Goal: Transaction & Acquisition: Purchase product/service

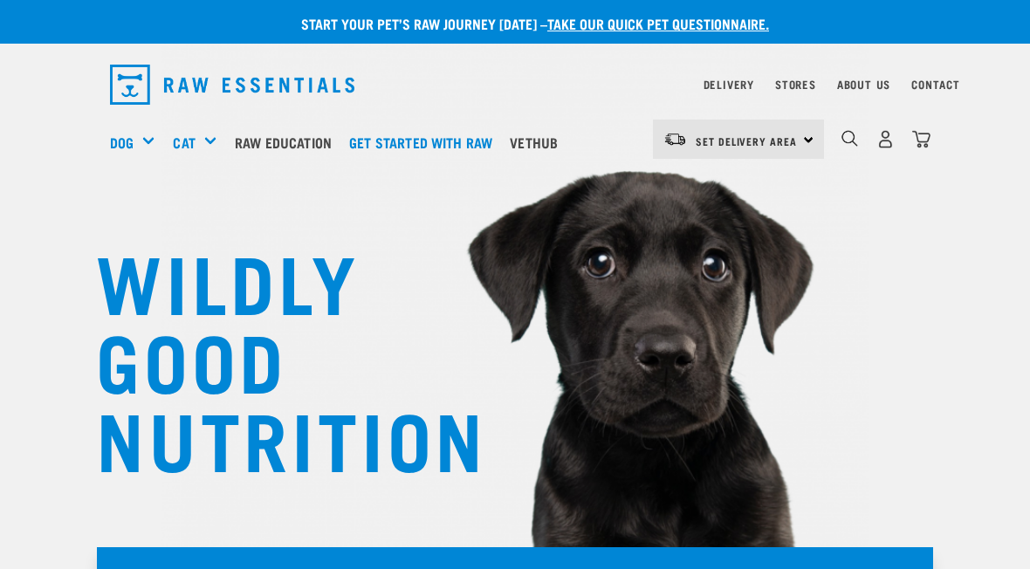
click at [801, 140] on div "Set Delivery Area [GEOGRAPHIC_DATA]" at bounding box center [738, 139] width 171 height 39
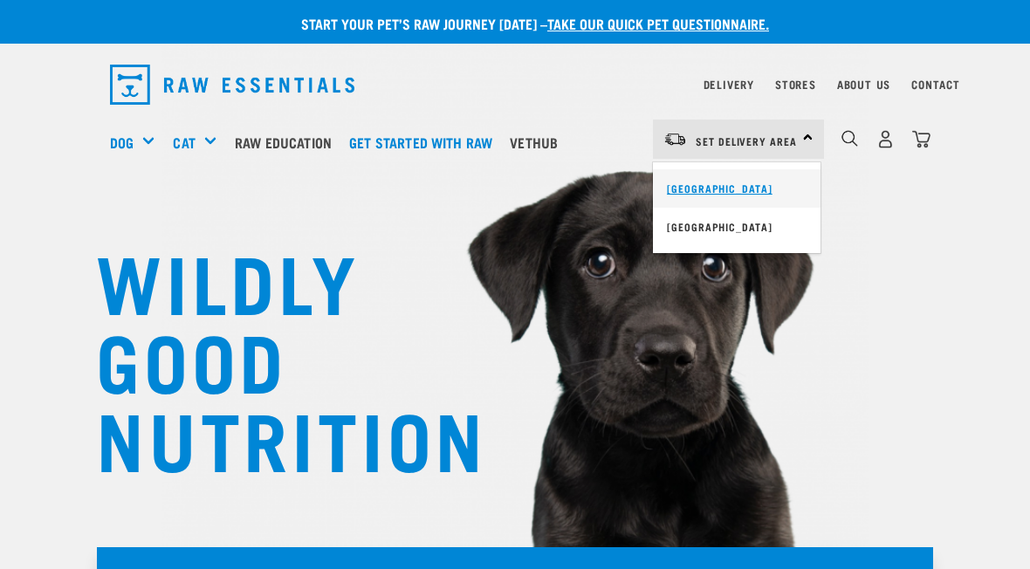
click at [716, 192] on link "[GEOGRAPHIC_DATA]" at bounding box center [737, 188] width 168 height 38
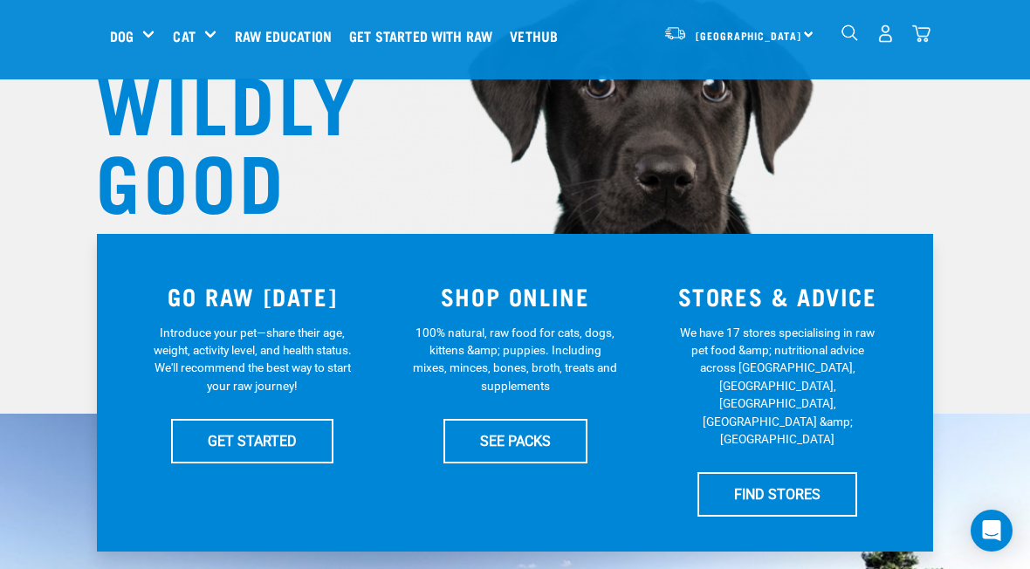
scroll to position [179, 0]
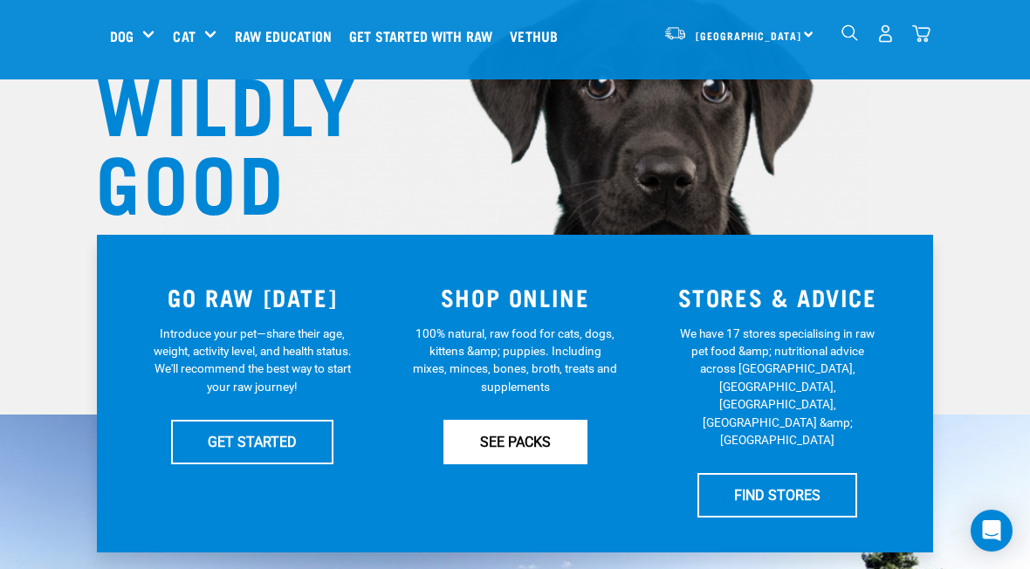
click at [500, 433] on link "SEE PACKS" at bounding box center [515, 442] width 144 height 44
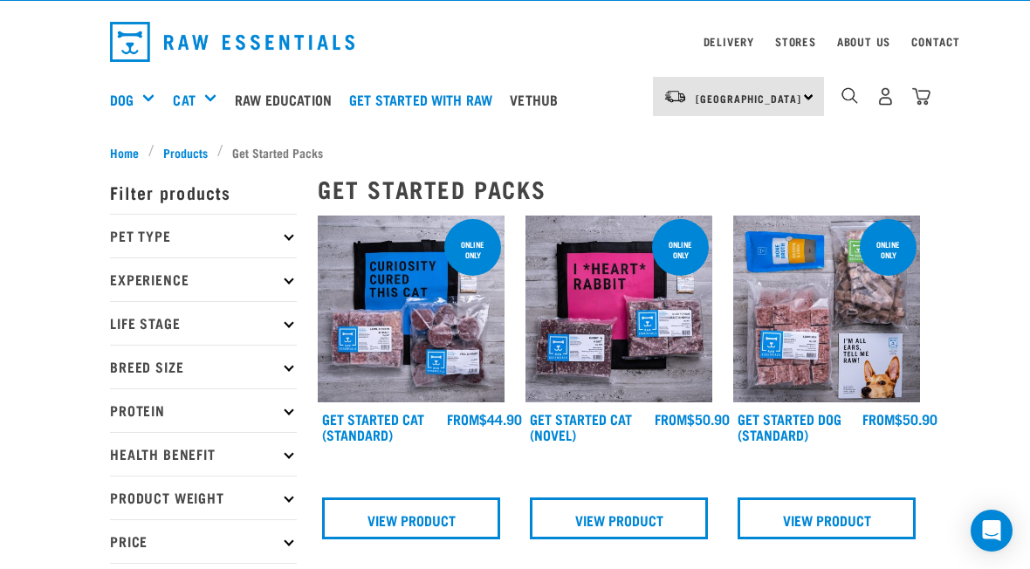
scroll to position [44, 0]
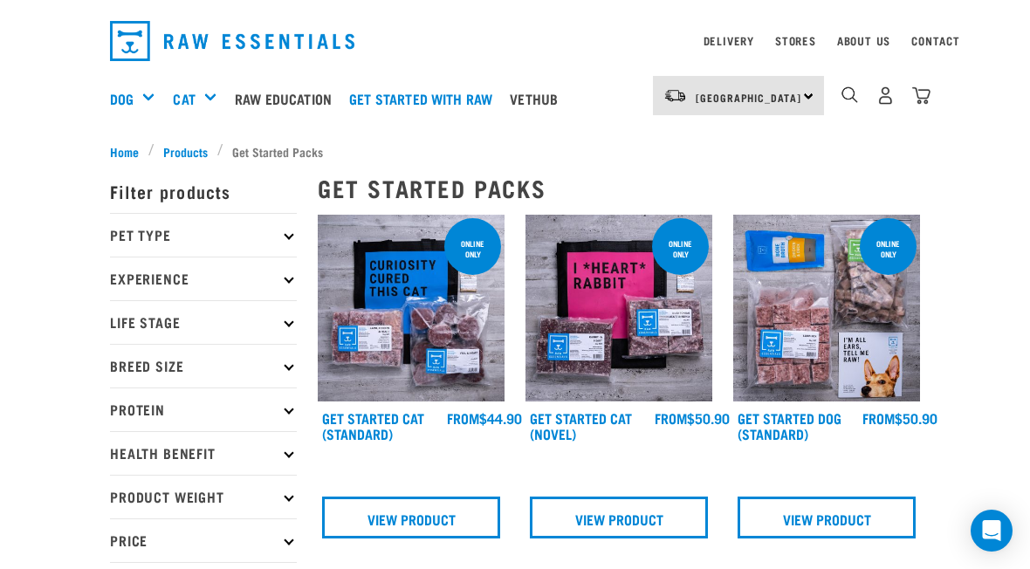
click at [285, 239] on p "Pet Type" at bounding box center [203, 235] width 187 height 44
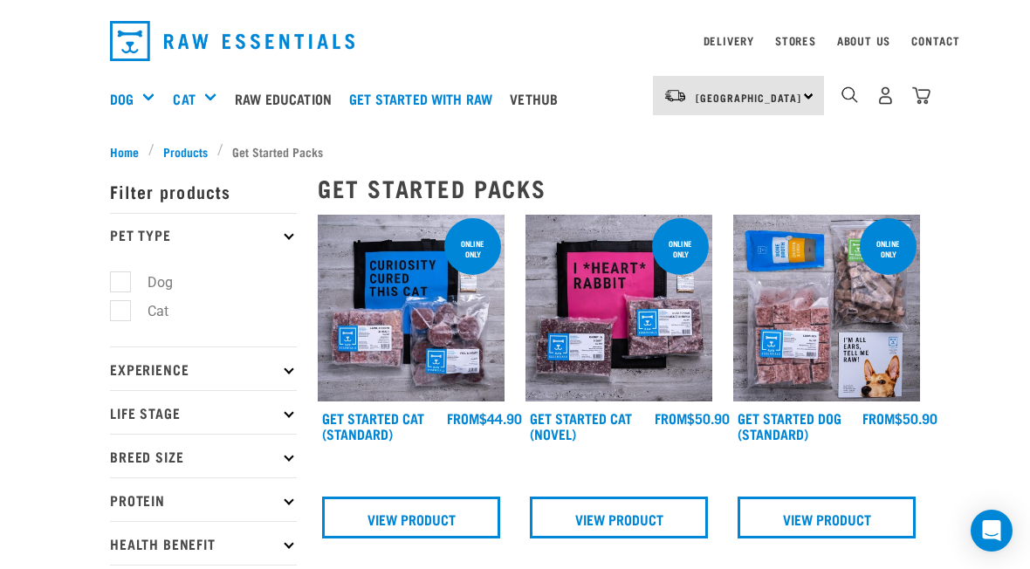
click at [120, 282] on label "Dog" at bounding box center [150, 282] width 60 height 22
click at [117, 282] on input "Dog" at bounding box center [115, 279] width 11 height 11
checkbox input "true"
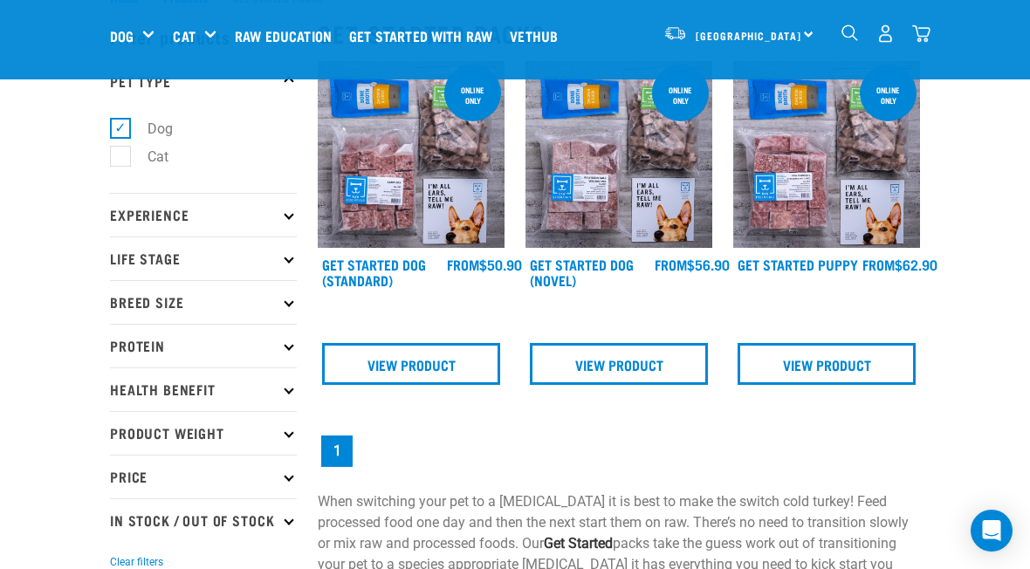
scroll to position [62, 0]
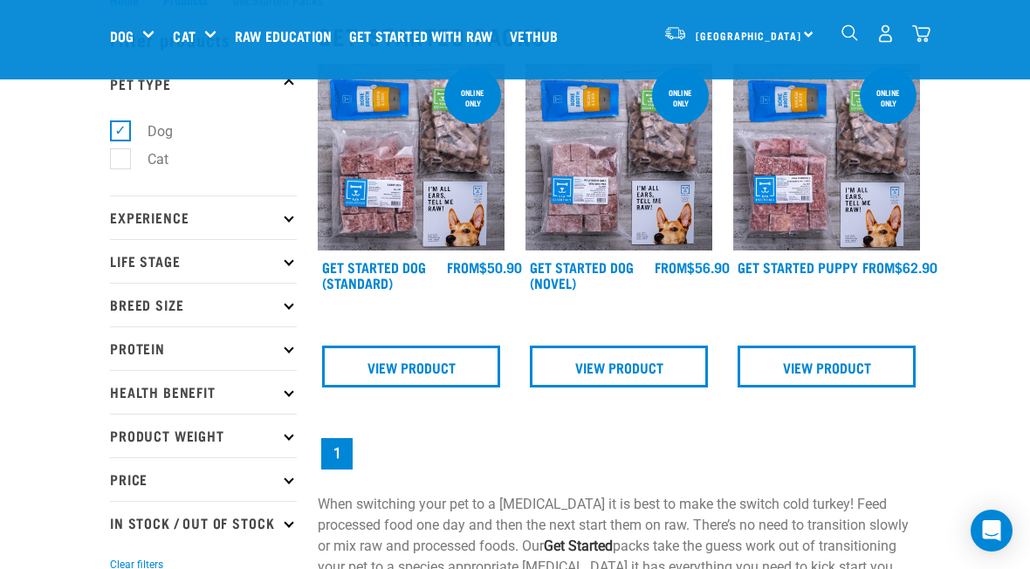
click at [285, 381] on p "Health Benefit" at bounding box center [203, 392] width 187 height 44
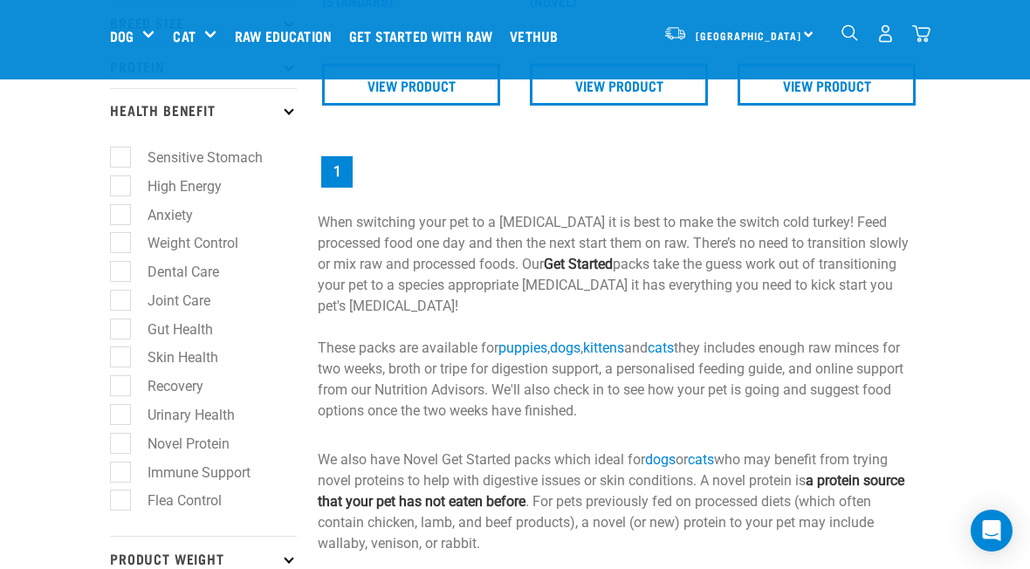
scroll to position [352, 0]
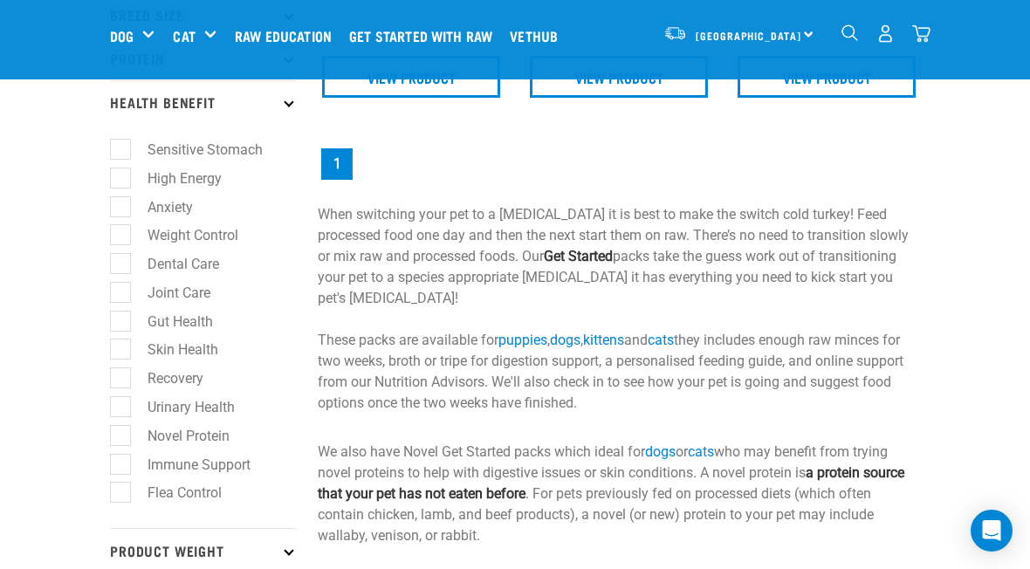
click at [124, 321] on label "Gut Health" at bounding box center [170, 322] width 100 height 22
click at [121, 321] on input "Gut Health" at bounding box center [115, 317] width 11 height 11
checkbox input "true"
click at [120, 339] on label "Skin Health" at bounding box center [173, 350] width 106 height 22
click at [120, 341] on input "Skin Health" at bounding box center [115, 346] width 11 height 11
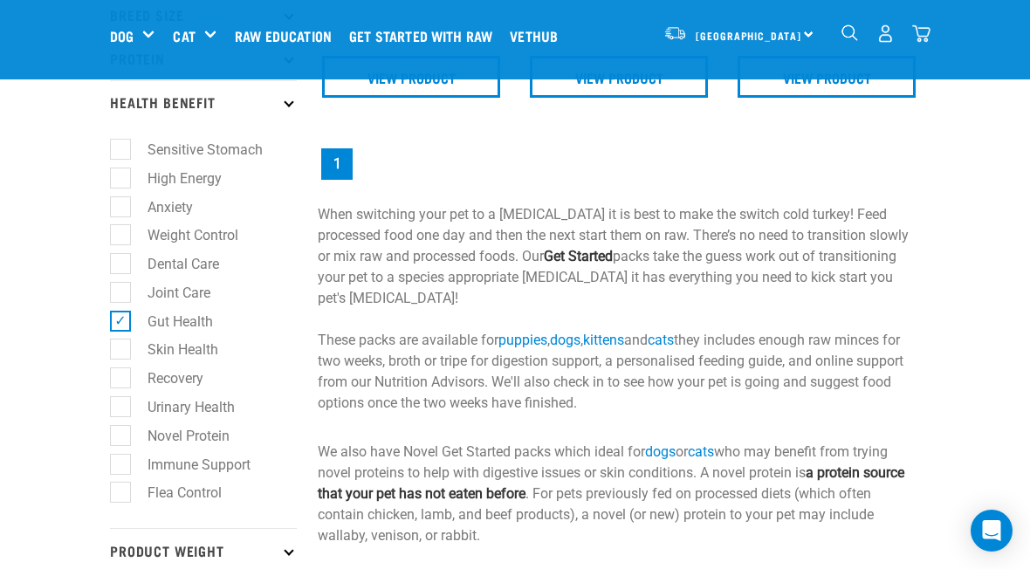
checkbox input "true"
click at [120, 367] on label "Recovery" at bounding box center [165, 378] width 91 height 22
click at [113, 370] on input "Recovery" at bounding box center [115, 375] width 11 height 11
checkbox input "true"
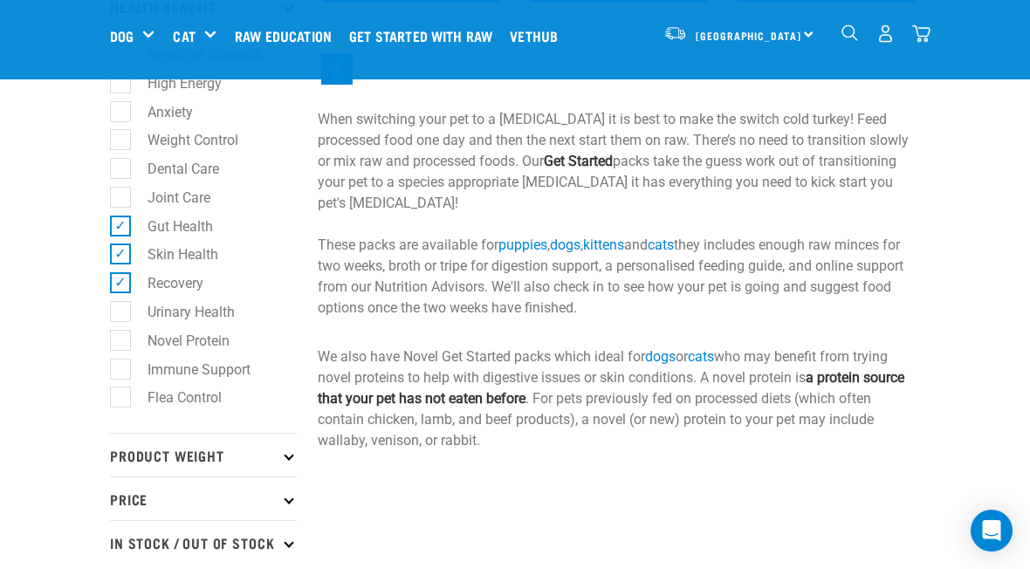
click at [122, 372] on label "Immune Support" at bounding box center [189, 370] width 138 height 22
click at [121, 372] on input "Immune Support" at bounding box center [115, 365] width 11 height 11
checkbox input "true"
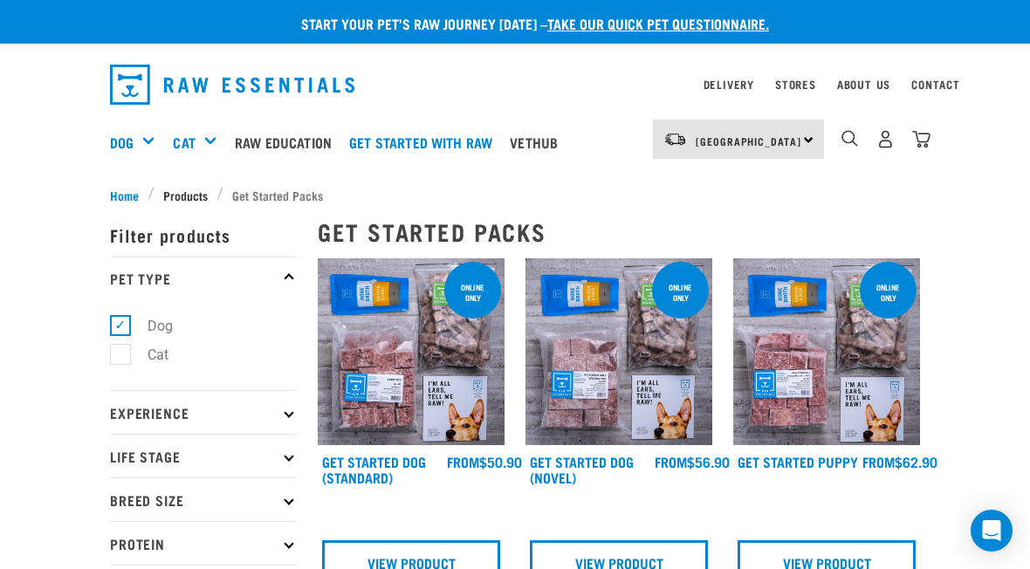
click at [178, 192] on span "Products" at bounding box center [185, 195] width 45 height 18
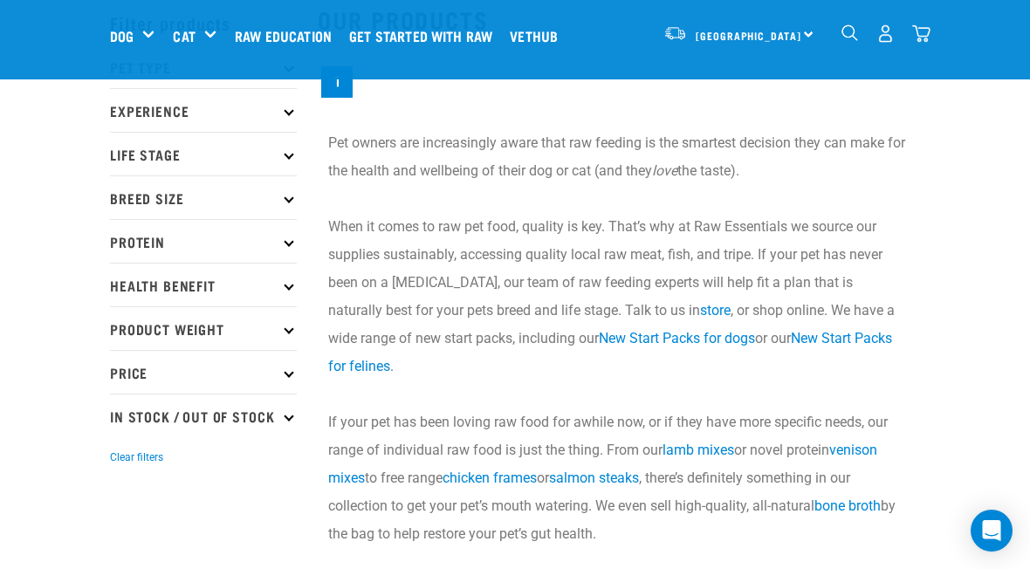
scroll to position [75, 0]
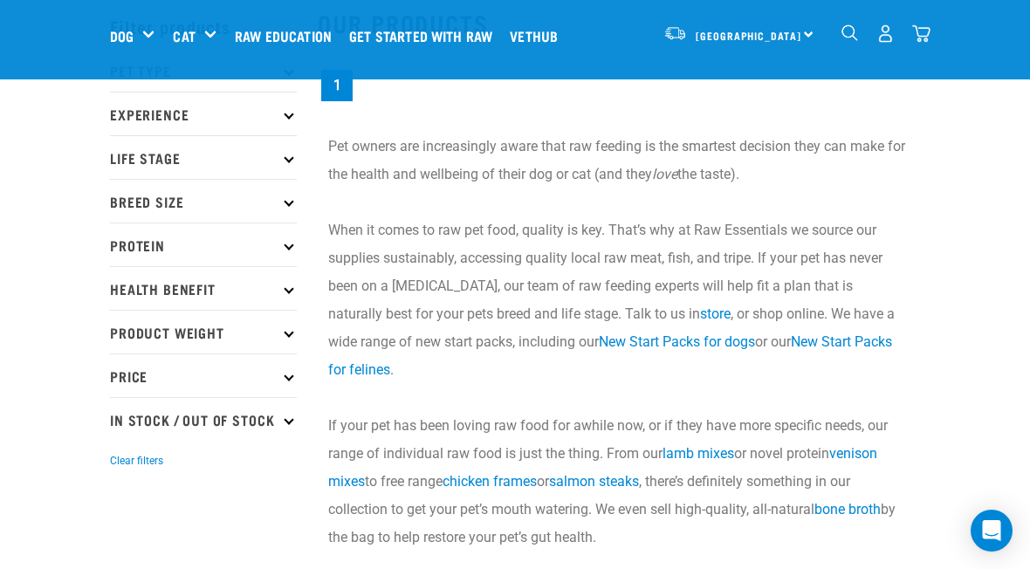
click at [134, 469] on button "Clear filters" at bounding box center [136, 461] width 53 height 16
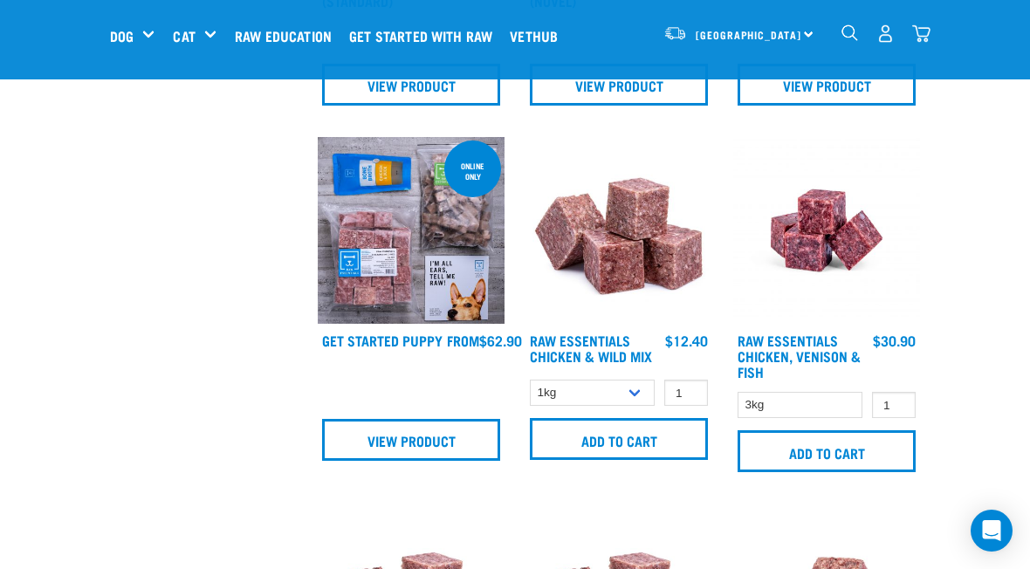
scroll to position [1781, 0]
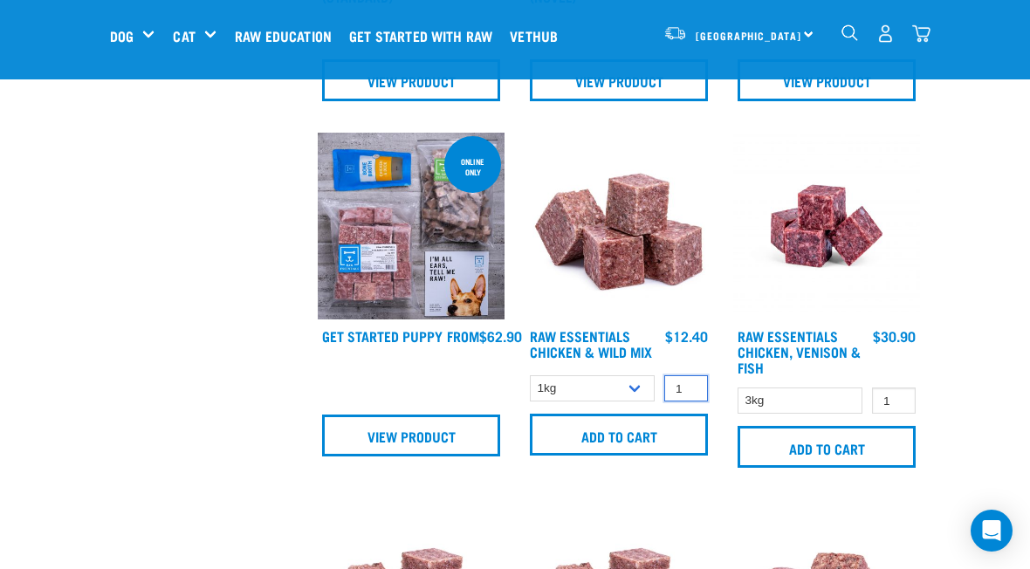
click at [689, 393] on input "1" at bounding box center [686, 388] width 44 height 27
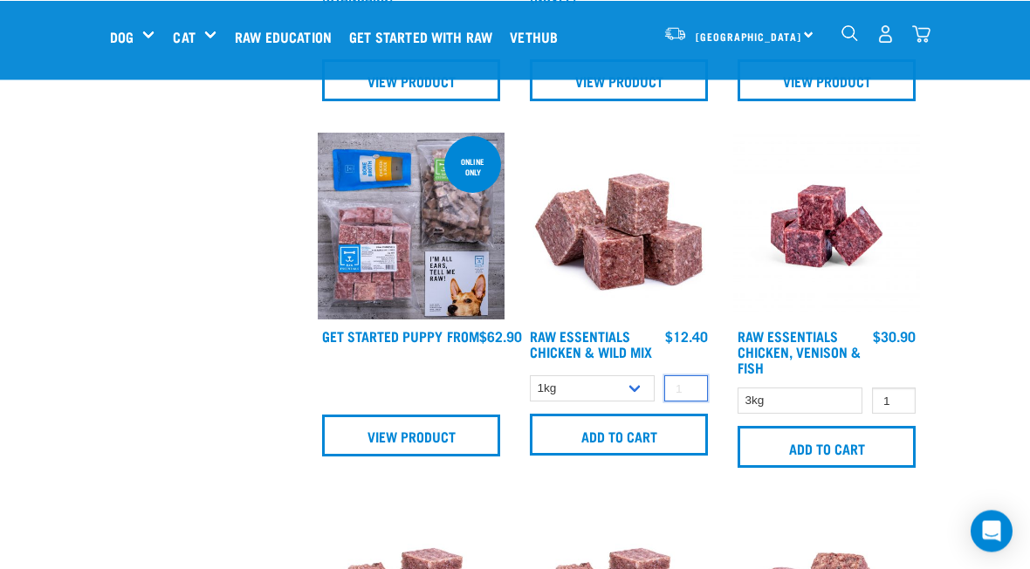
scroll to position [1780, 0]
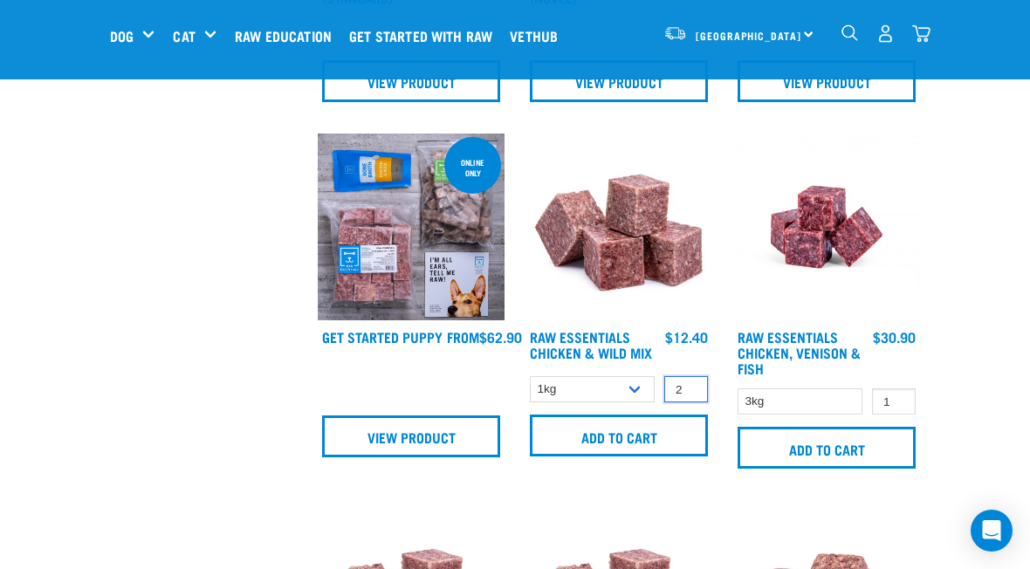
type input "2"
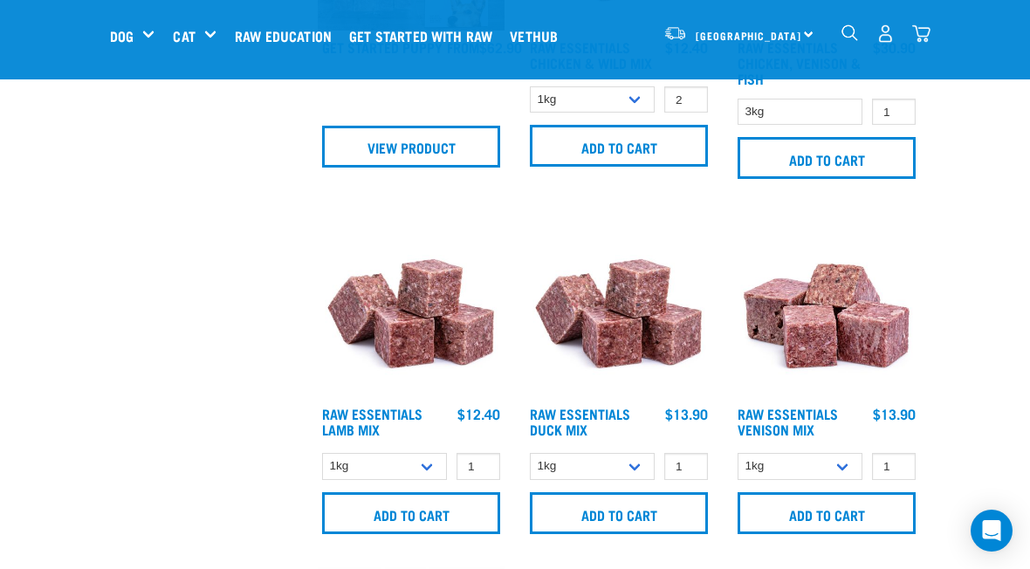
scroll to position [2119, 0]
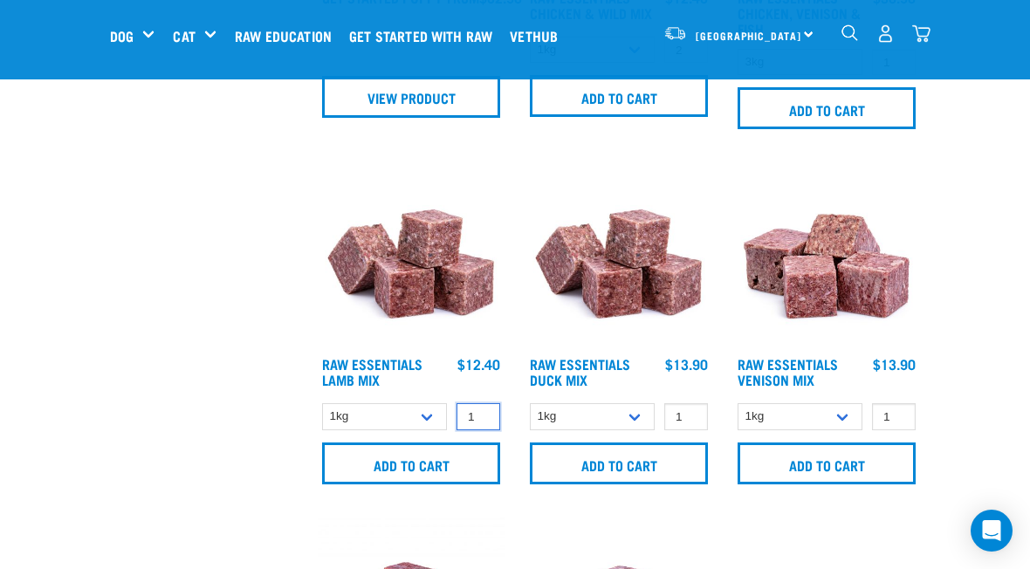
click at [476, 409] on input "1" at bounding box center [478, 416] width 44 height 27
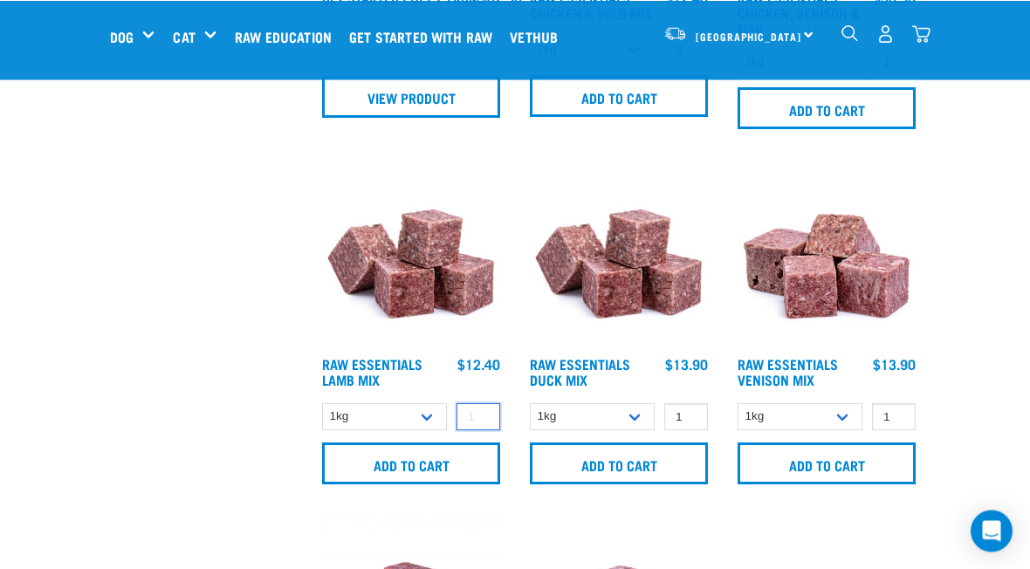
scroll to position [2118, 0]
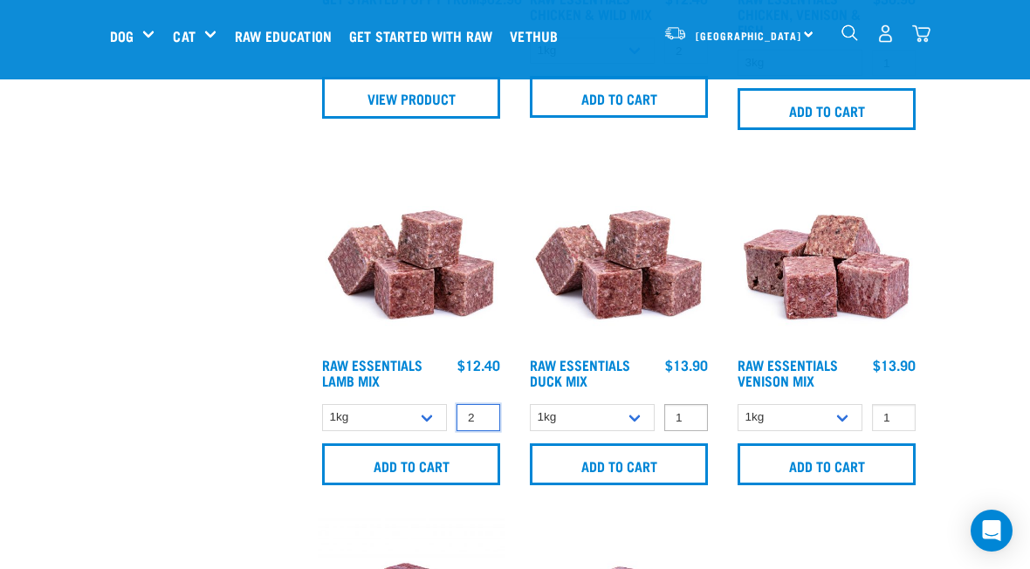
type input "2"
click at [690, 416] on input "1" at bounding box center [686, 417] width 44 height 27
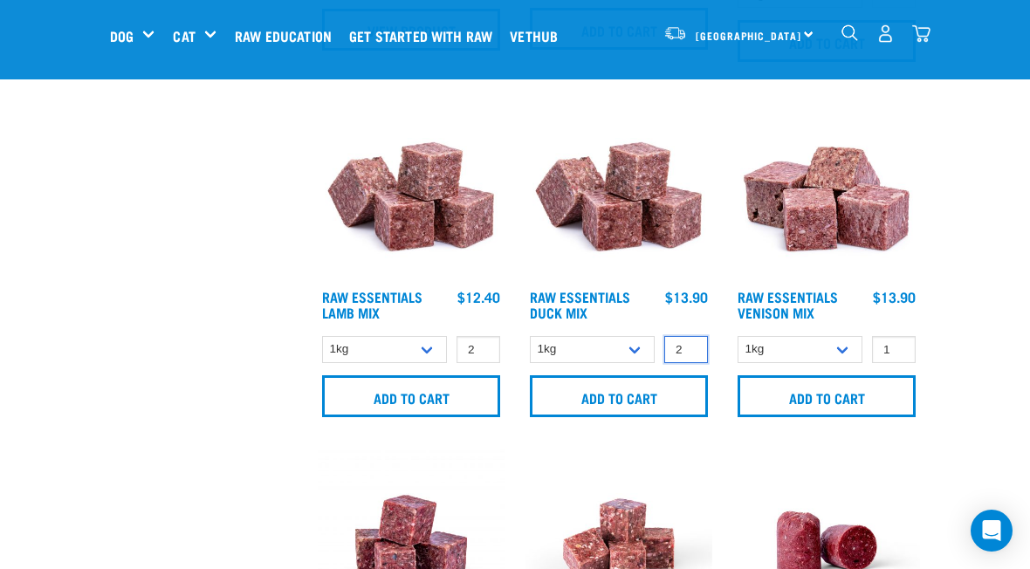
scroll to position [2188, 0]
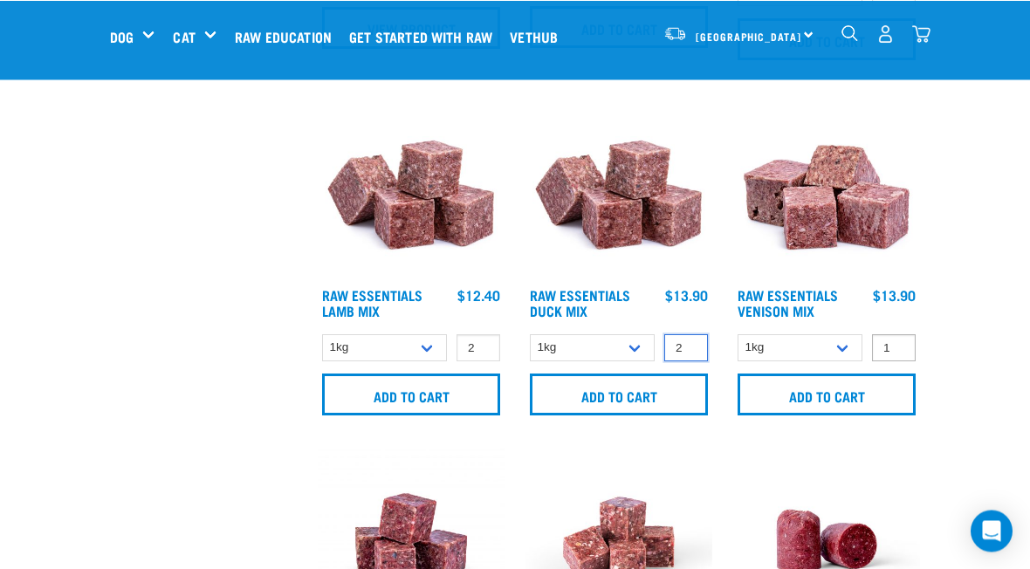
type input "2"
click at [902, 337] on input "1" at bounding box center [894, 347] width 44 height 27
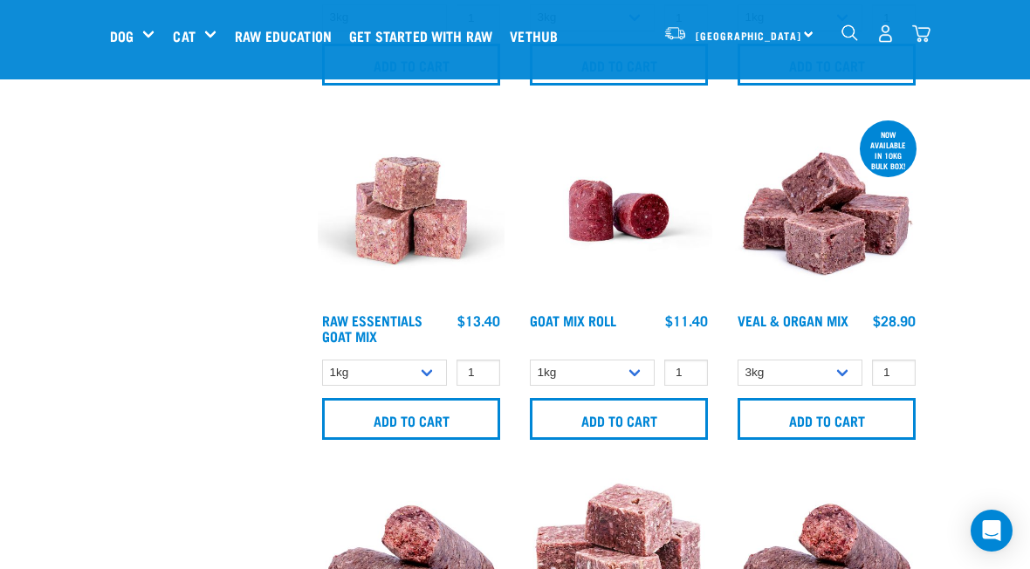
scroll to position [2911, 0]
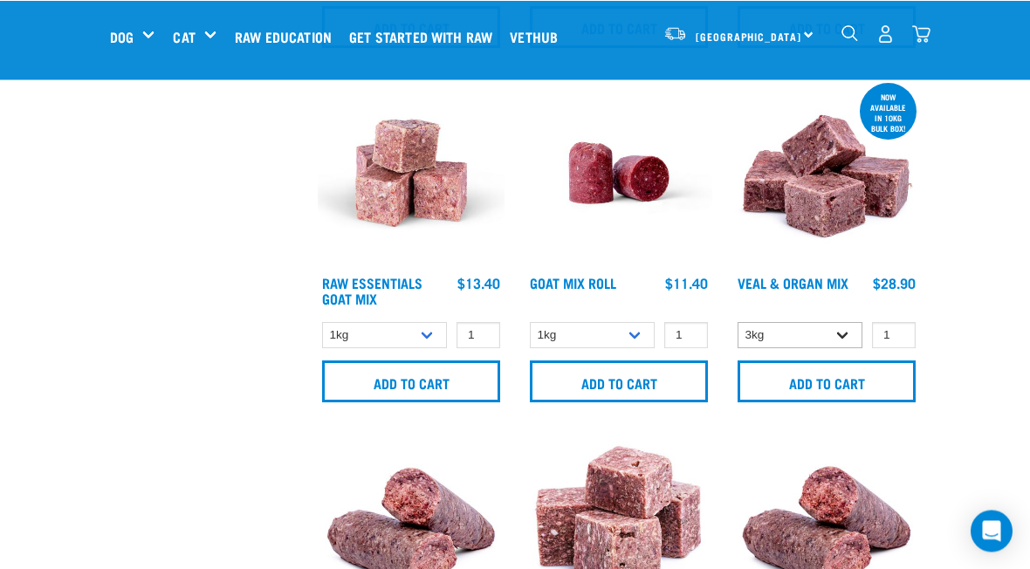
type input "2"
click at [843, 325] on select "3kg Bulk (10kg)" at bounding box center [800, 335] width 125 height 27
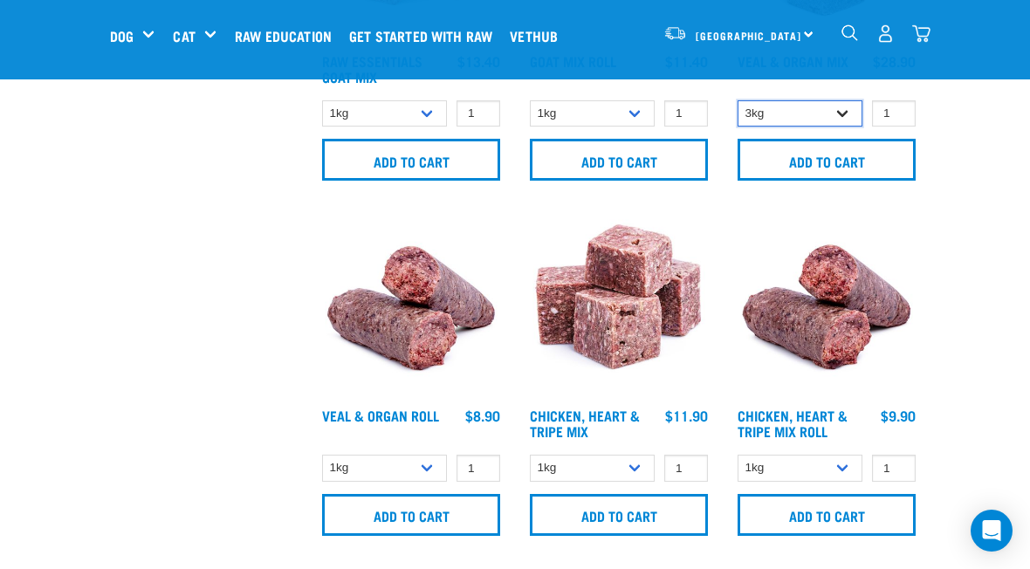
scroll to position [3135, 0]
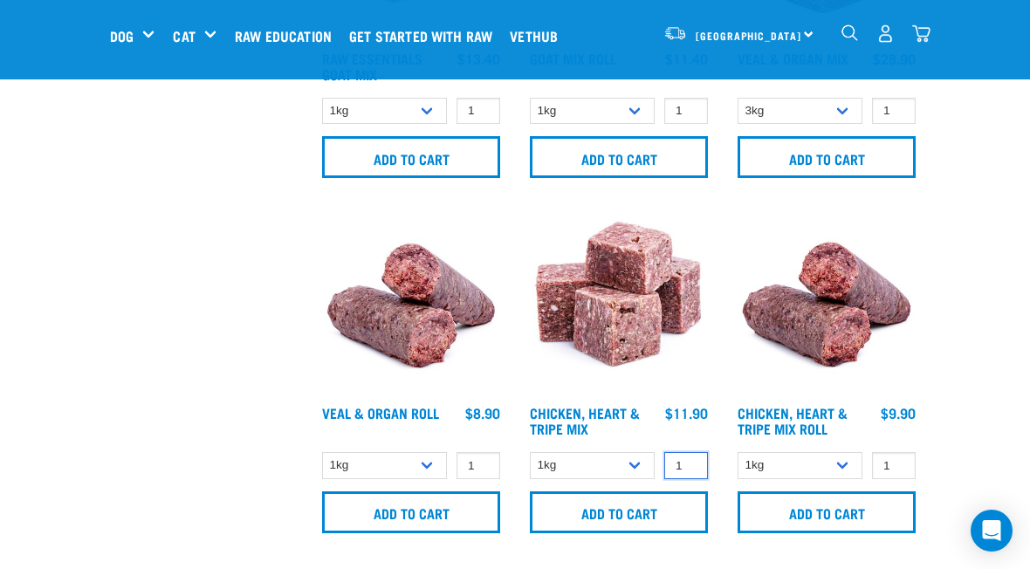
click at [688, 452] on input "1" at bounding box center [686, 465] width 44 height 27
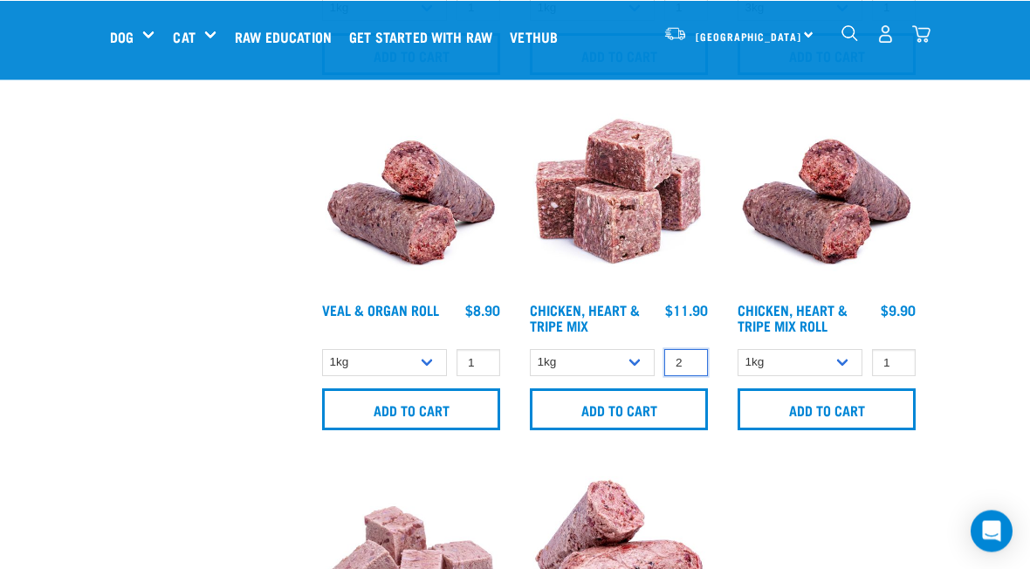
scroll to position [3237, 0]
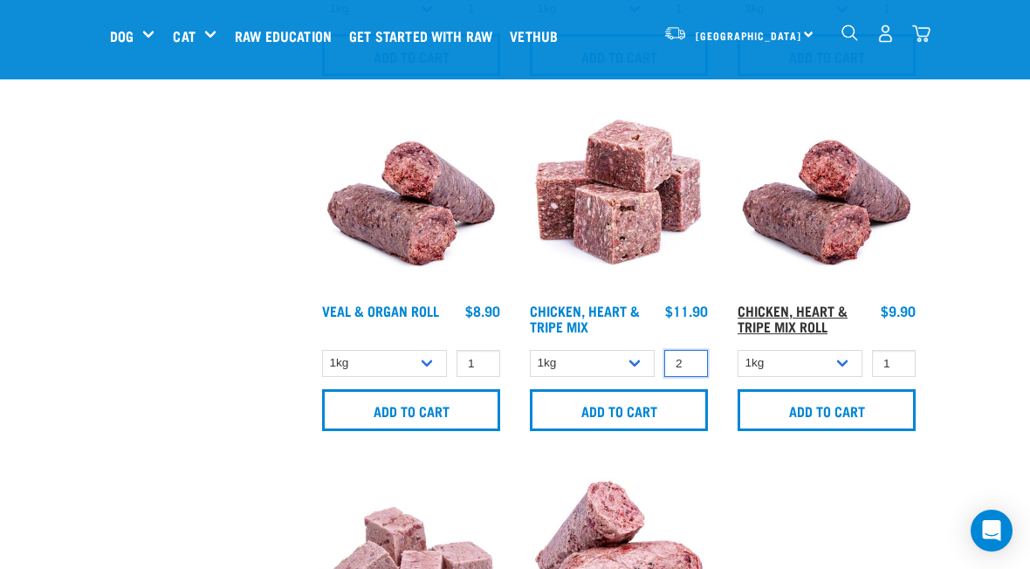
type input "2"
click at [805, 306] on link "Chicken, Heart & Tripe Mix Roll" at bounding box center [793, 318] width 110 height 24
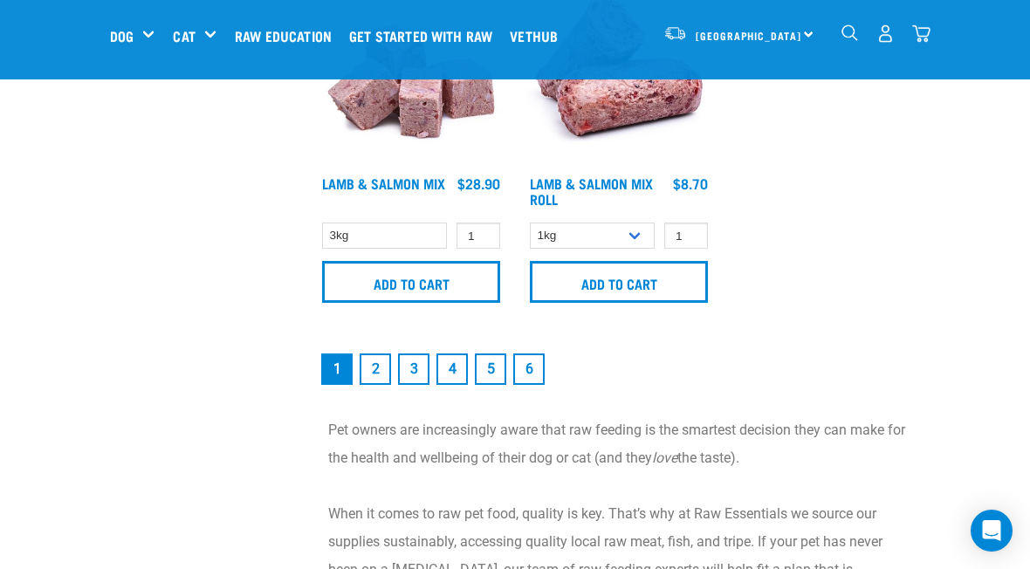
scroll to position [3805, 0]
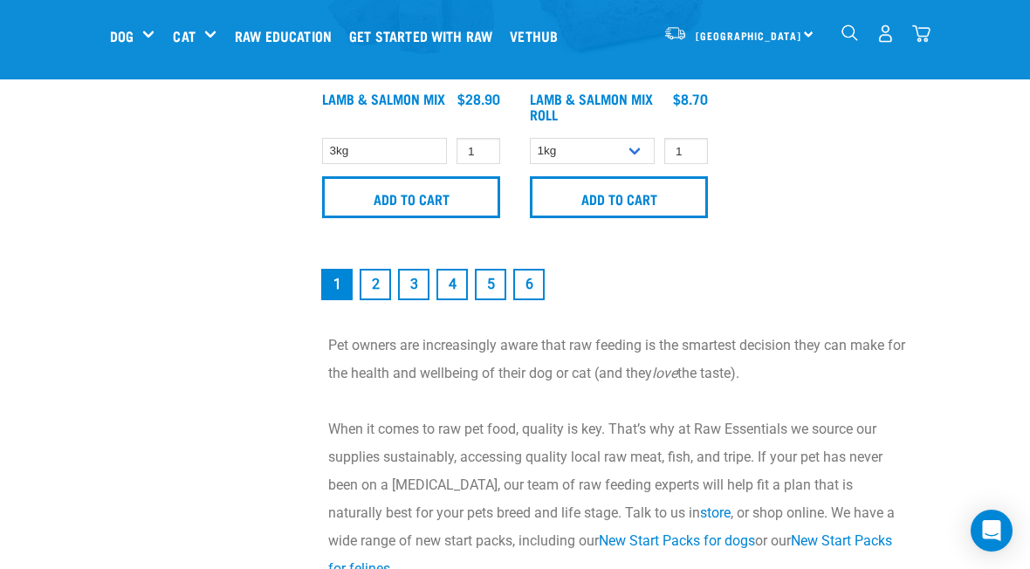
click at [374, 280] on link "2" at bounding box center [375, 284] width 31 height 31
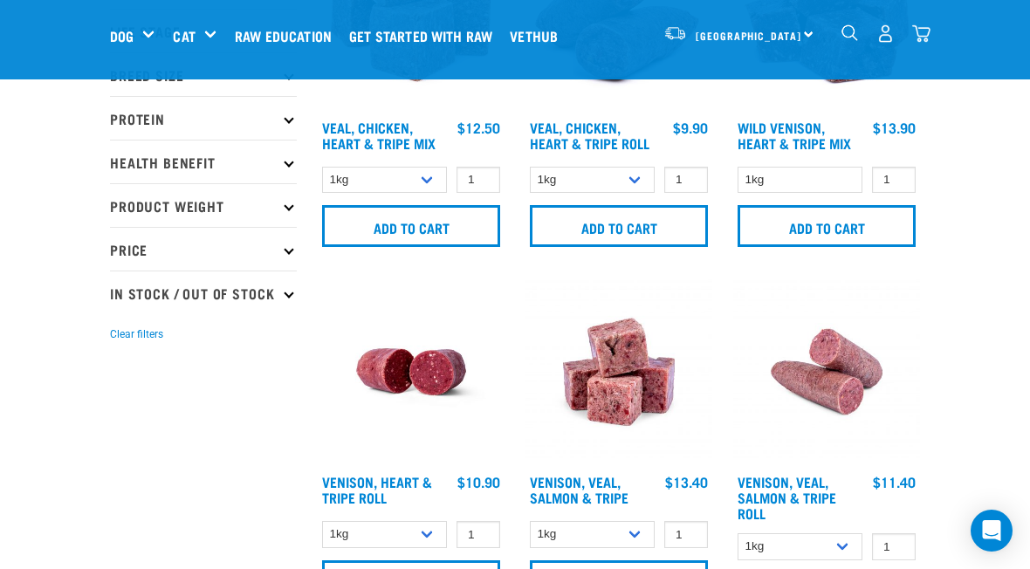
scroll to position [201, 0]
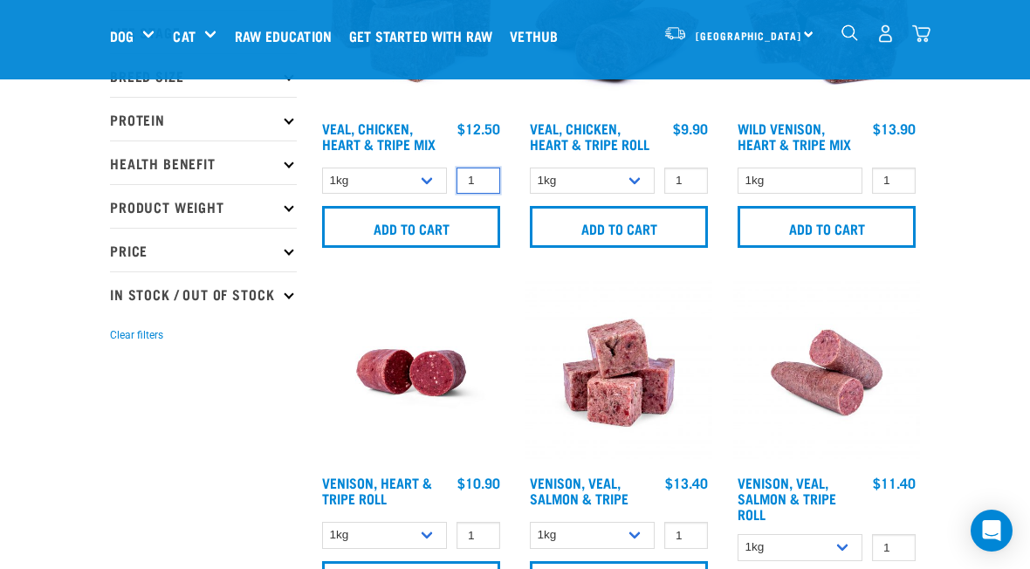
click at [481, 187] on input "1" at bounding box center [478, 181] width 44 height 27
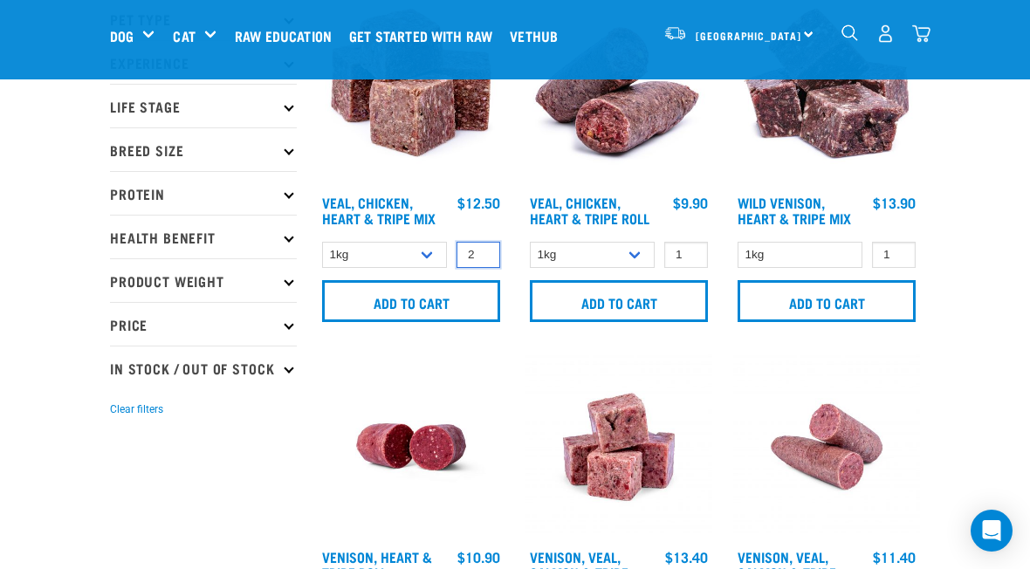
scroll to position [119, 0]
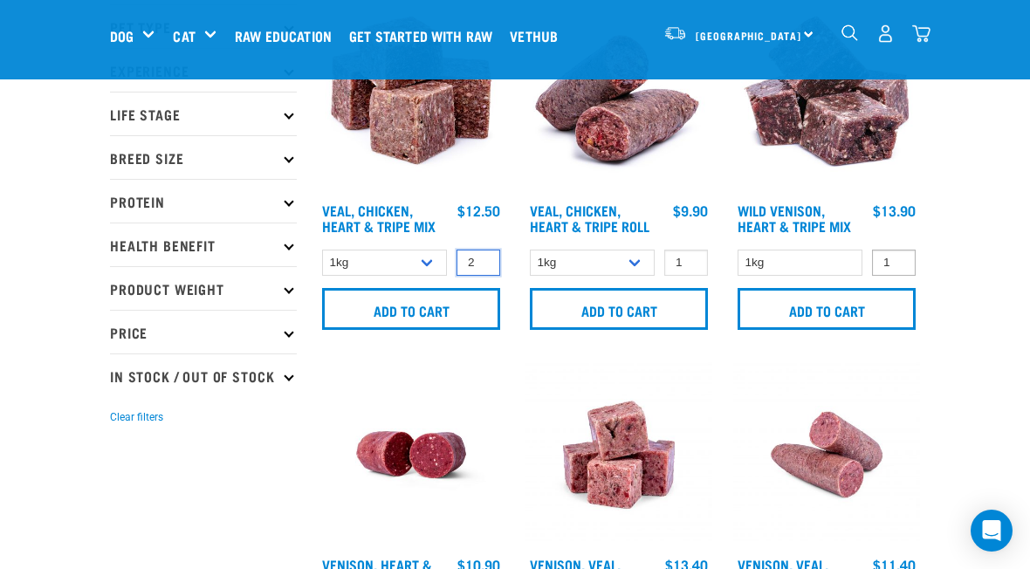
type input "2"
click at [895, 265] on input "1" at bounding box center [894, 263] width 44 height 27
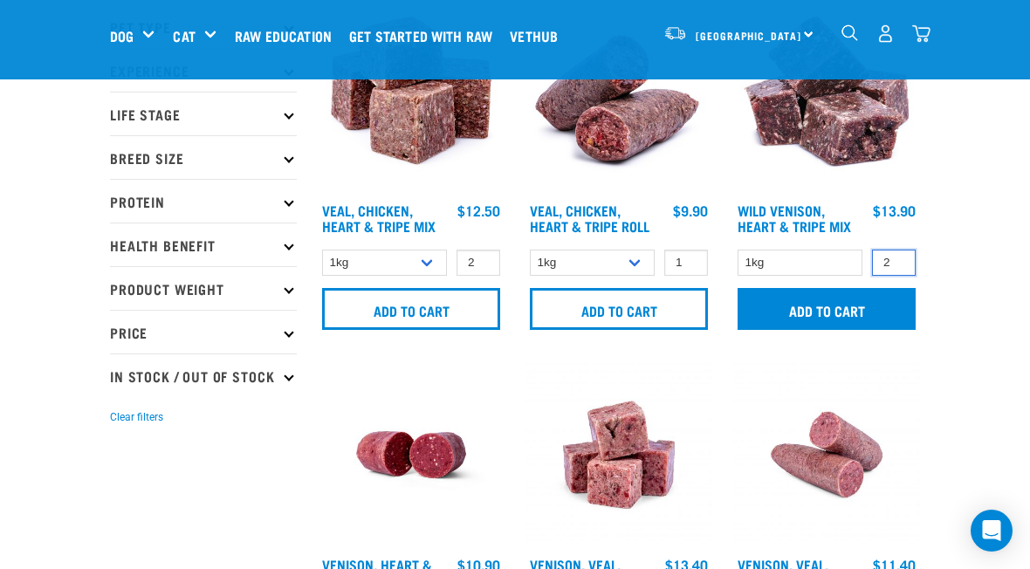
type input "2"
click at [825, 316] on input "Add to cart" at bounding box center [827, 309] width 178 height 42
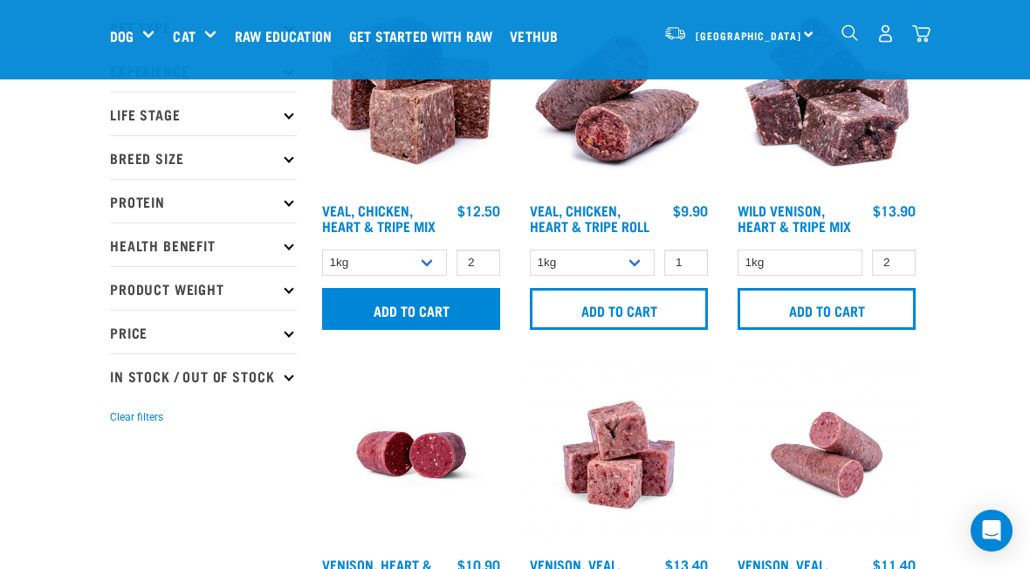
click at [414, 315] on input "Add to cart" at bounding box center [411, 309] width 178 height 42
click at [395, 301] on input "Add to cart" at bounding box center [411, 309] width 178 height 42
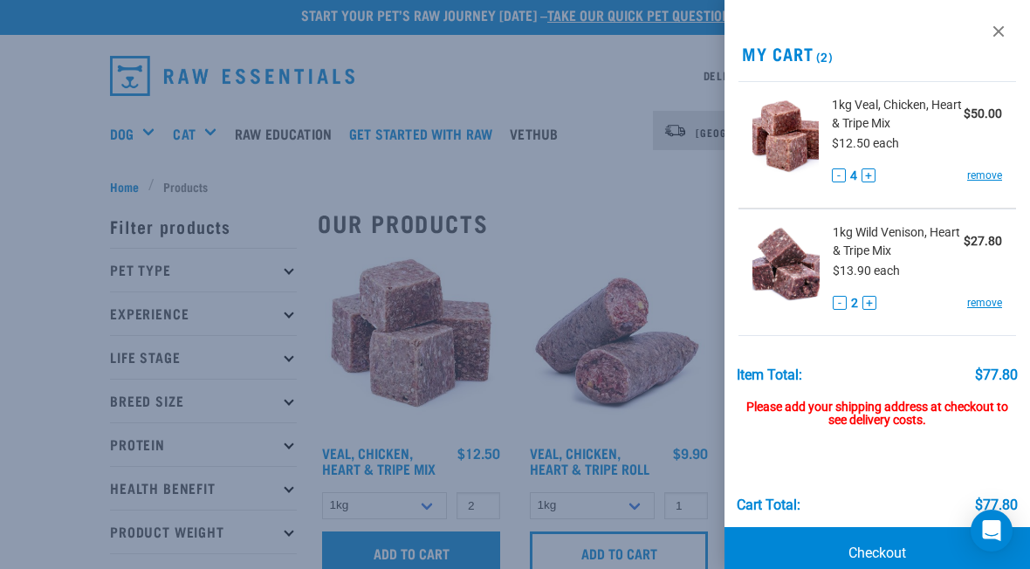
scroll to position [0, 0]
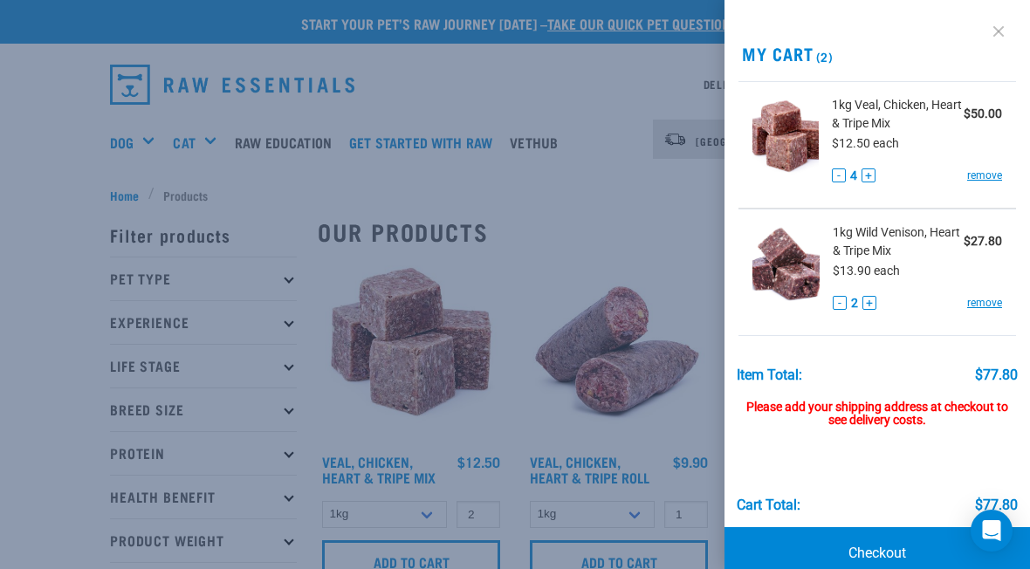
click at [998, 31] on link at bounding box center [999, 31] width 28 height 28
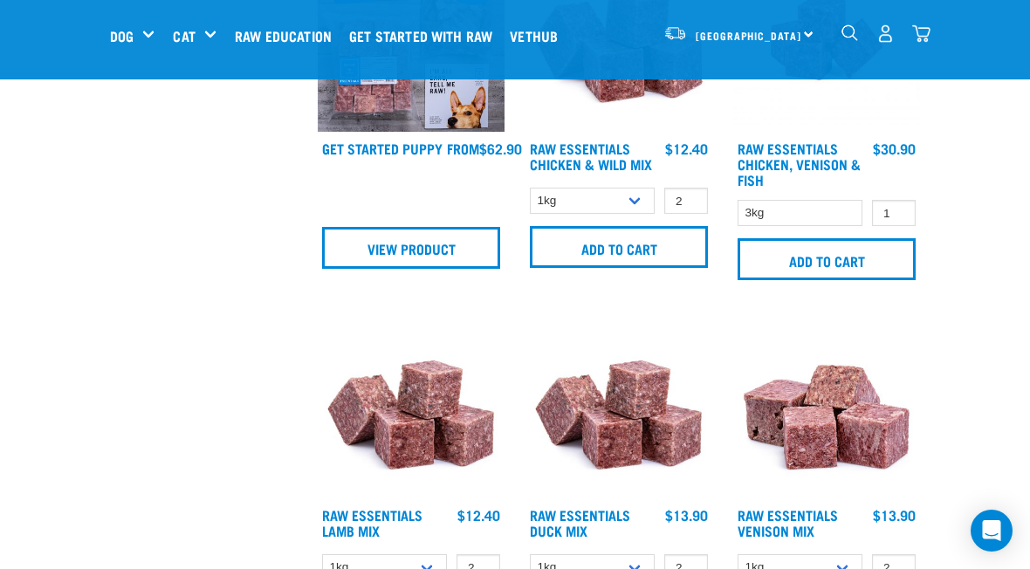
scroll to position [1970, 0]
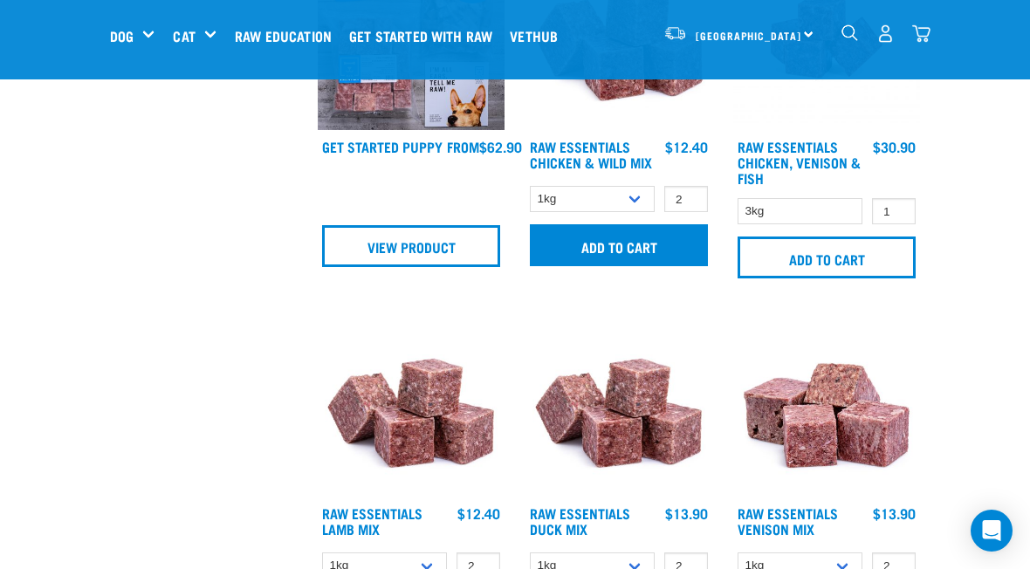
click at [621, 251] on input "Add to cart" at bounding box center [619, 245] width 178 height 42
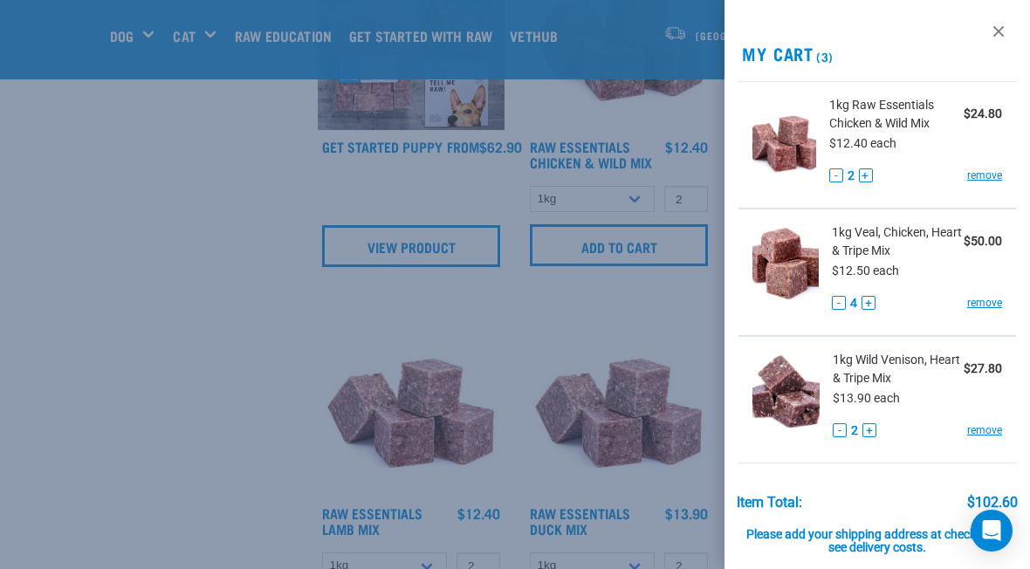
click at [839, 305] on button "-" at bounding box center [839, 303] width 14 height 14
click at [840, 307] on button "-" at bounding box center [839, 303] width 14 height 14
click at [994, 36] on link at bounding box center [999, 31] width 28 height 28
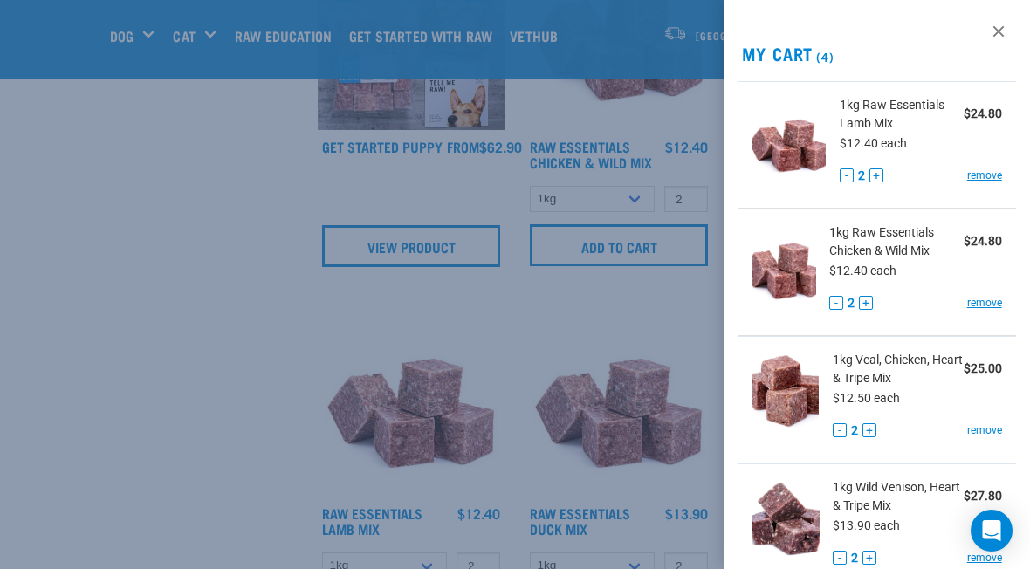
click at [106, 532] on div at bounding box center [515, 284] width 1030 height 569
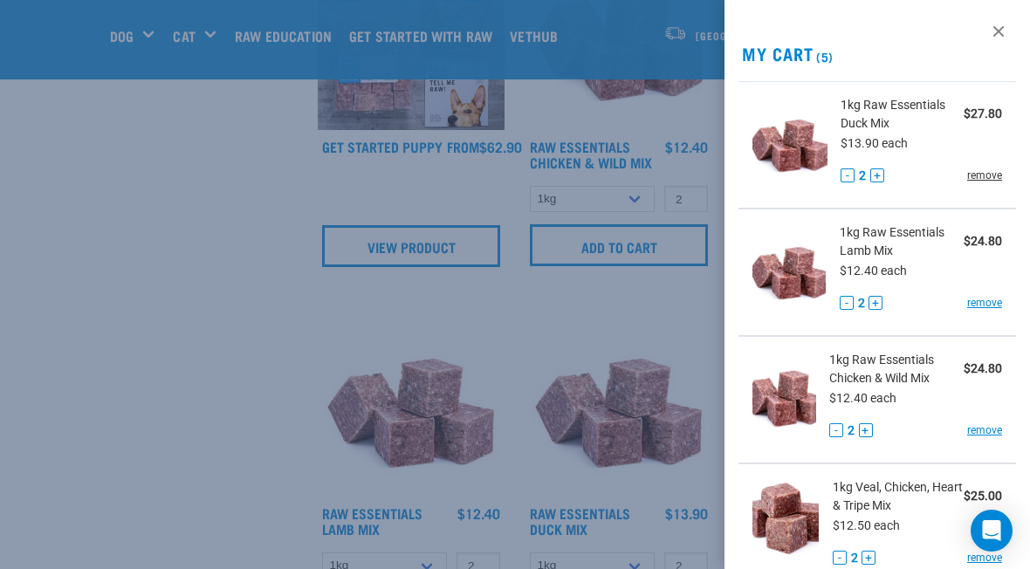
click at [986, 181] on link "remove" at bounding box center [984, 176] width 35 height 16
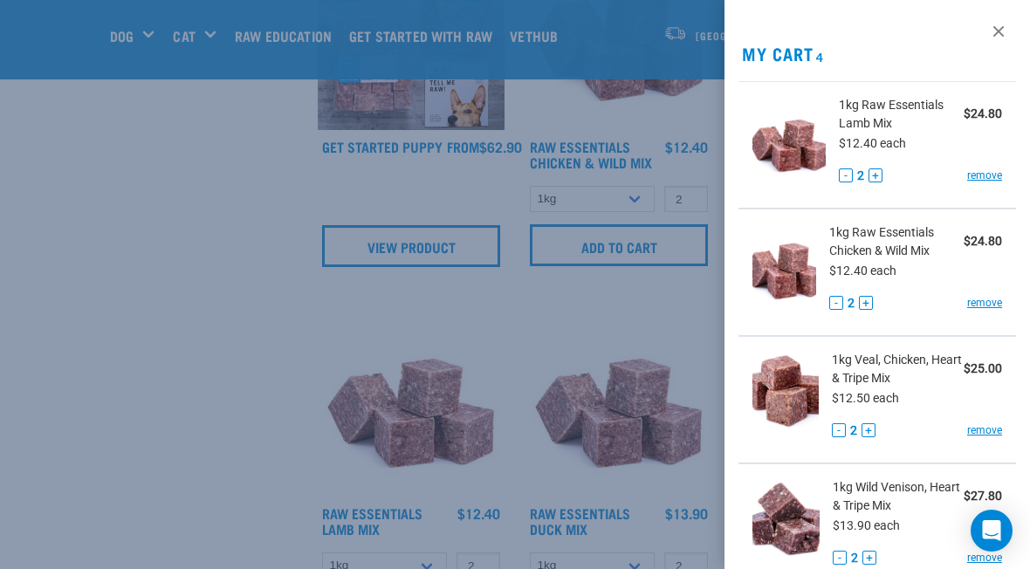
click at [94, 520] on div at bounding box center [515, 284] width 1030 height 569
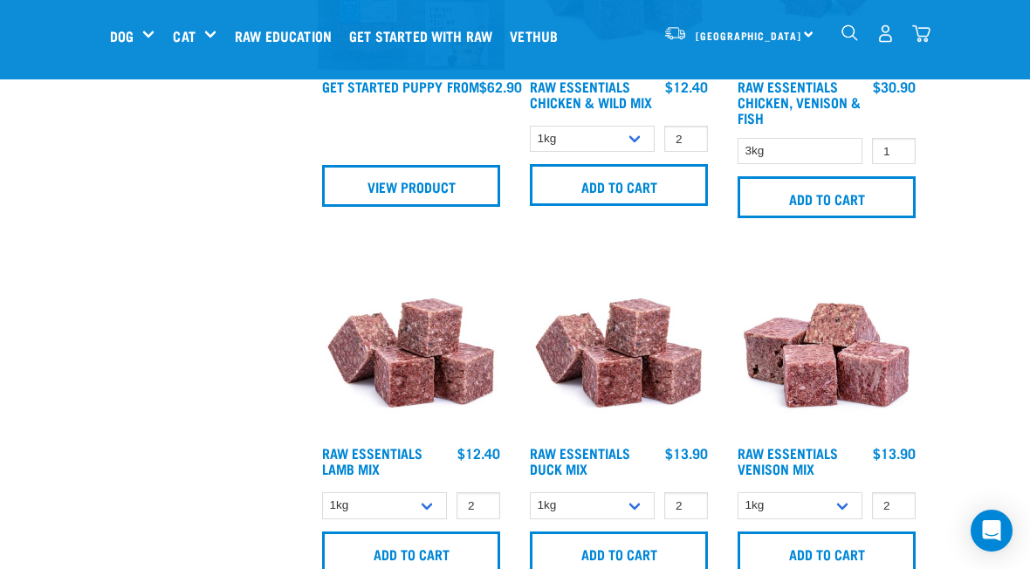
scroll to position [2041, 0]
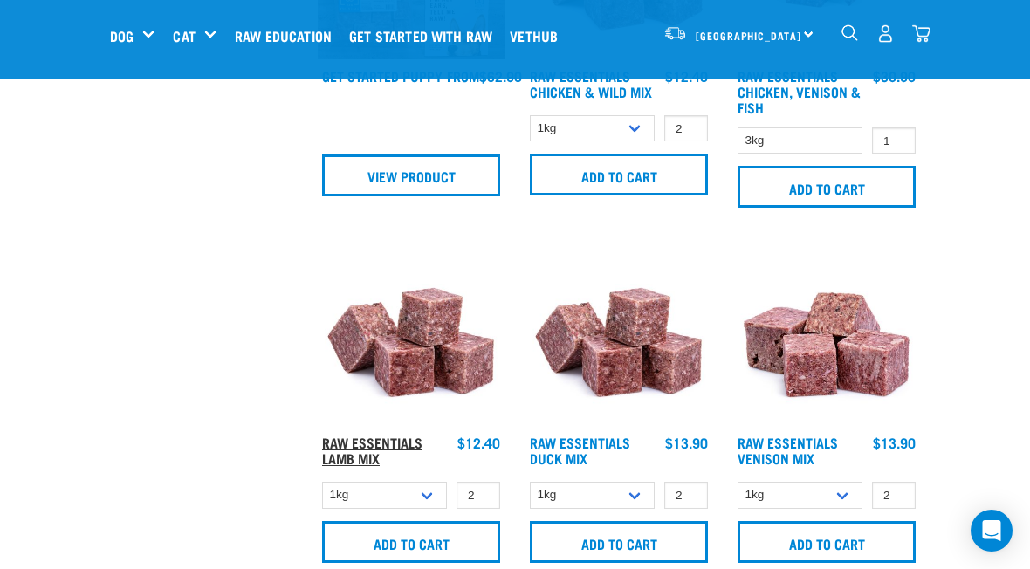
click at [386, 438] on link "Raw Essentials Lamb Mix" at bounding box center [372, 450] width 100 height 24
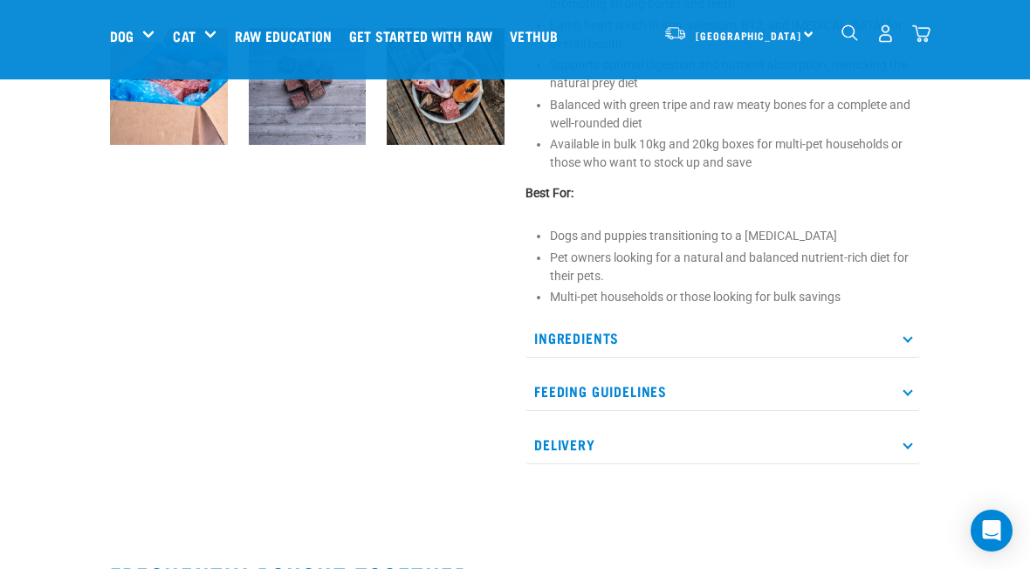
scroll to position [654, 0]
click at [911, 340] on p "Ingredients" at bounding box center [722, 337] width 395 height 39
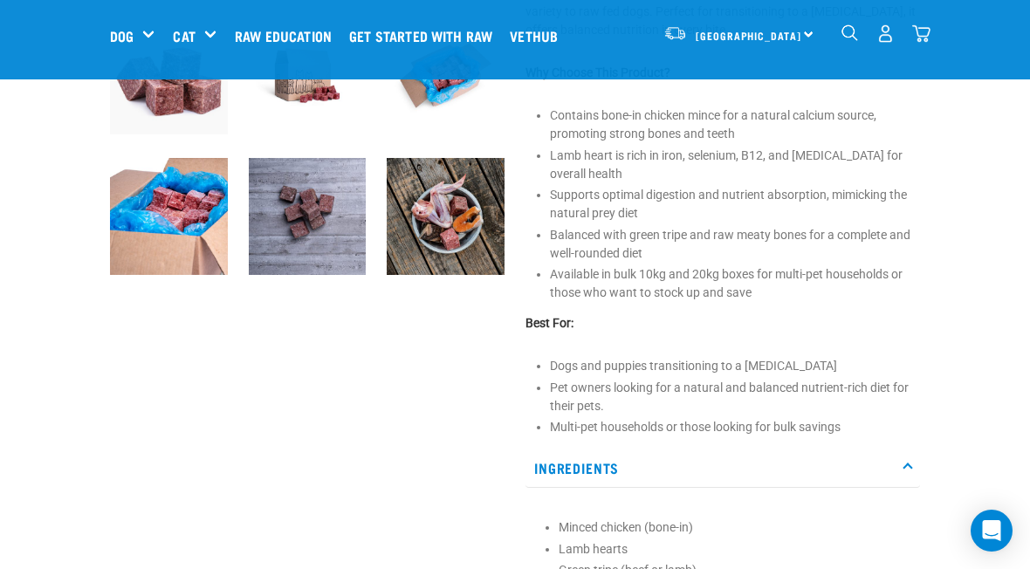
scroll to position [497, 0]
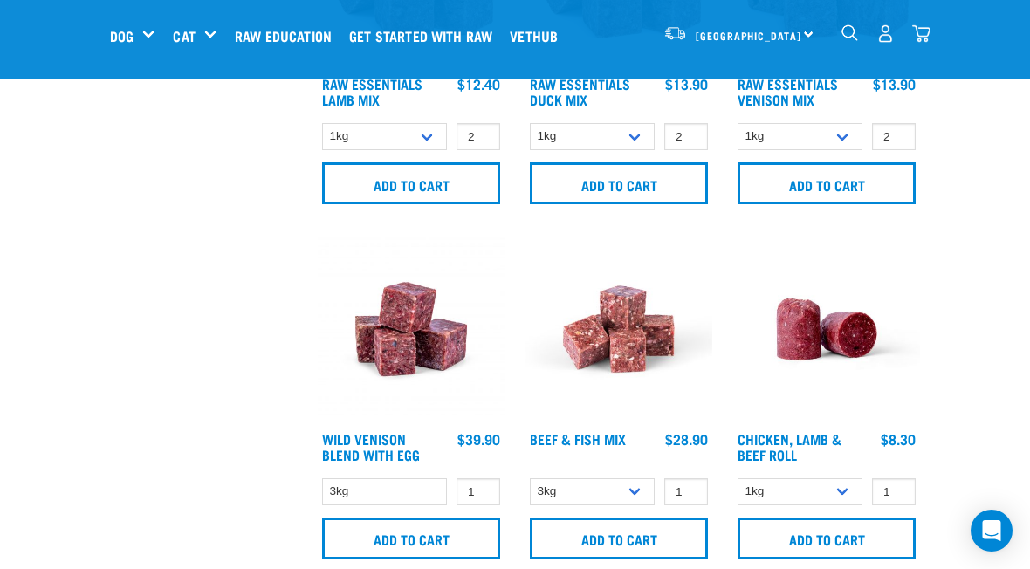
scroll to position [2401, 0]
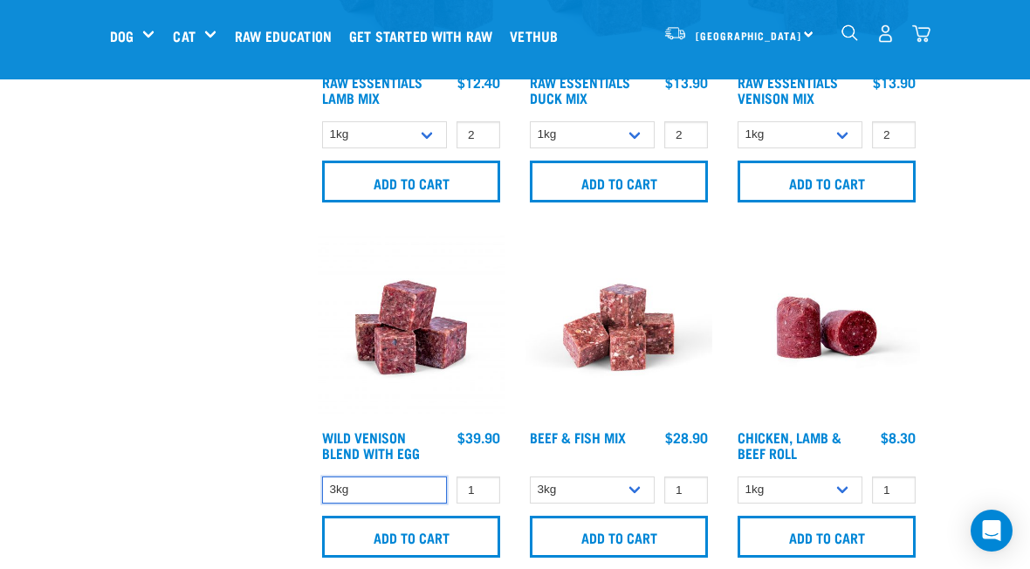
click at [389, 479] on select "3kg" at bounding box center [384, 490] width 125 height 27
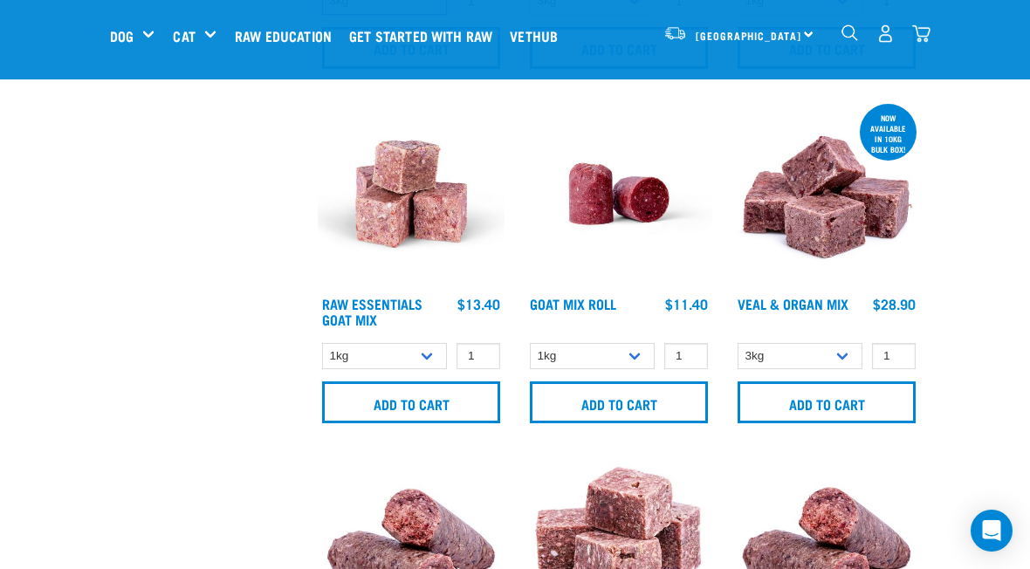
scroll to position [2896, 0]
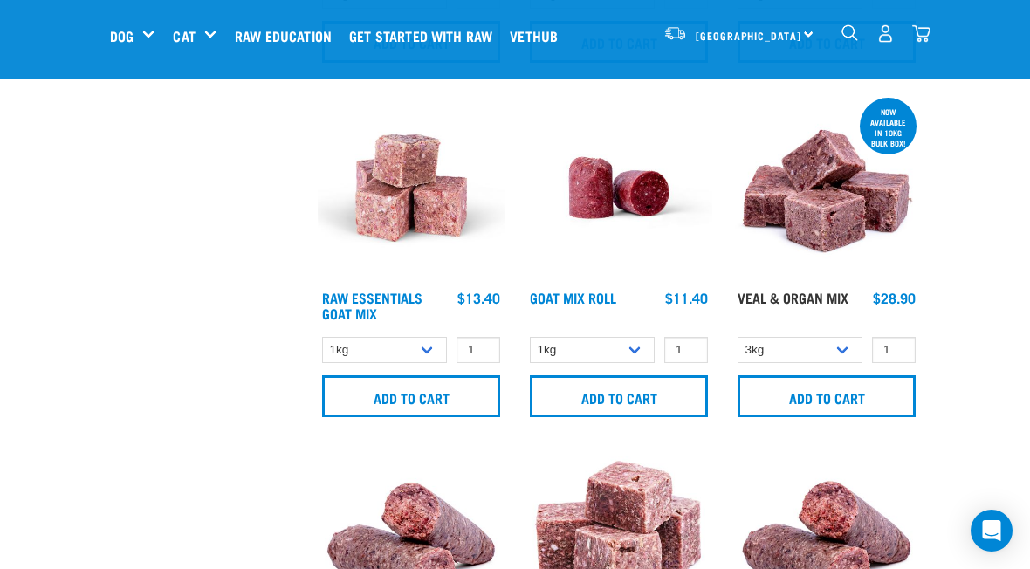
click at [806, 293] on link "Veal & Organ Mix" at bounding box center [793, 297] width 111 height 8
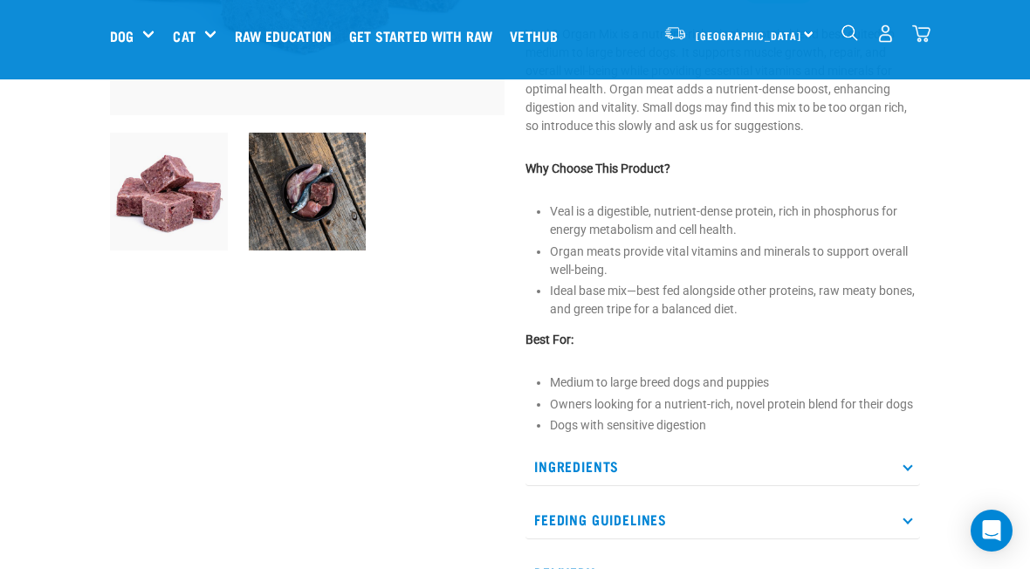
scroll to position [415, 0]
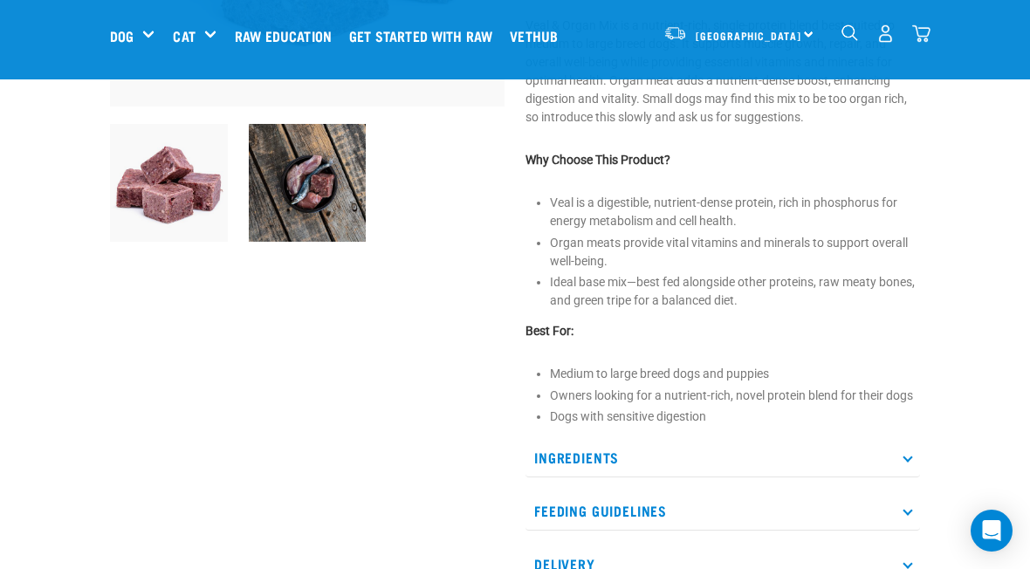
click at [910, 457] on icon at bounding box center [907, 458] width 10 height 10
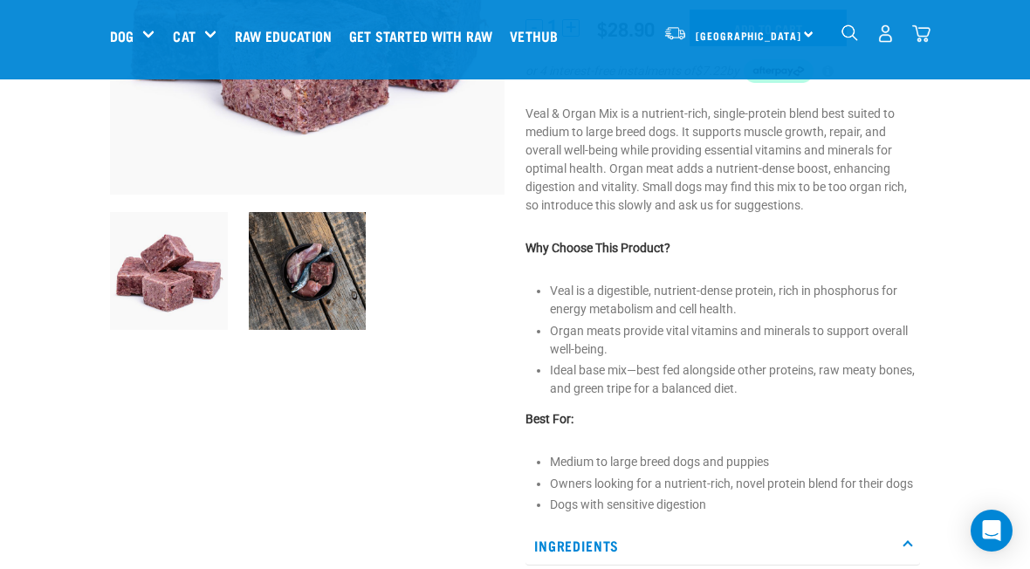
scroll to position [323, 0]
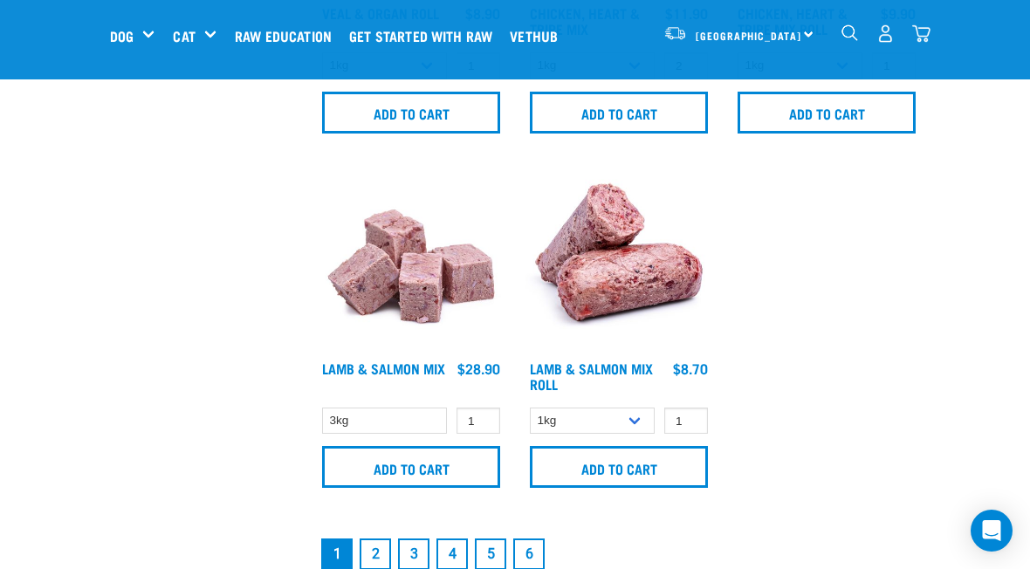
scroll to position [3536, 0]
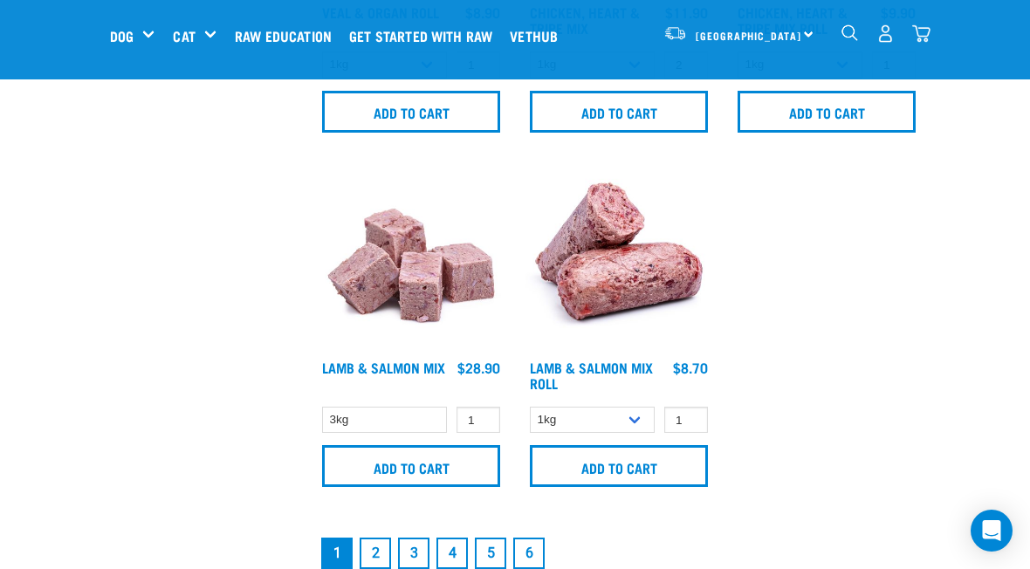
click at [463, 539] on link "4" at bounding box center [451, 553] width 31 height 31
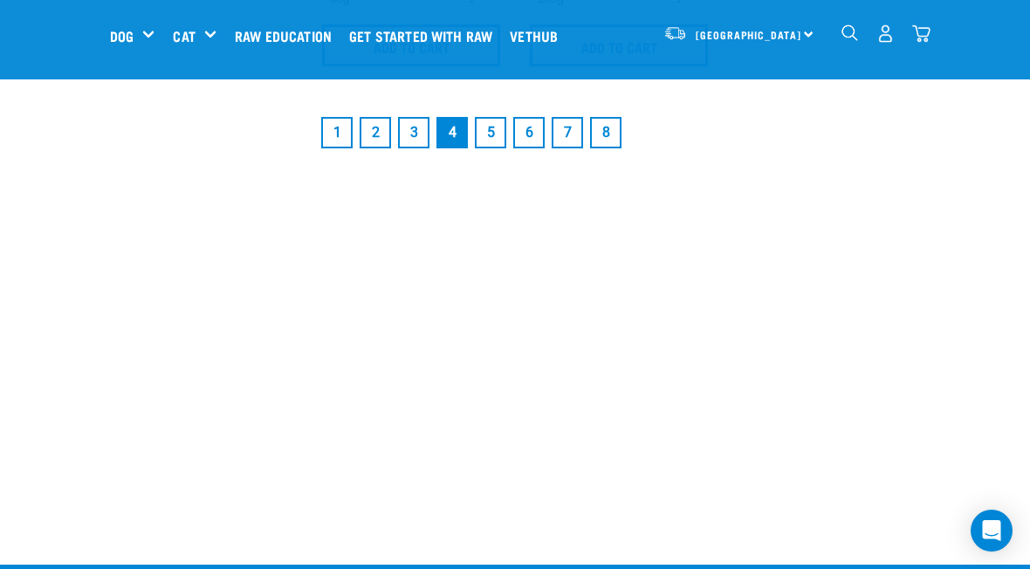
scroll to position [3953, 0]
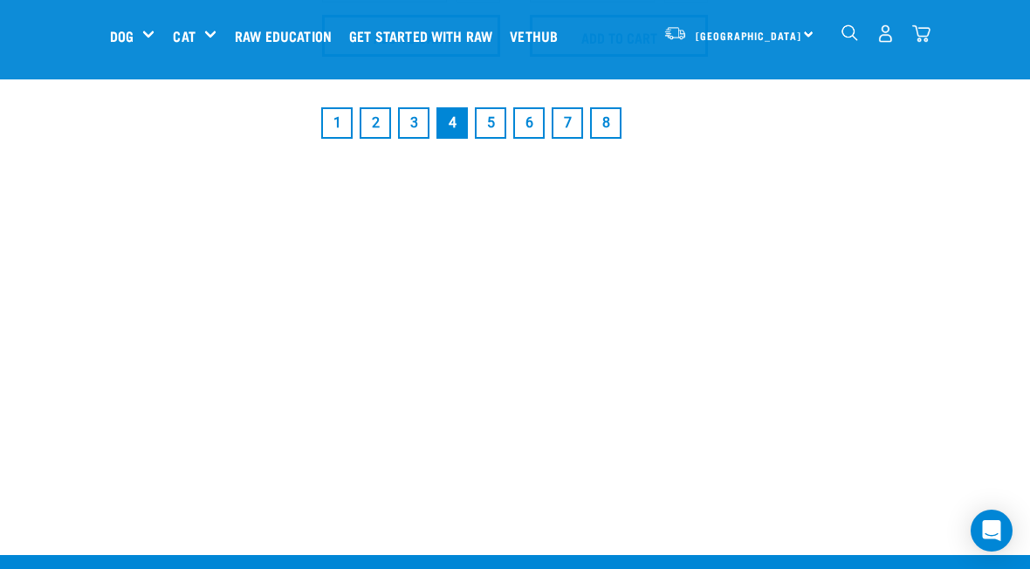
click at [413, 136] on link "3" at bounding box center [413, 122] width 31 height 31
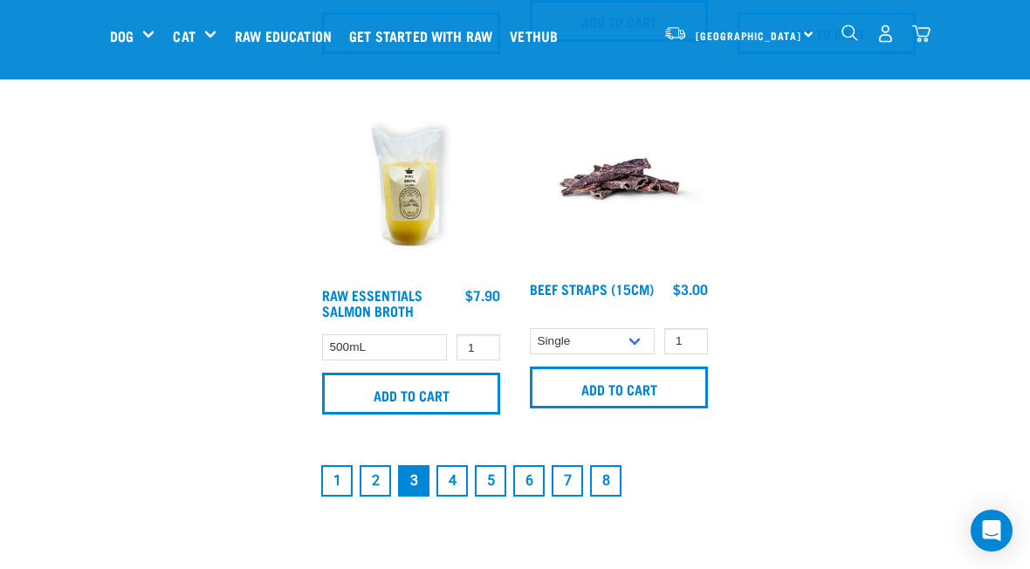
scroll to position [3632, 0]
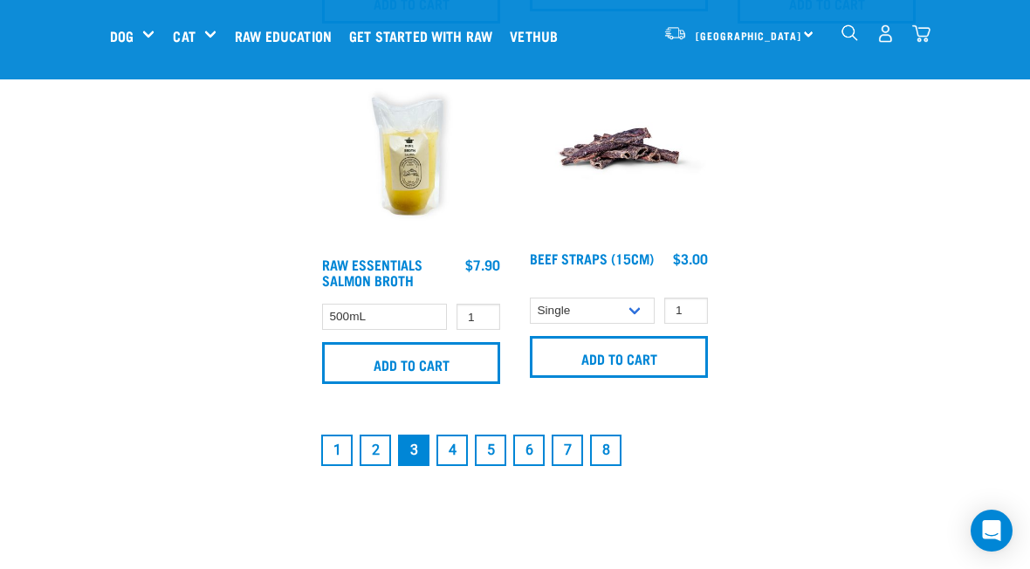
click at [386, 447] on link "2" at bounding box center [375, 450] width 31 height 31
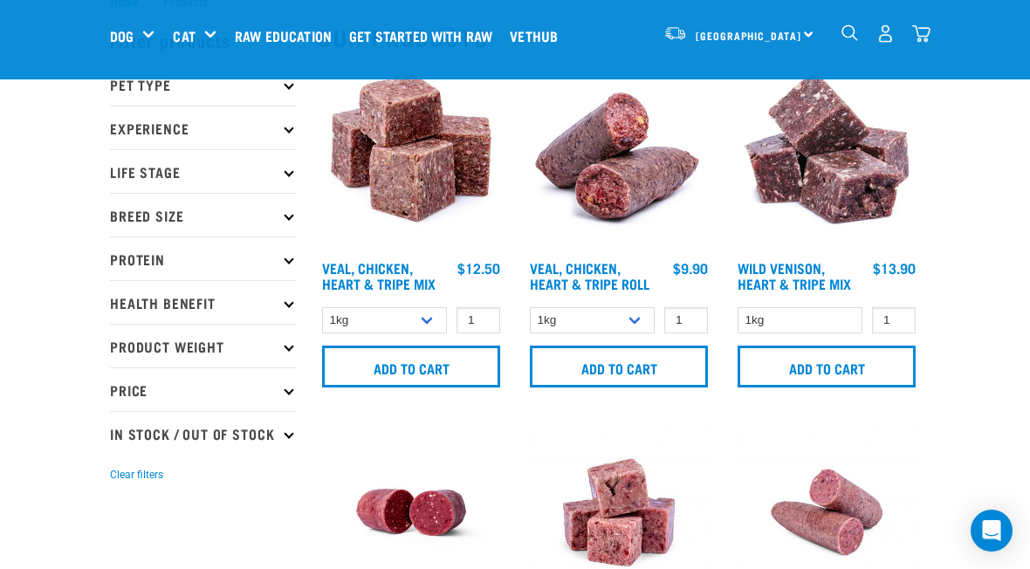
scroll to position [58, 0]
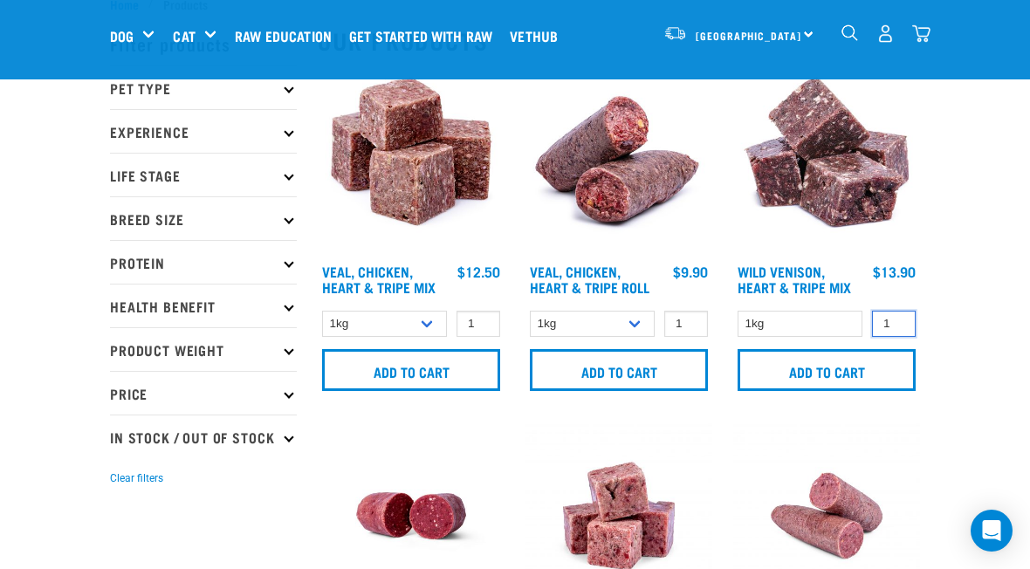
click at [895, 326] on input "1" at bounding box center [894, 324] width 44 height 27
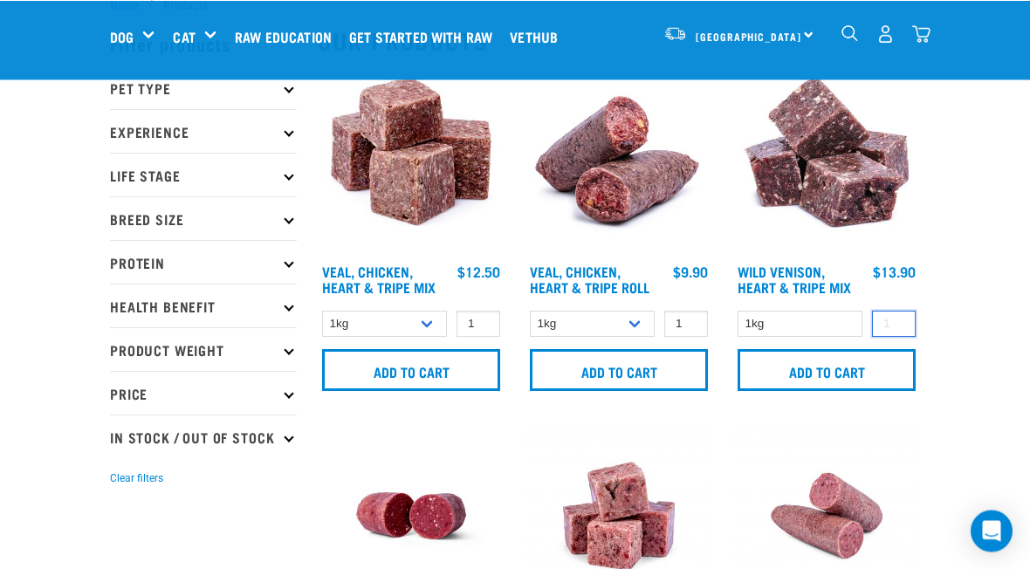
scroll to position [57, 0]
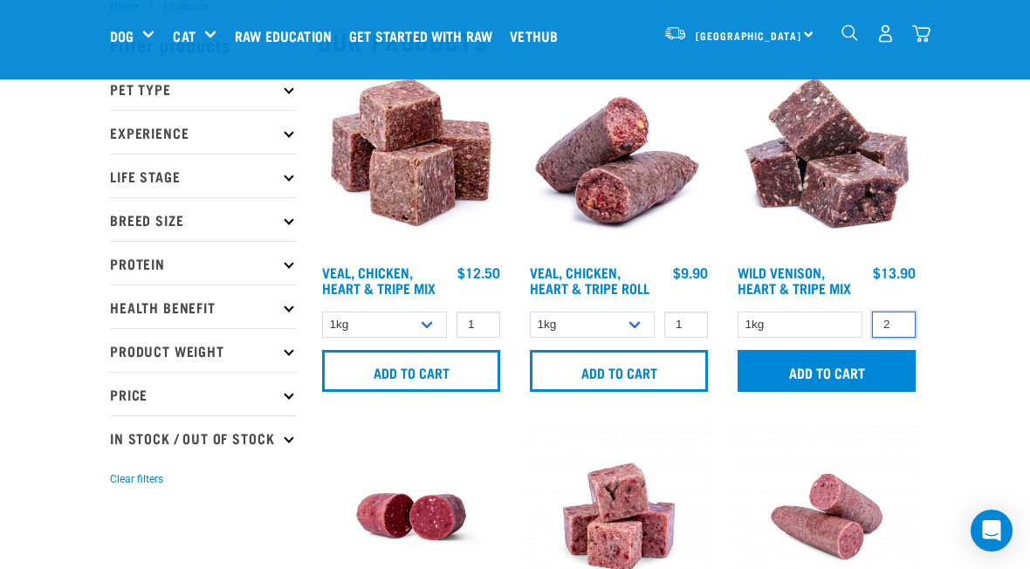
type input "2"
click at [822, 374] on input "Add to cart" at bounding box center [827, 371] width 178 height 42
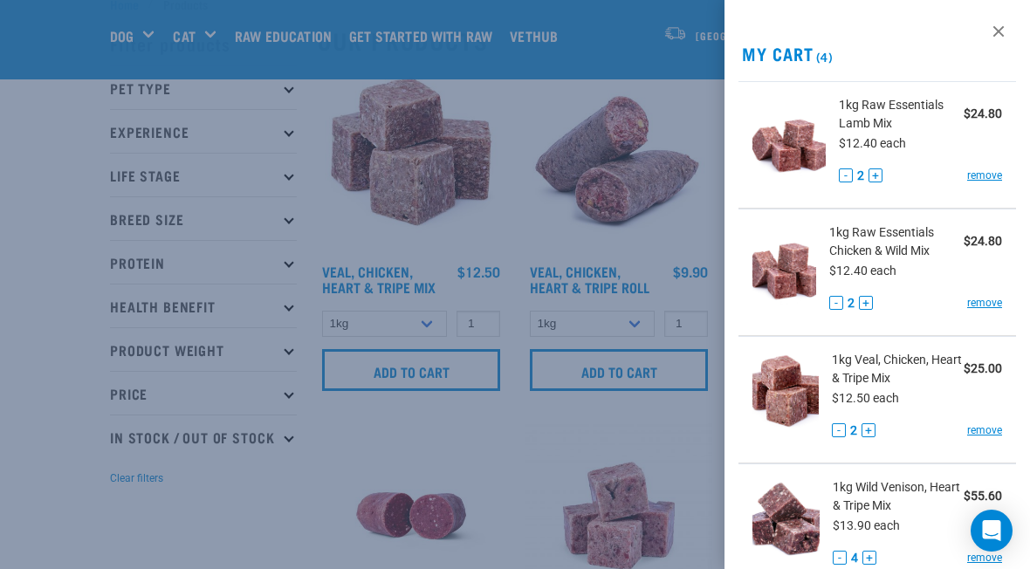
scroll to position [0, 0]
click at [842, 556] on button "-" at bounding box center [840, 558] width 14 height 14
click at [841, 561] on button "-" at bounding box center [840, 558] width 14 height 14
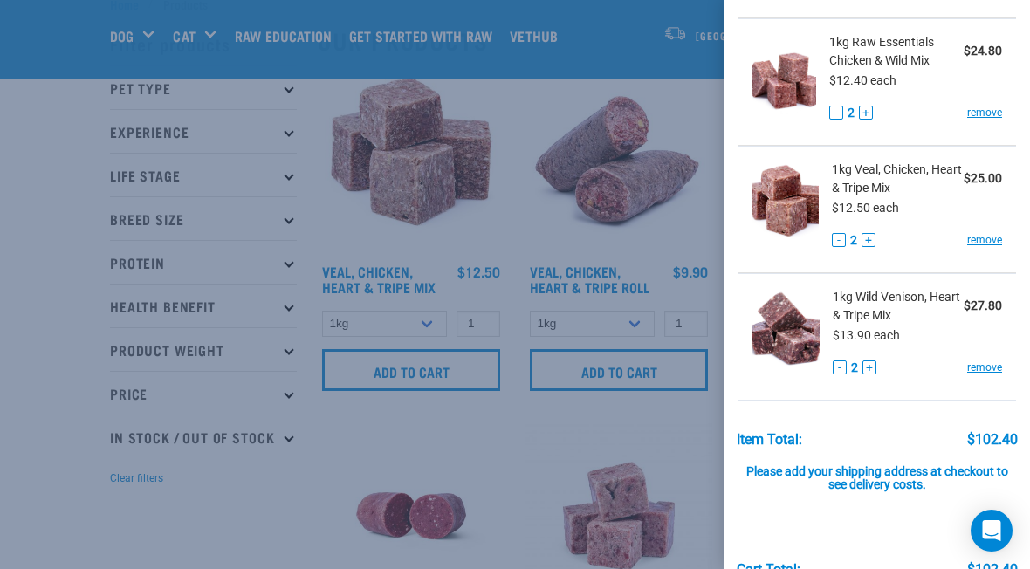
scroll to position [189, 0]
click at [127, 564] on div at bounding box center [515, 284] width 1030 height 569
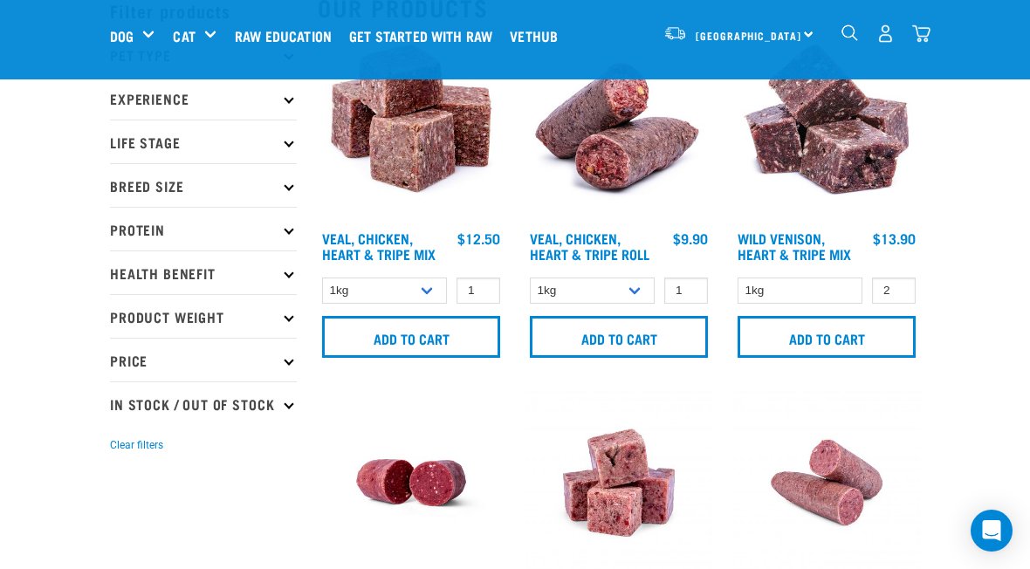
scroll to position [93, 0]
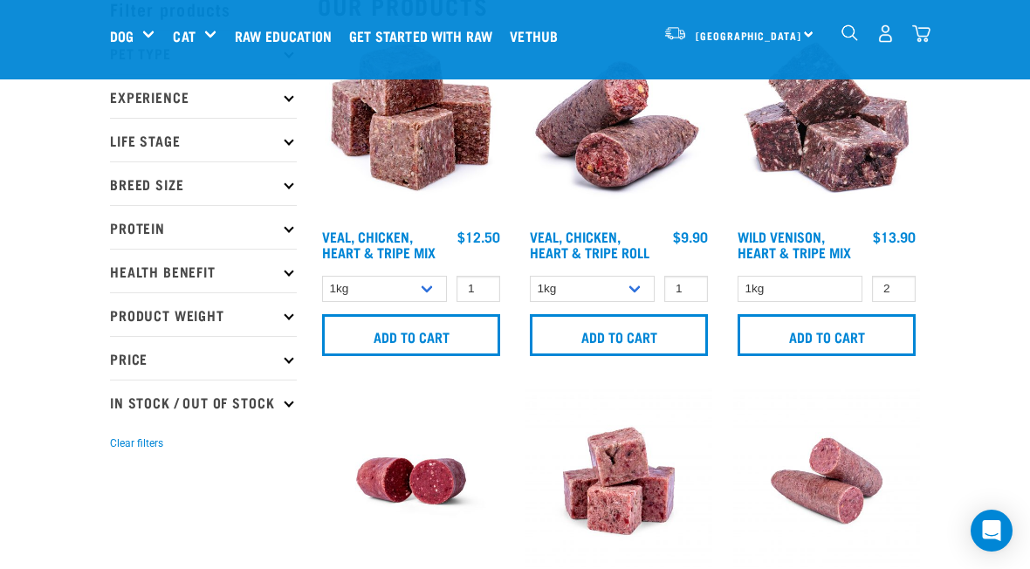
click at [291, 141] on icon at bounding box center [289, 140] width 10 height 10
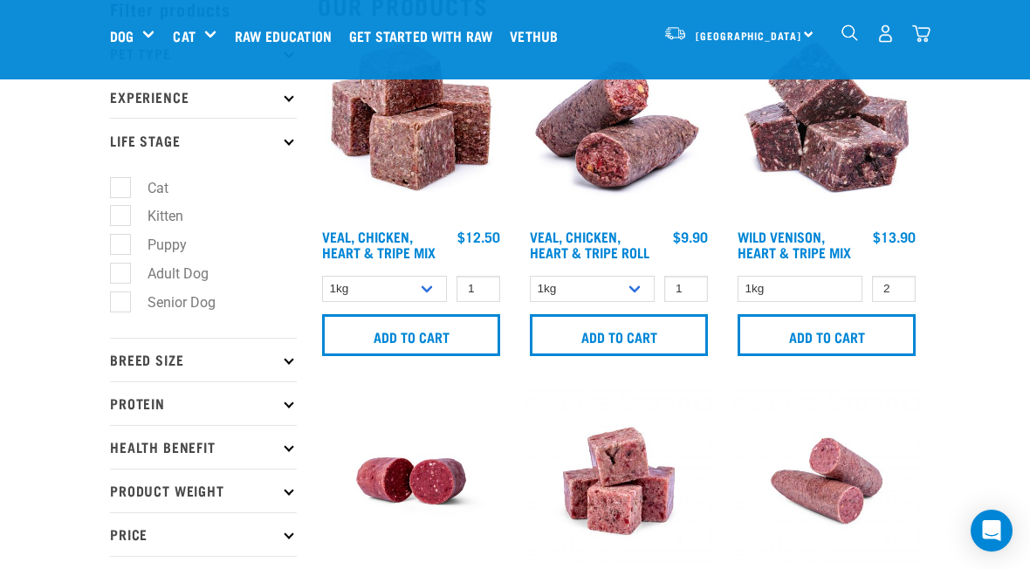
click at [120, 270] on label "Adult Dog" at bounding box center [168, 274] width 96 height 22
click at [119, 270] on input "Adult Dog" at bounding box center [115, 269] width 11 height 11
checkbox input "true"
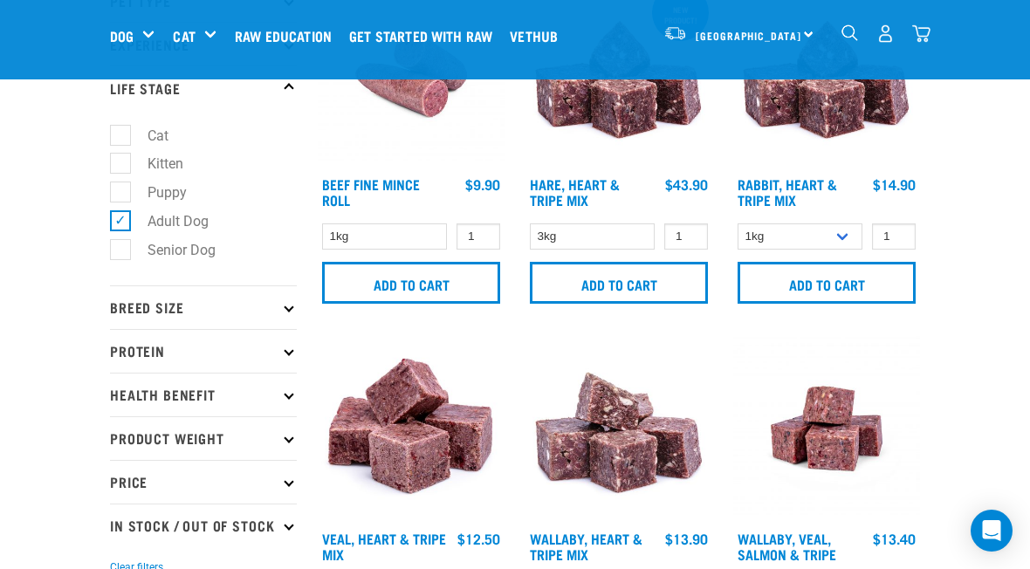
scroll to position [143, 0]
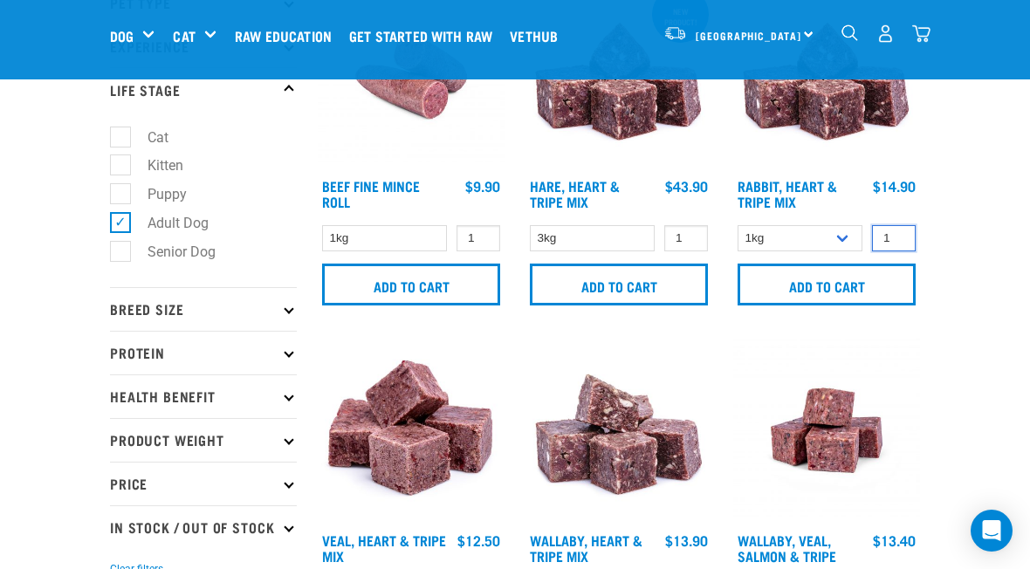
click at [896, 240] on input "1" at bounding box center [894, 238] width 44 height 27
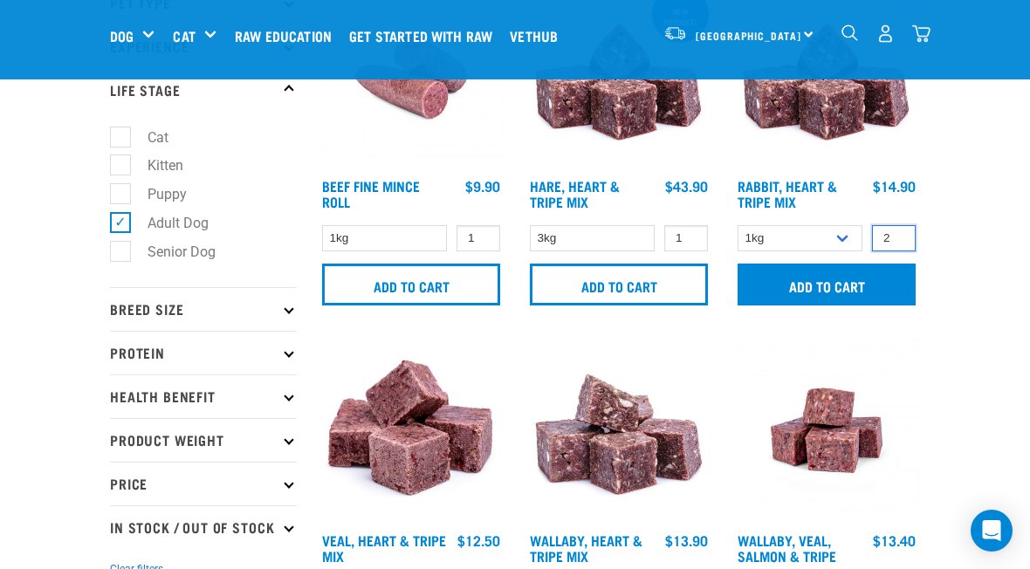
type input "2"
click at [830, 290] on input "Add to cart" at bounding box center [827, 285] width 178 height 42
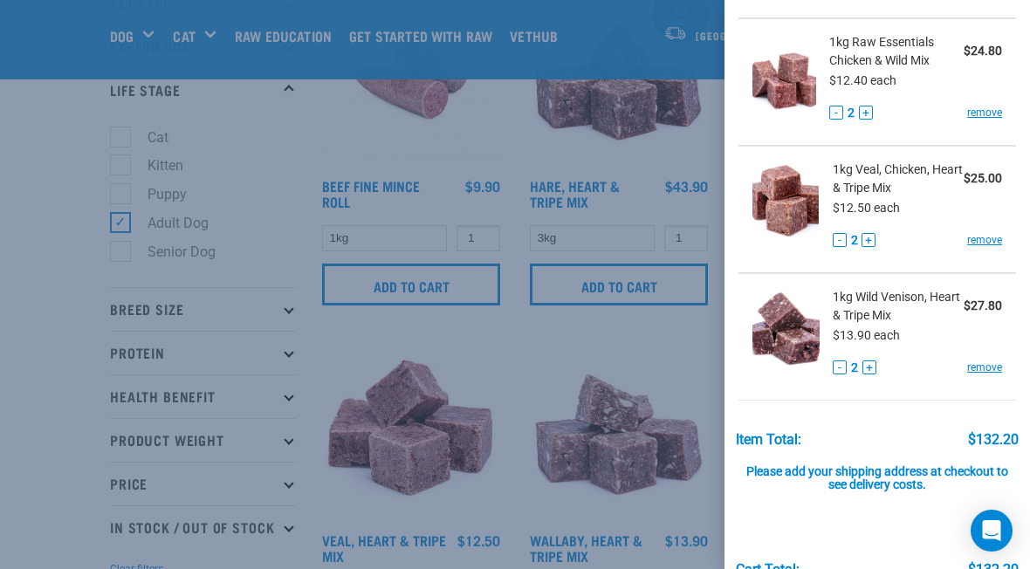
scroll to position [317, 0]
click at [75, 568] on div at bounding box center [515, 284] width 1030 height 569
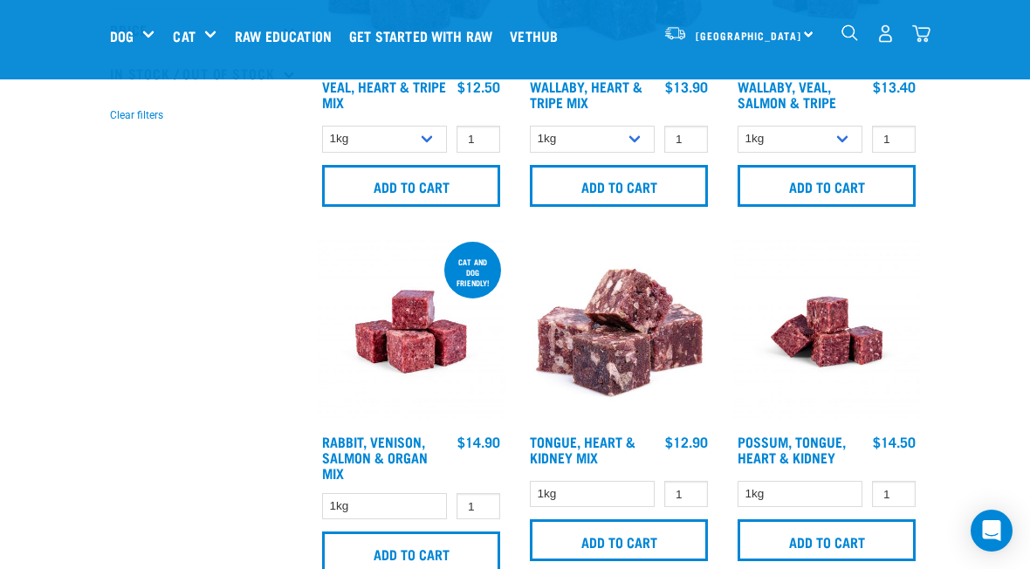
scroll to position [598, 0]
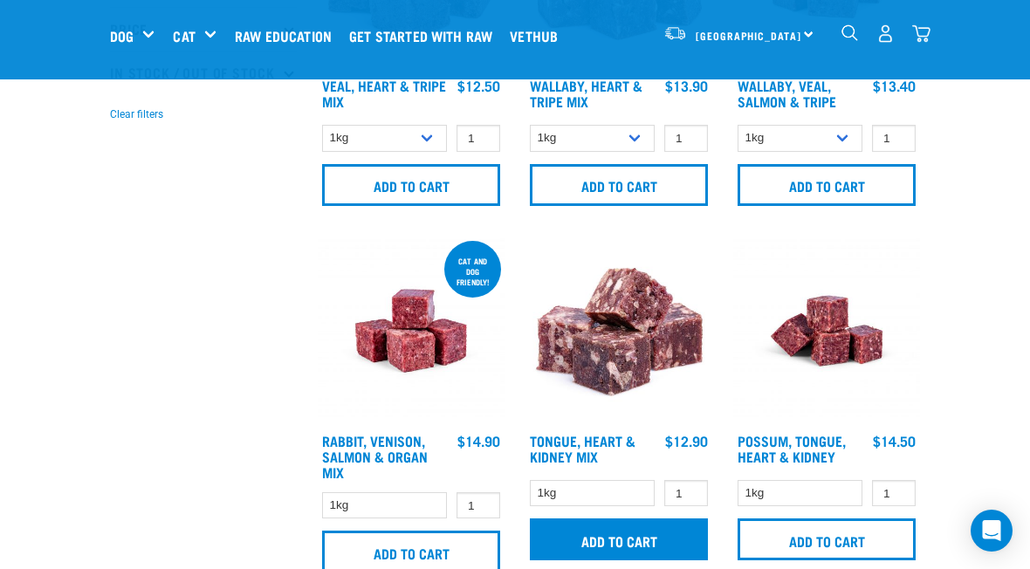
click at [635, 539] on input "Add to cart" at bounding box center [619, 539] width 178 height 42
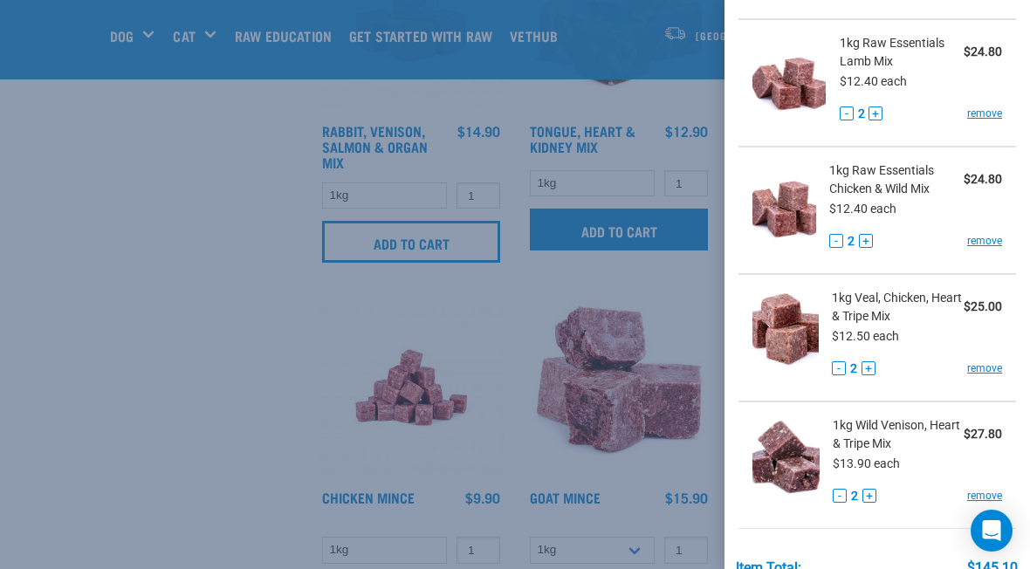
scroll to position [909, 0]
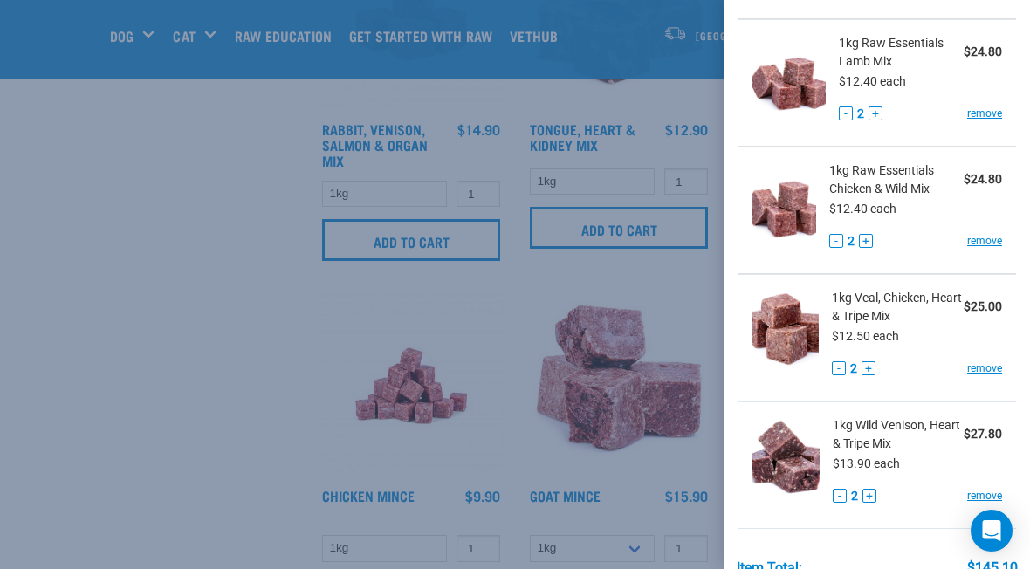
click at [113, 555] on div at bounding box center [515, 284] width 1030 height 569
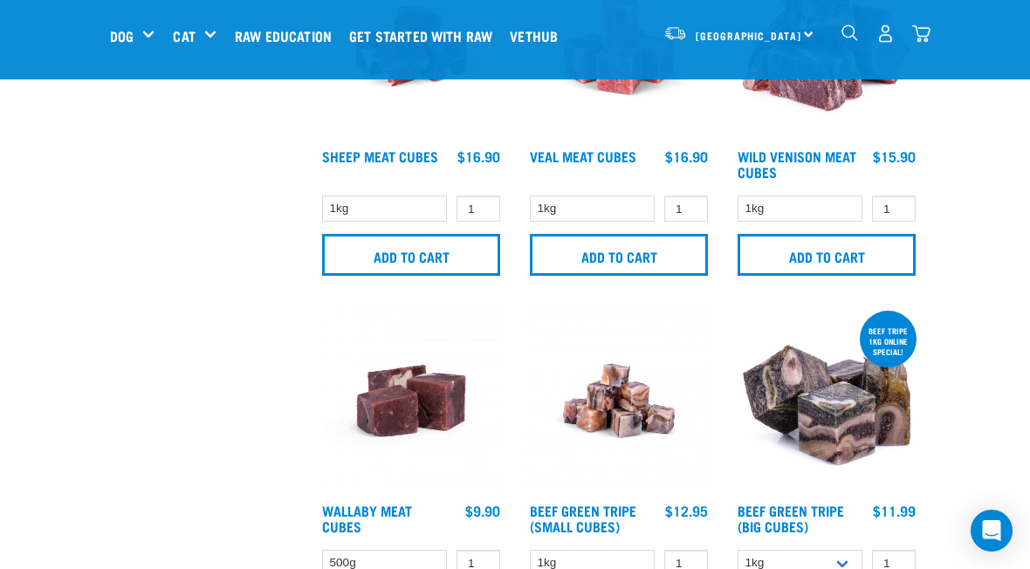
scroll to position [2670, 0]
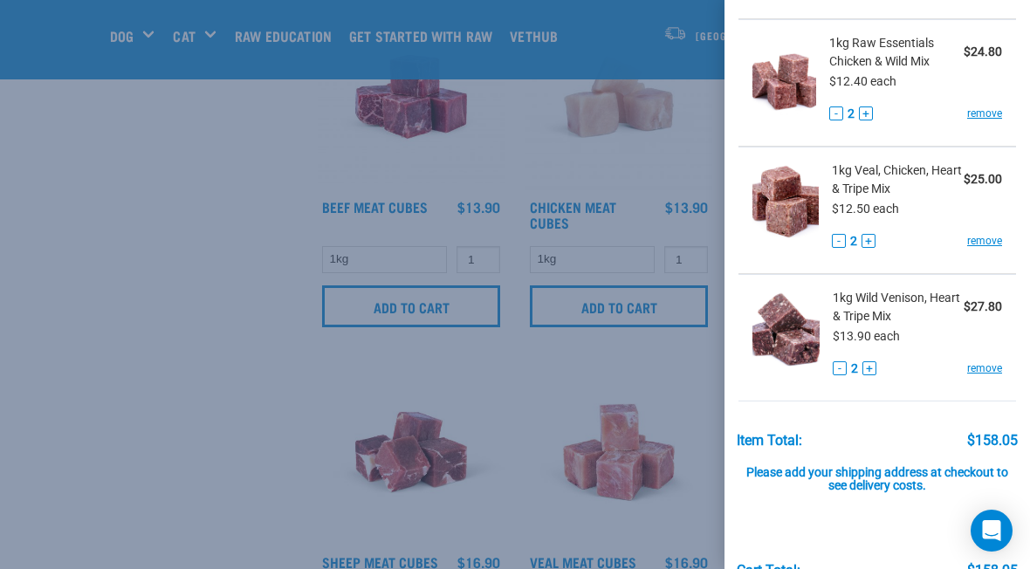
scroll to position [2168, 0]
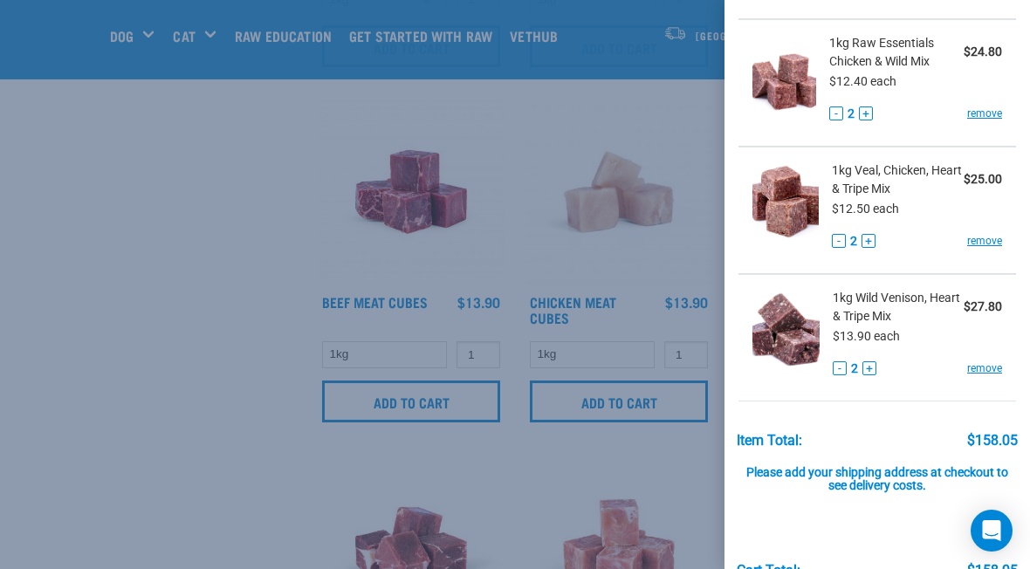
click at [117, 394] on div at bounding box center [515, 284] width 1030 height 569
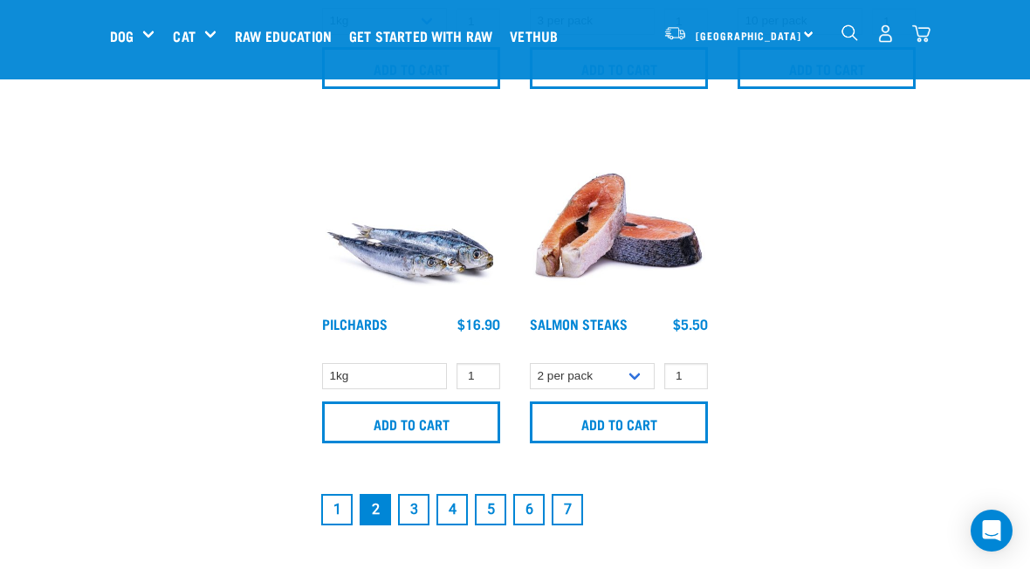
scroll to position [3565, 0]
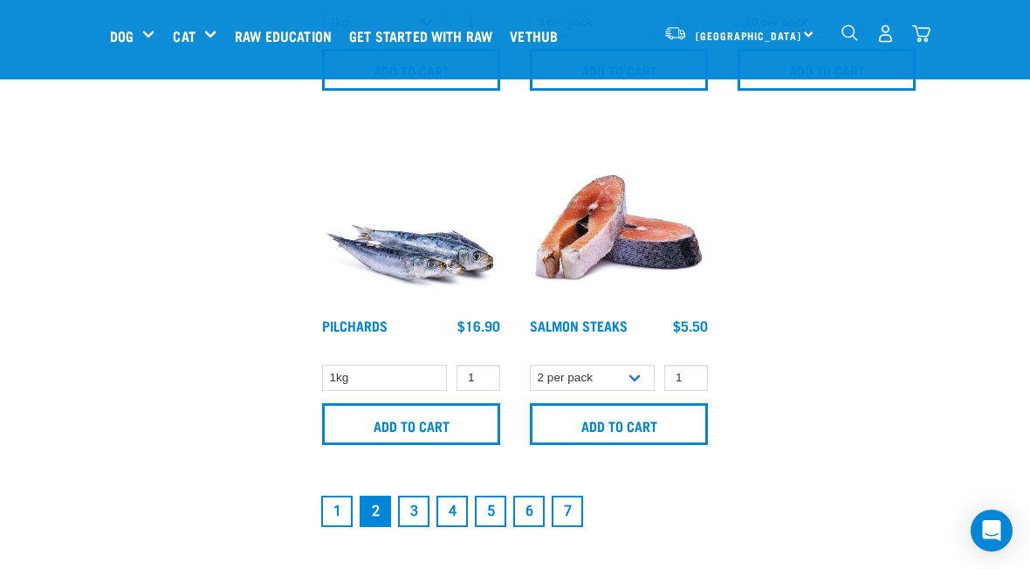
click at [485, 511] on link "5" at bounding box center [490, 511] width 31 height 31
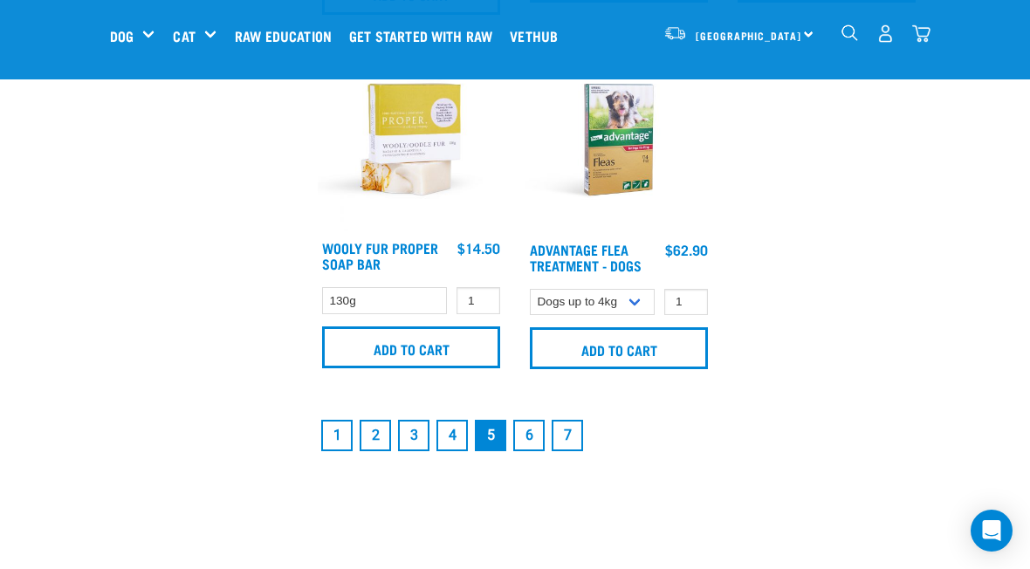
scroll to position [3721, 0]
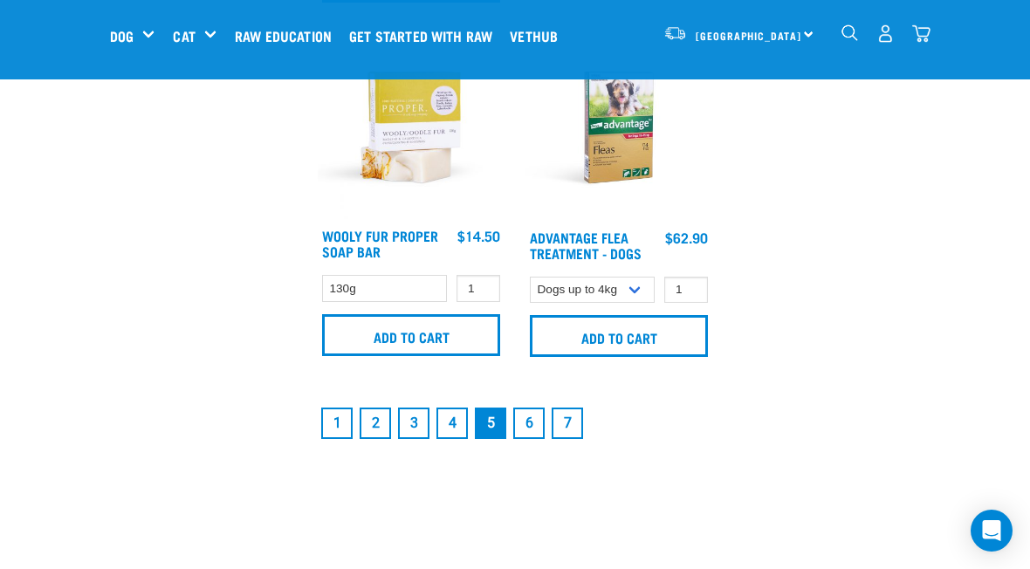
click at [413, 439] on link "3" at bounding box center [413, 423] width 31 height 31
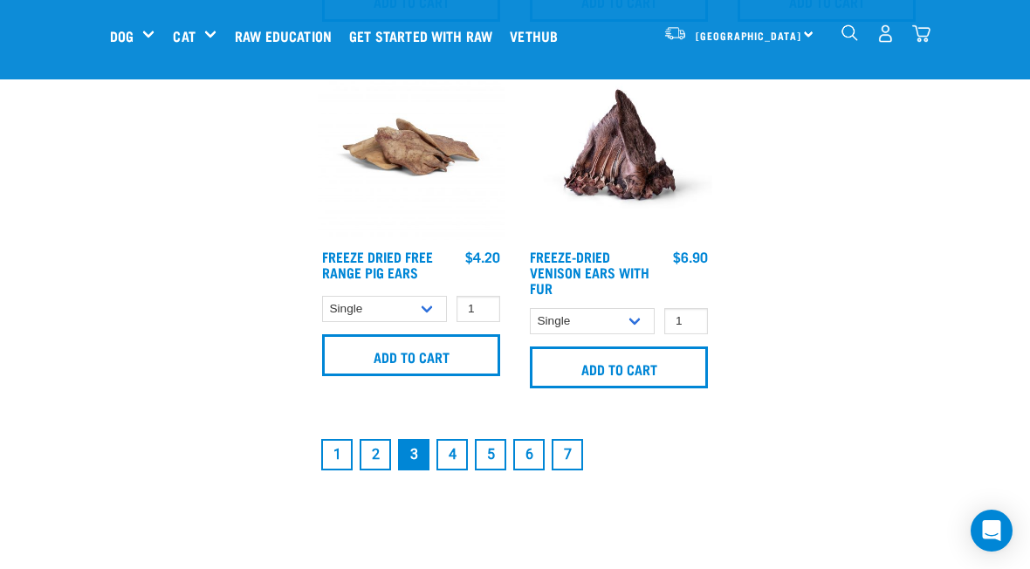
scroll to position [3650, 0]
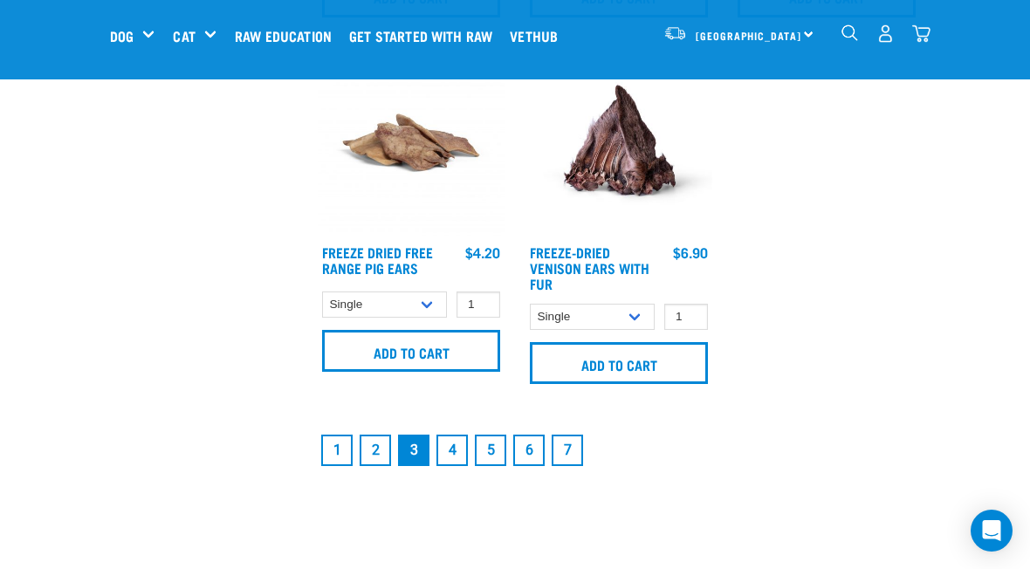
click at [449, 454] on link "4" at bounding box center [451, 450] width 31 height 31
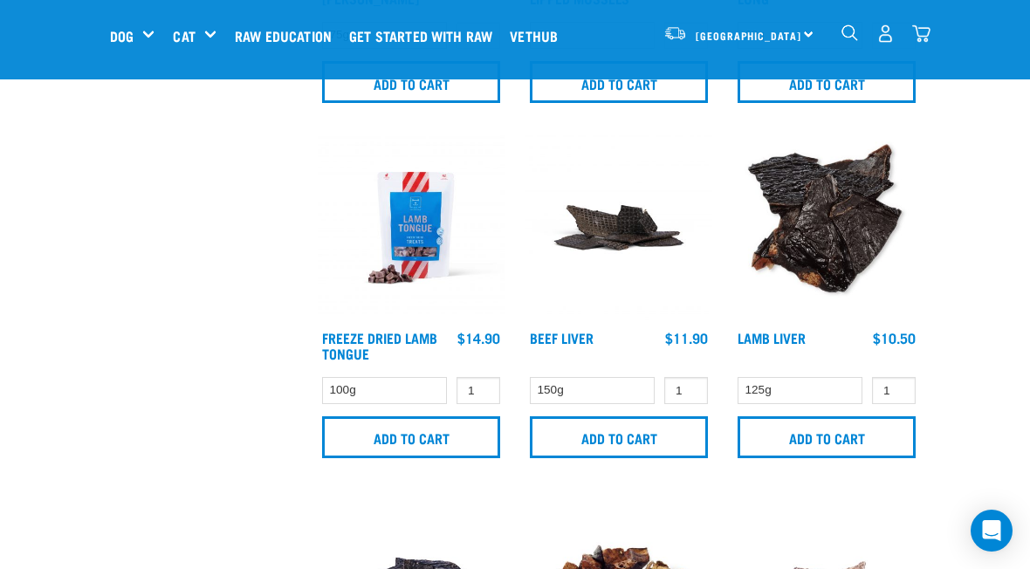
scroll to position [1410, 0]
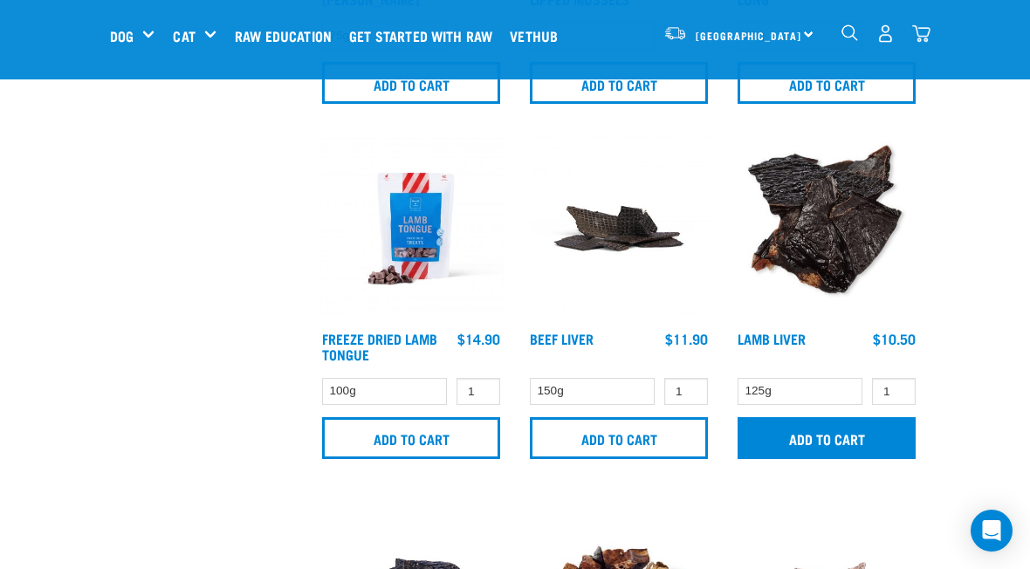
click at [821, 450] on input "Add to cart" at bounding box center [827, 438] width 178 height 42
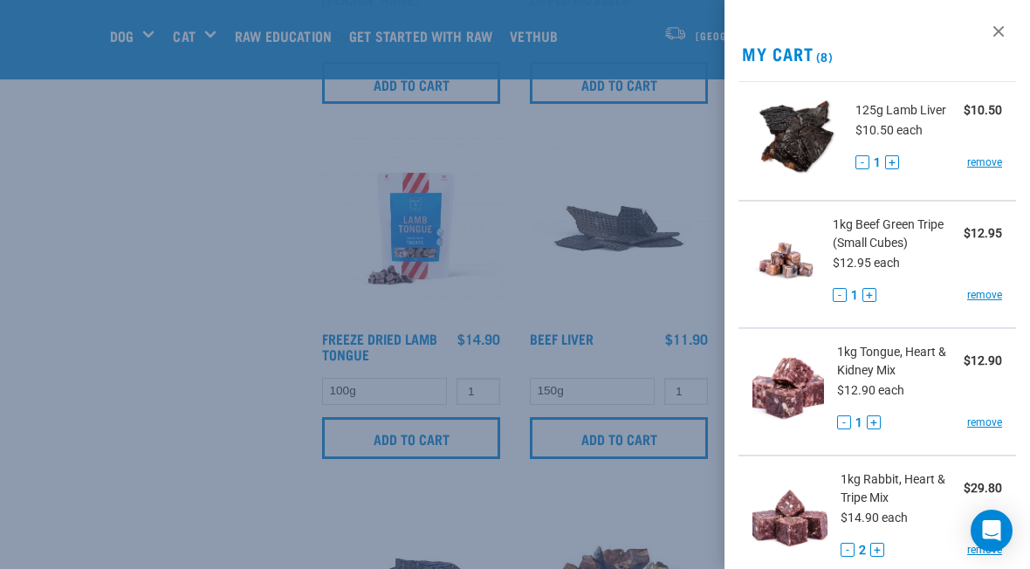
click at [145, 541] on div at bounding box center [515, 284] width 1030 height 569
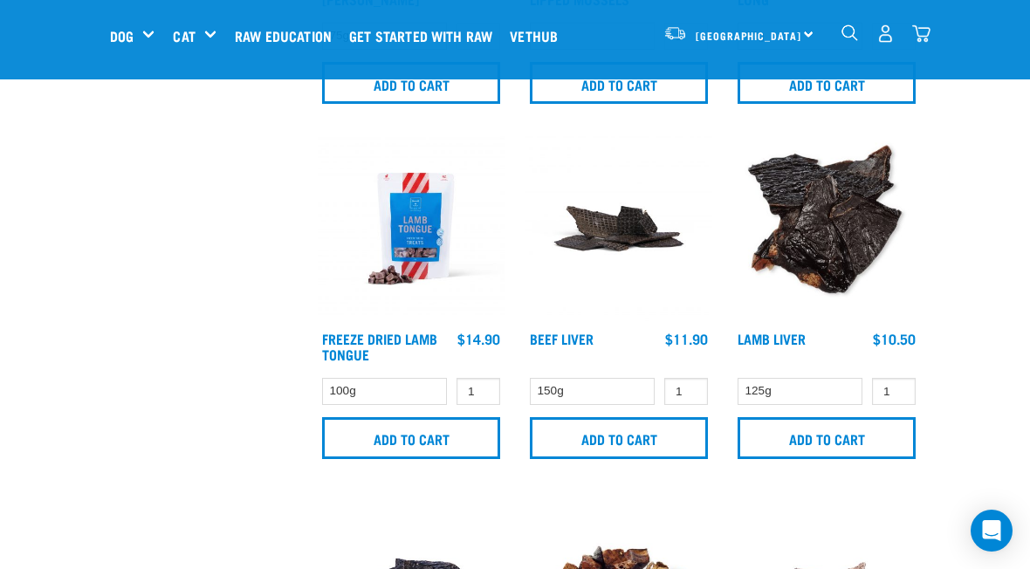
click at [415, 267] on img at bounding box center [411, 228] width 187 height 187
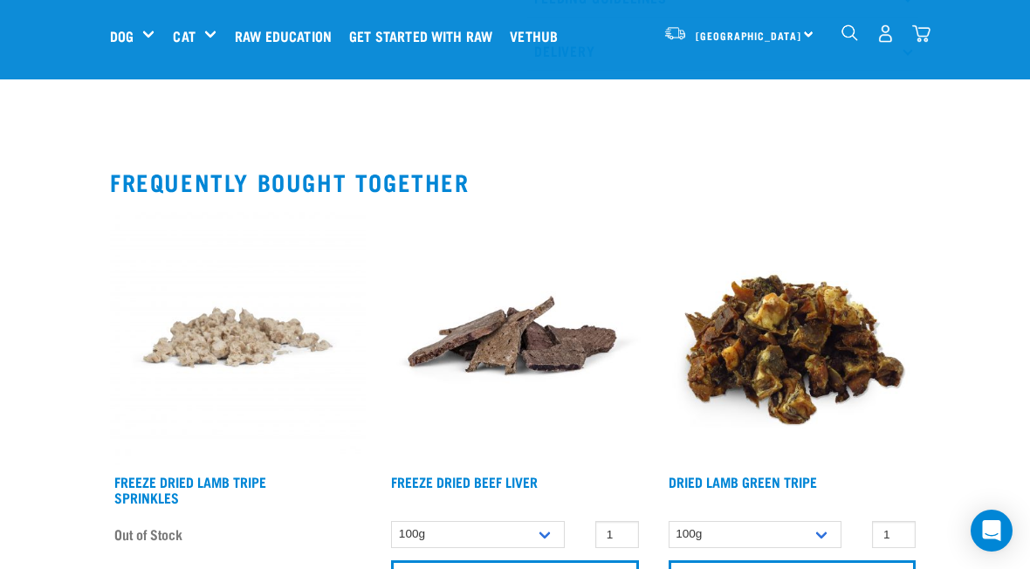
scroll to position [902, 0]
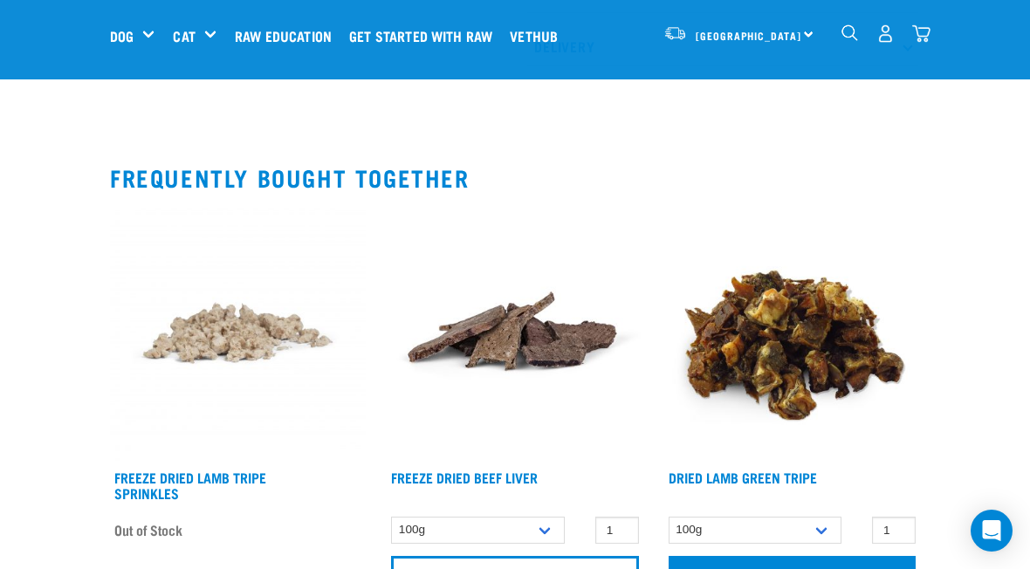
click at [818, 568] on input "Add to cart" at bounding box center [792, 577] width 247 height 42
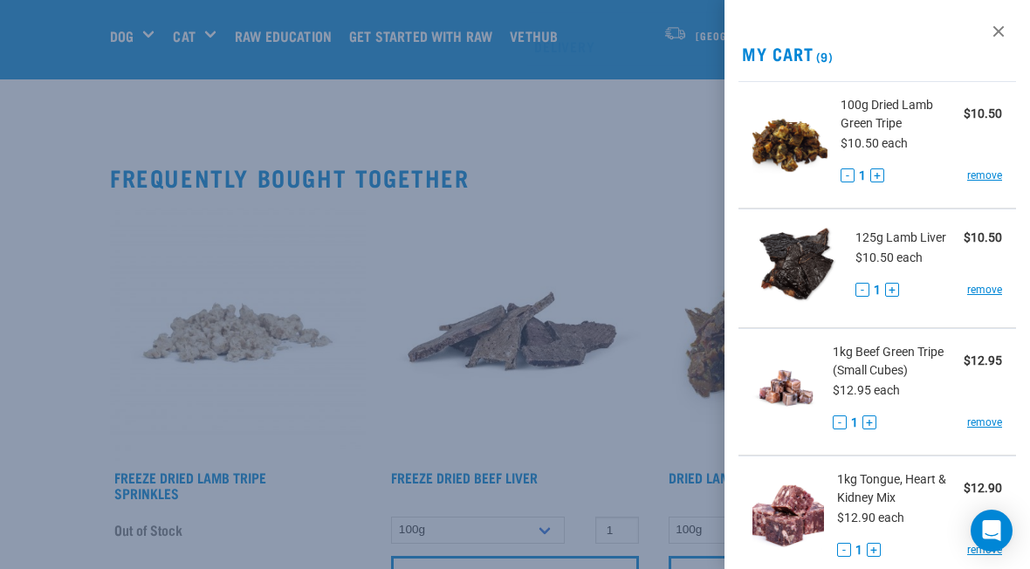
click at [99, 568] on div at bounding box center [515, 284] width 1030 height 569
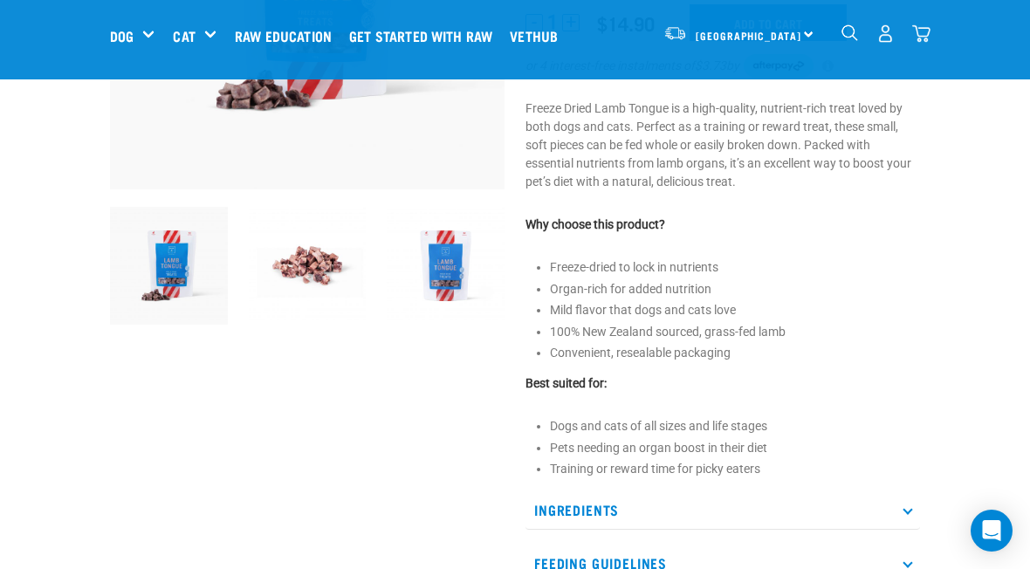
scroll to position [305, 0]
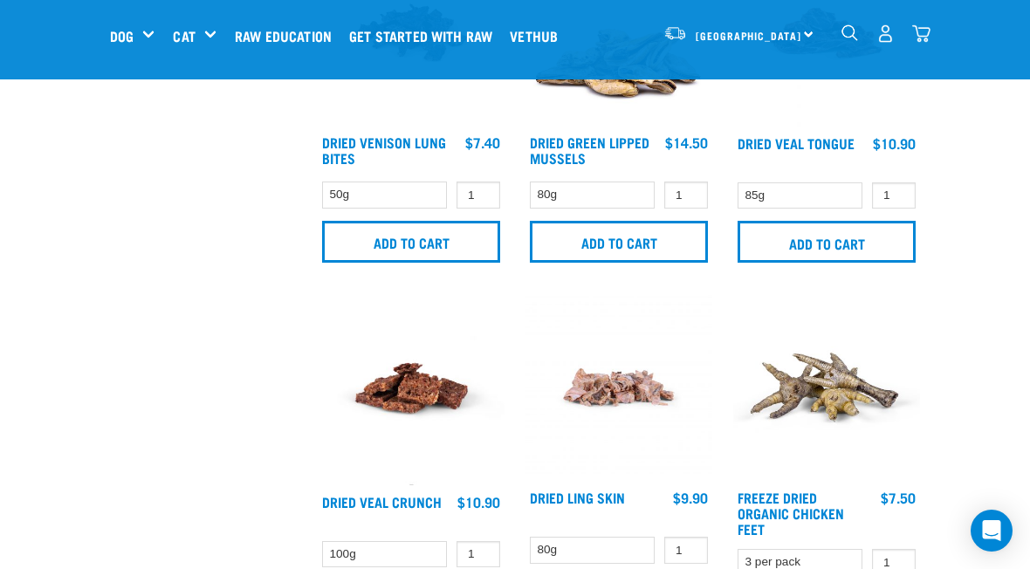
scroll to position [2316, 0]
click at [817, 208] on select "85g" at bounding box center [800, 195] width 125 height 27
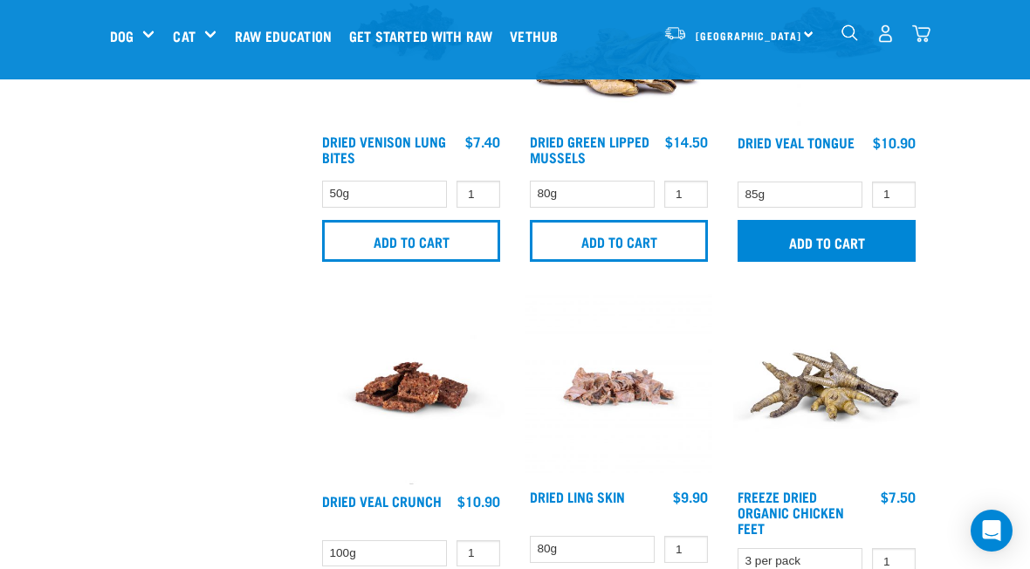
click at [833, 253] on input "Add to cart" at bounding box center [827, 241] width 178 height 42
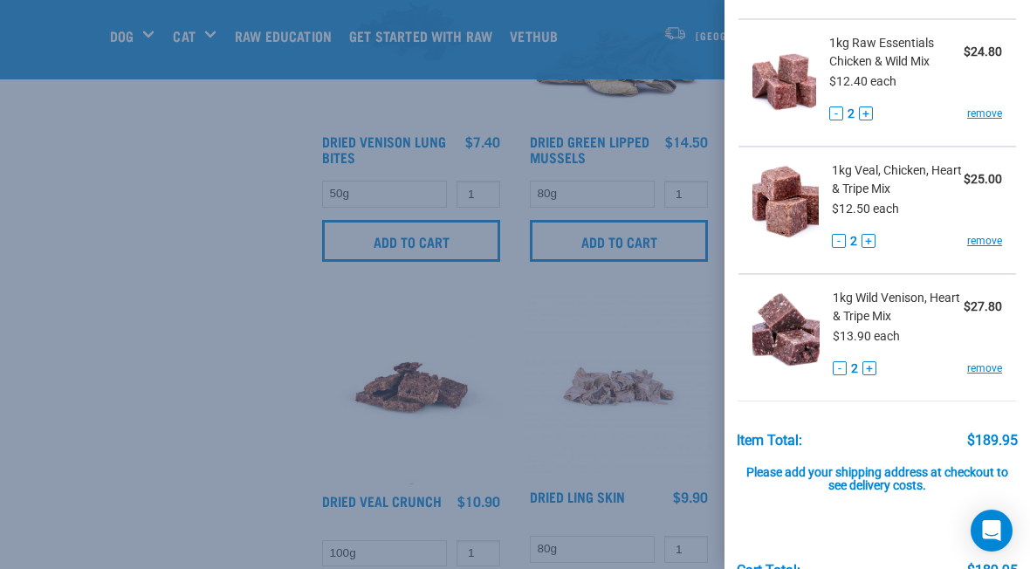
scroll to position [946, 0]
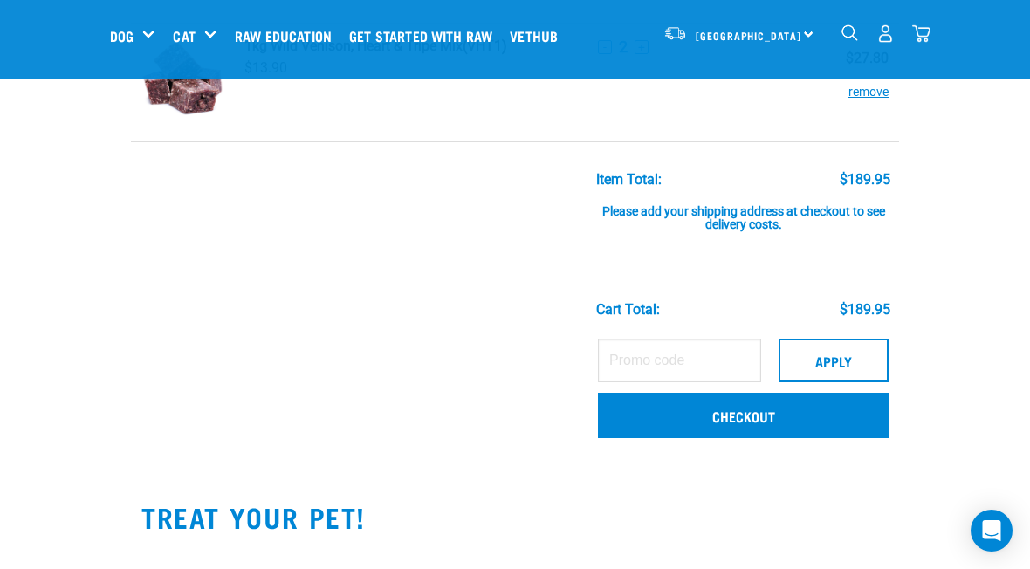
scroll to position [1191, 0]
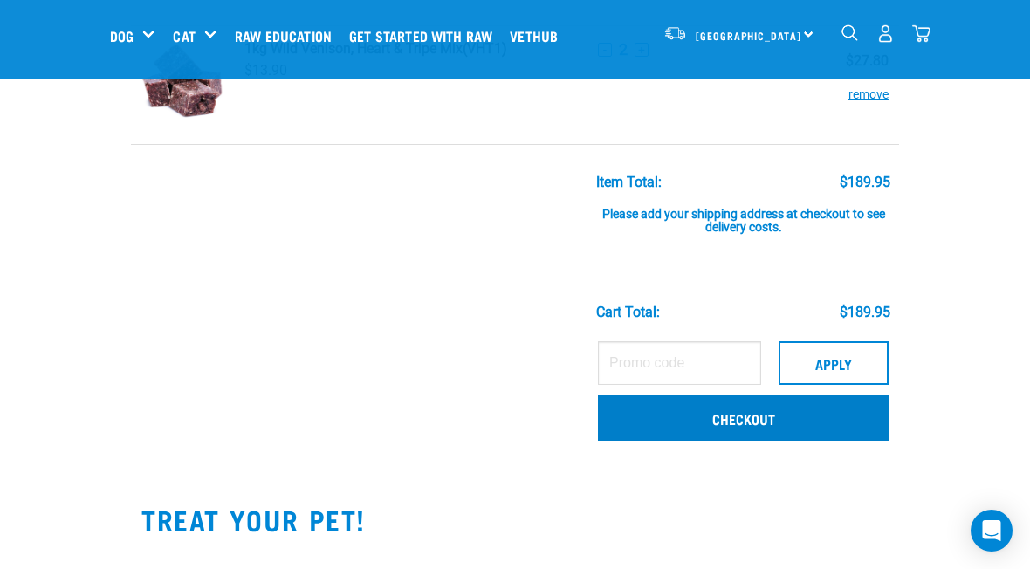
click at [758, 421] on link "Checkout" at bounding box center [743, 417] width 291 height 45
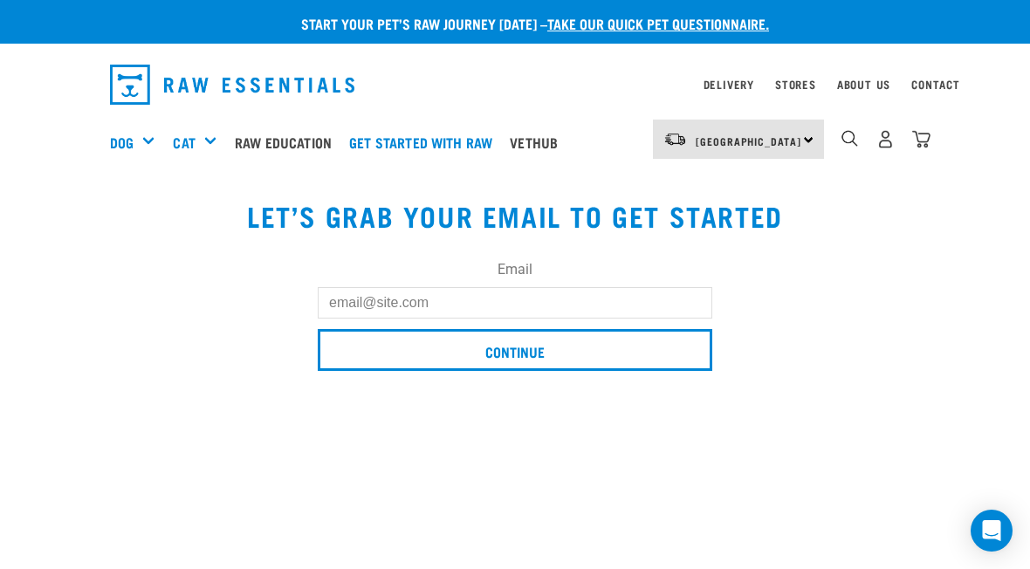
click at [607, 297] on input "Email" at bounding box center [515, 302] width 395 height 31
type input "[EMAIL_ADDRESS][DOMAIN_NAME]"
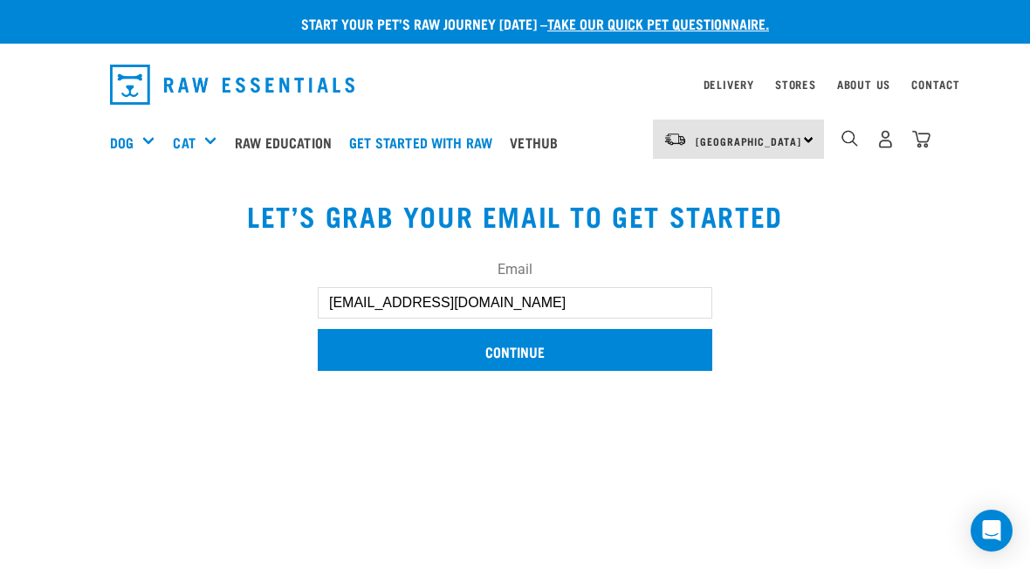
click at [532, 352] on input "Continue" at bounding box center [515, 350] width 395 height 42
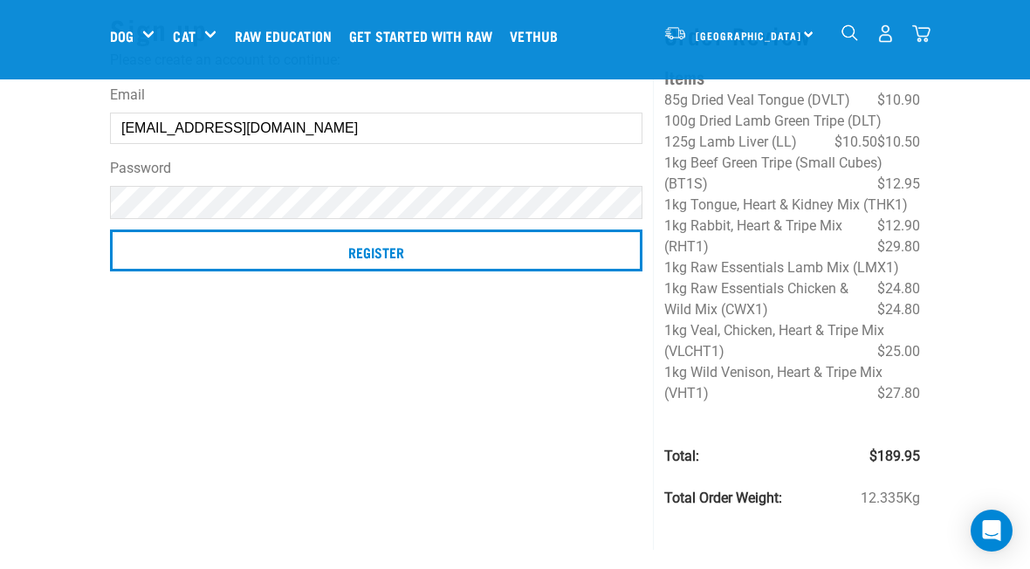
scroll to position [129, 0]
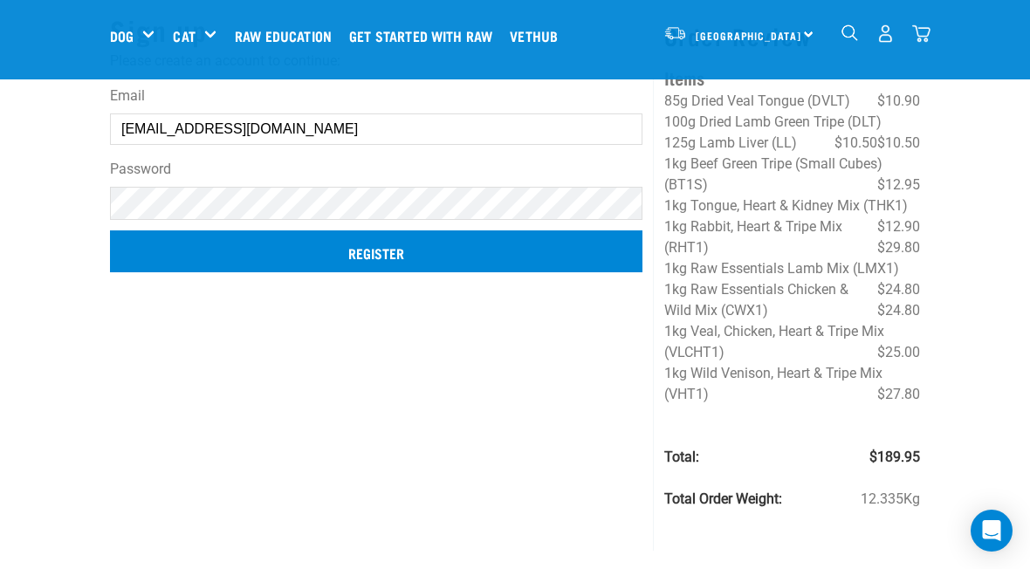
click at [388, 249] on input "Register" at bounding box center [376, 251] width 532 height 42
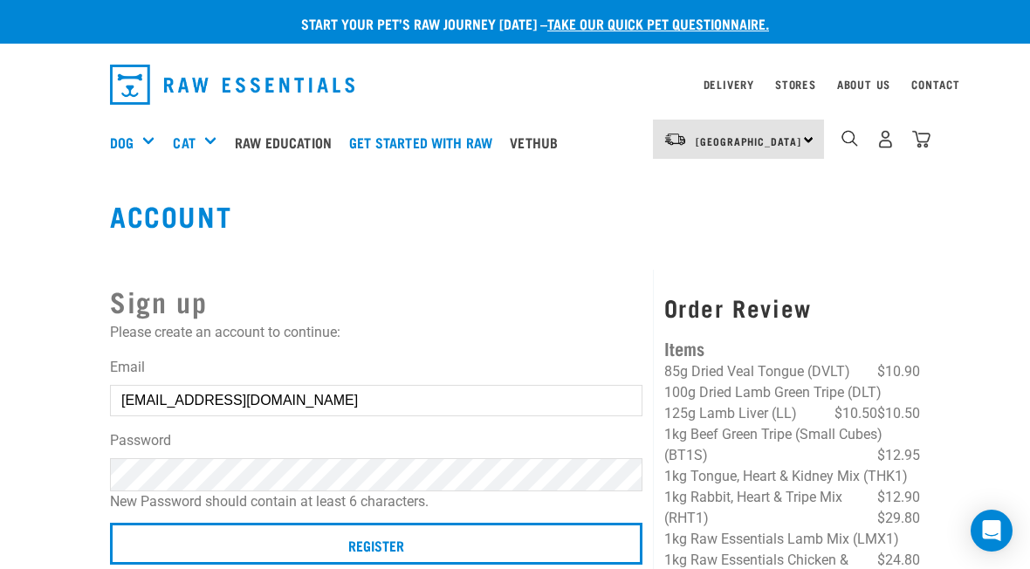
click at [33, 262] on button "delete" at bounding box center [24, 252] width 17 height 17
click at [527, 281] on h2 "Sign up" at bounding box center [376, 301] width 532 height 42
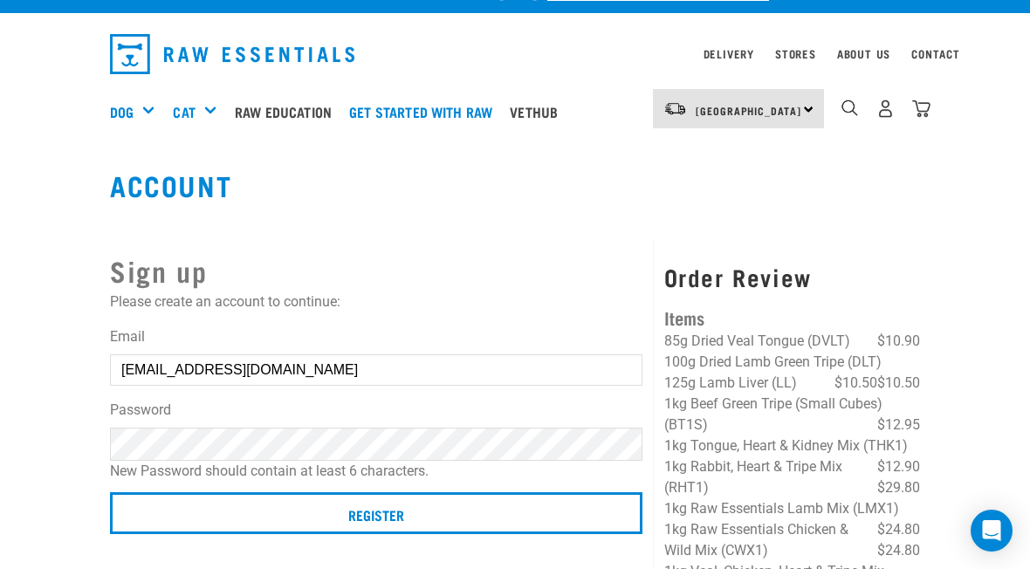
scroll to position [30, 0]
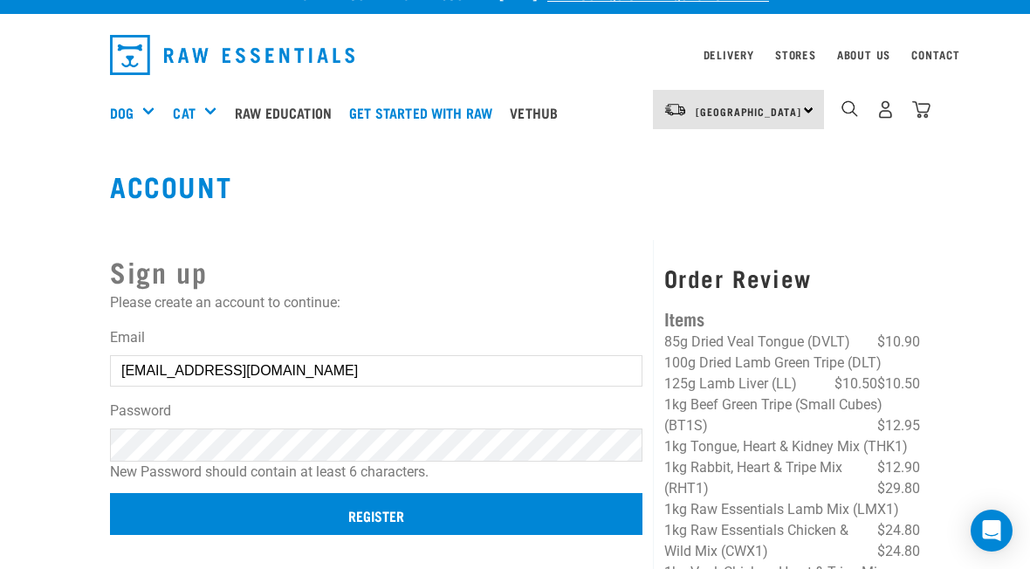
click at [368, 514] on input "Register" at bounding box center [376, 514] width 532 height 42
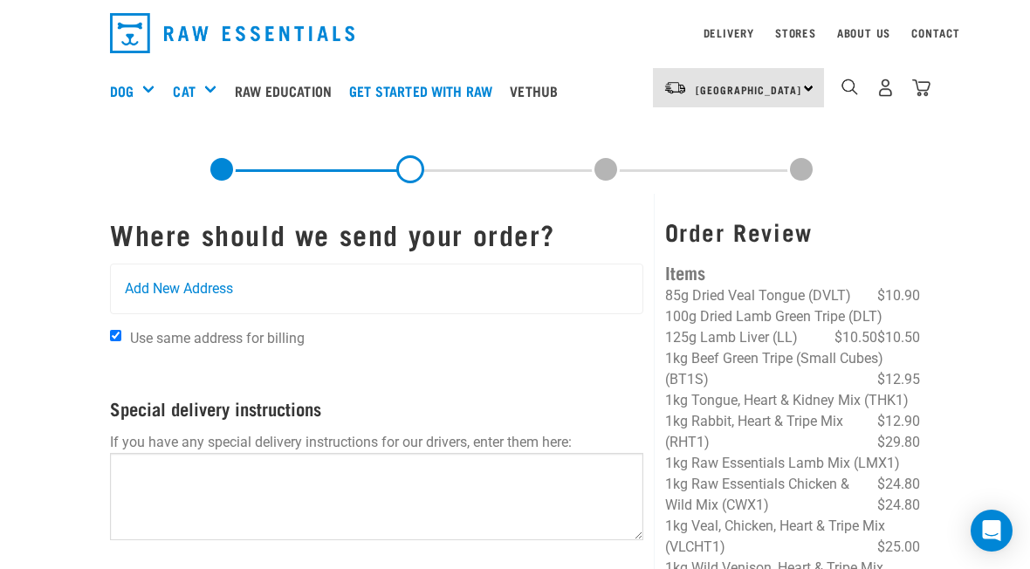
scroll to position [58, 0]
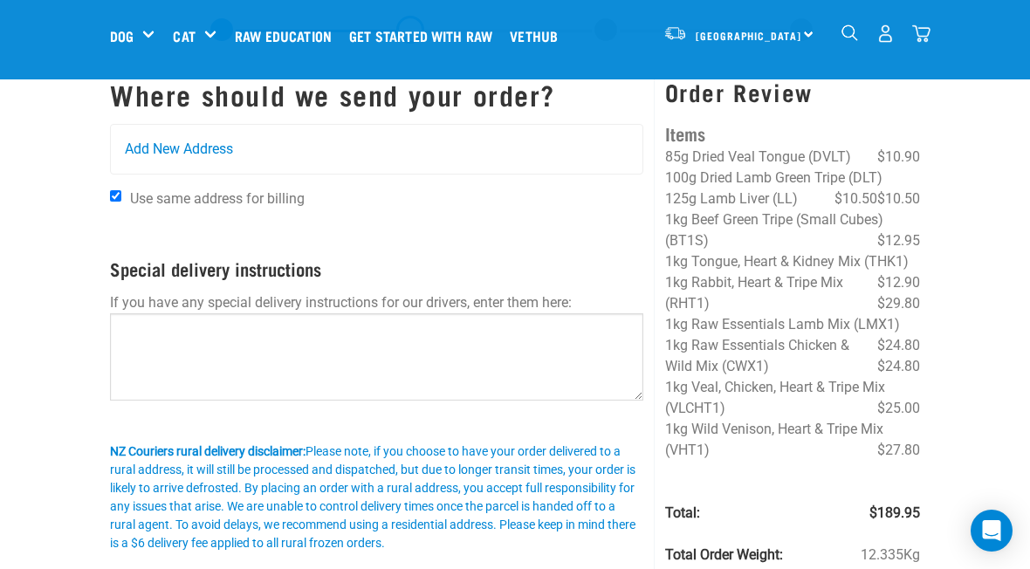
click at [151, 285] on form "Where should we send your order? Add New Address Use same address for billing A…" at bounding box center [376, 347] width 533 height 537
click at [142, 158] on span "Add New Address" at bounding box center [179, 149] width 108 height 21
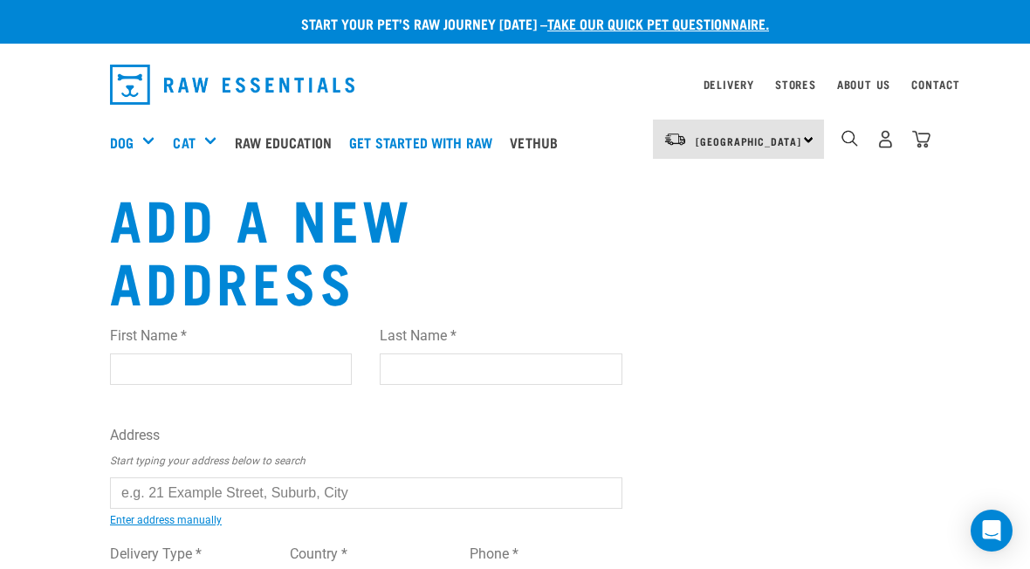
click at [240, 380] on input "First Name *" at bounding box center [231, 368] width 242 height 31
type input "Wendy"
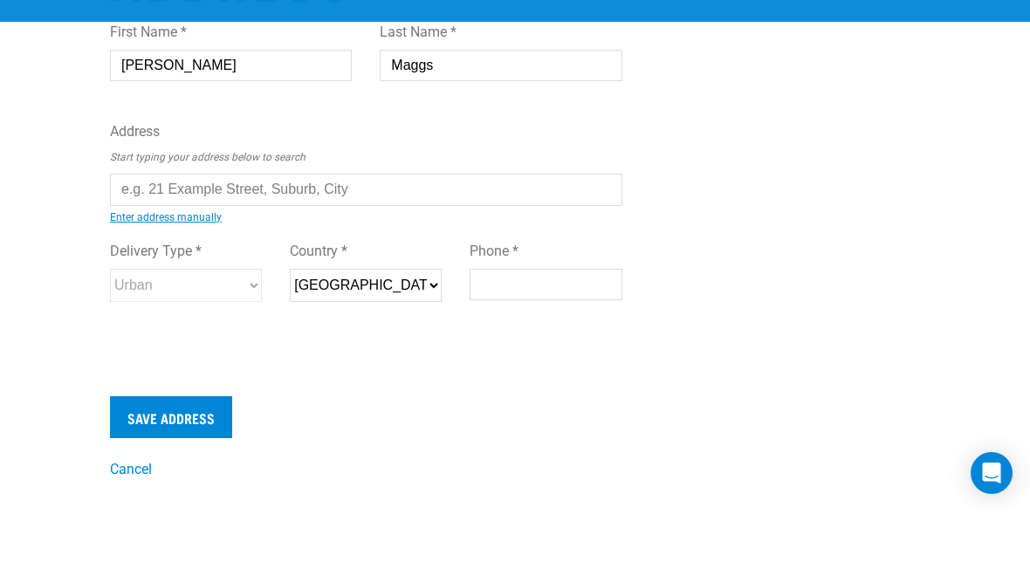
type input "Maggs"
click at [134, 329] on div "Delivery Type * Urban Rural Country * New Zealand Phone *" at bounding box center [366, 335] width 540 height 101
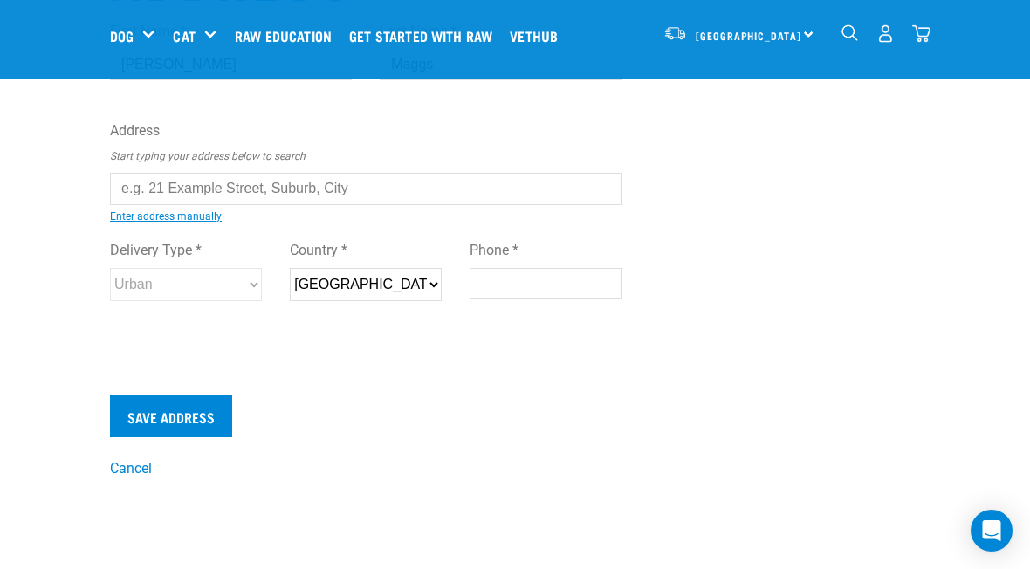
click at [113, 186] on input "text" at bounding box center [366, 188] width 512 height 31
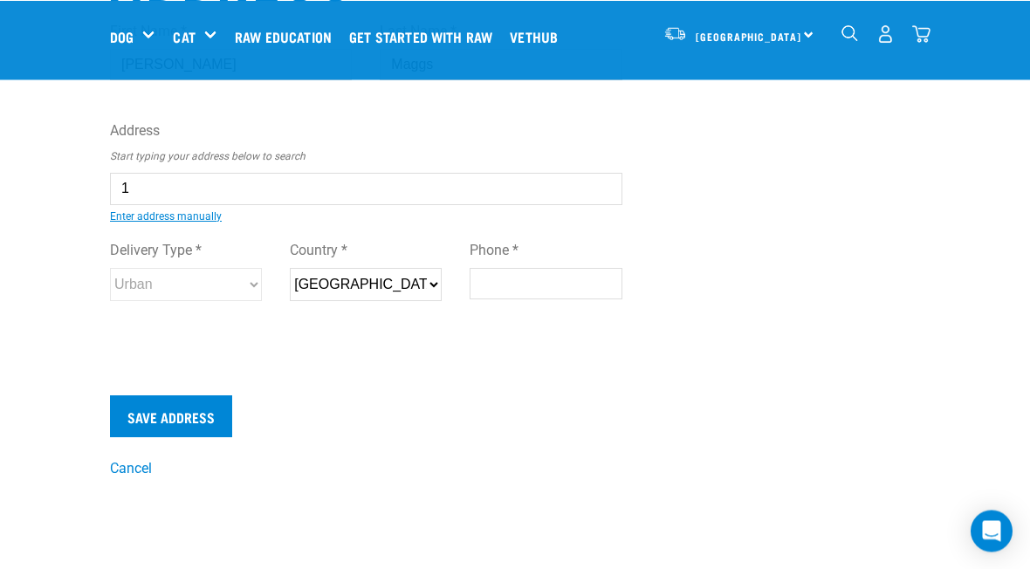
scroll to position [170, 0]
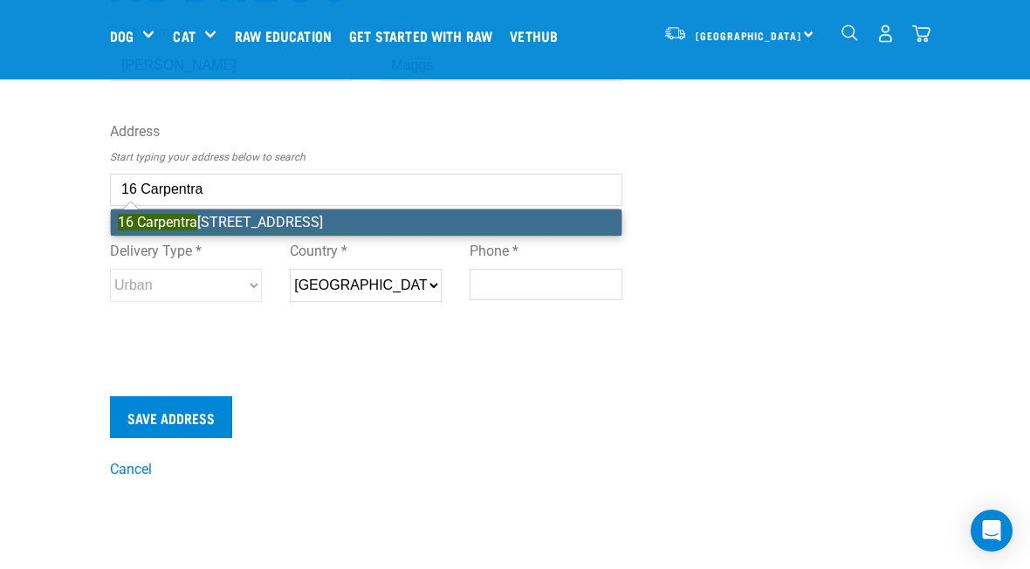
type input "16 Carpentra"
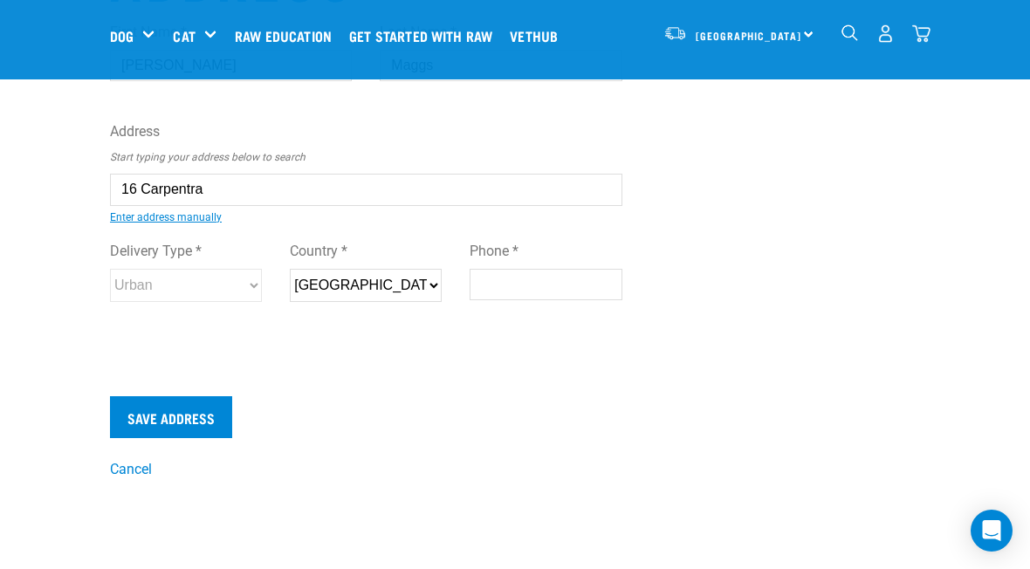
scroll to position [171, 0]
click at [395, 281] on select "New Zealand" at bounding box center [366, 284] width 152 height 33
click at [504, 285] on input "Phone *" at bounding box center [546, 283] width 152 height 31
type input "0273834203"
click at [129, 422] on input "Save Address" at bounding box center [171, 416] width 122 height 42
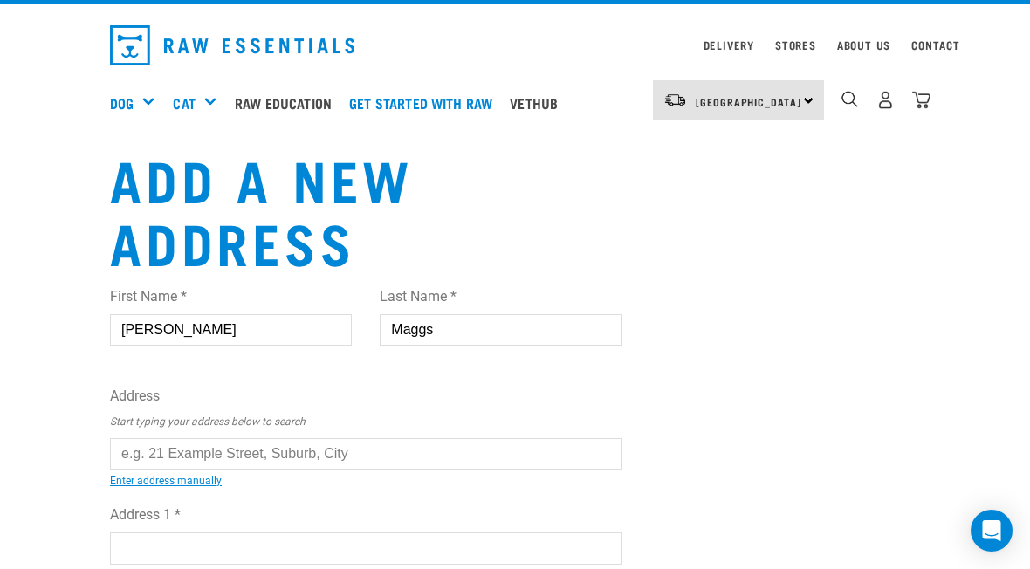
scroll to position [40, 0]
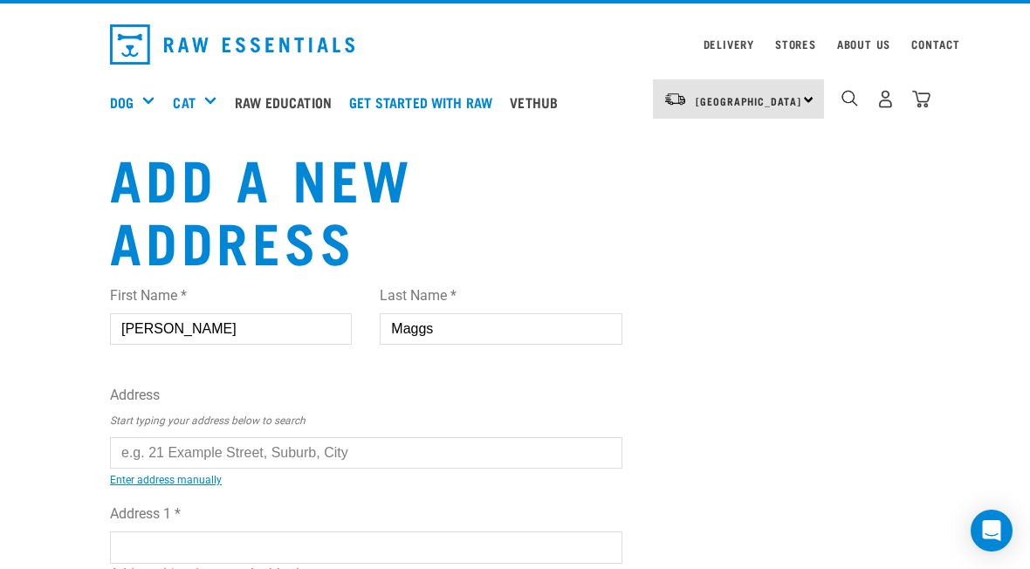
click at [594, 285] on label "Last Name *" at bounding box center [501, 295] width 242 height 21
click at [594, 313] on input "Maggs" at bounding box center [501, 328] width 242 height 31
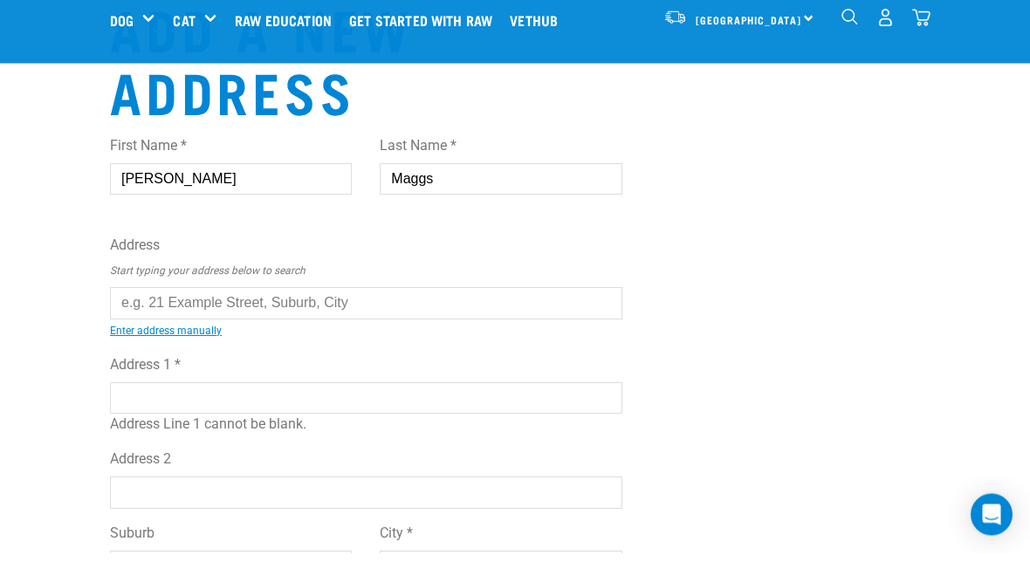
scroll to position [134, 0]
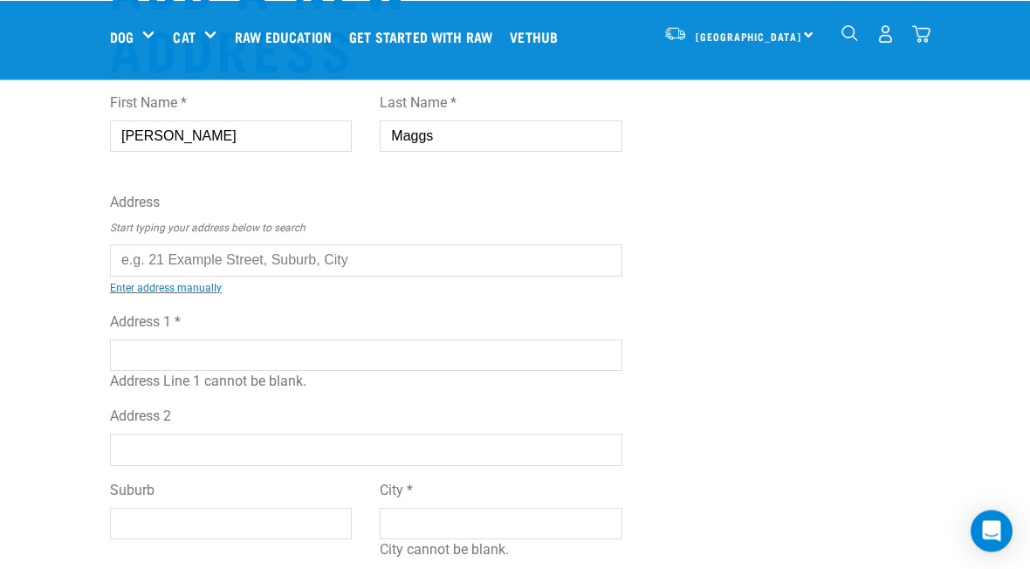
click at [304, 252] on input "text" at bounding box center [366, 259] width 512 height 31
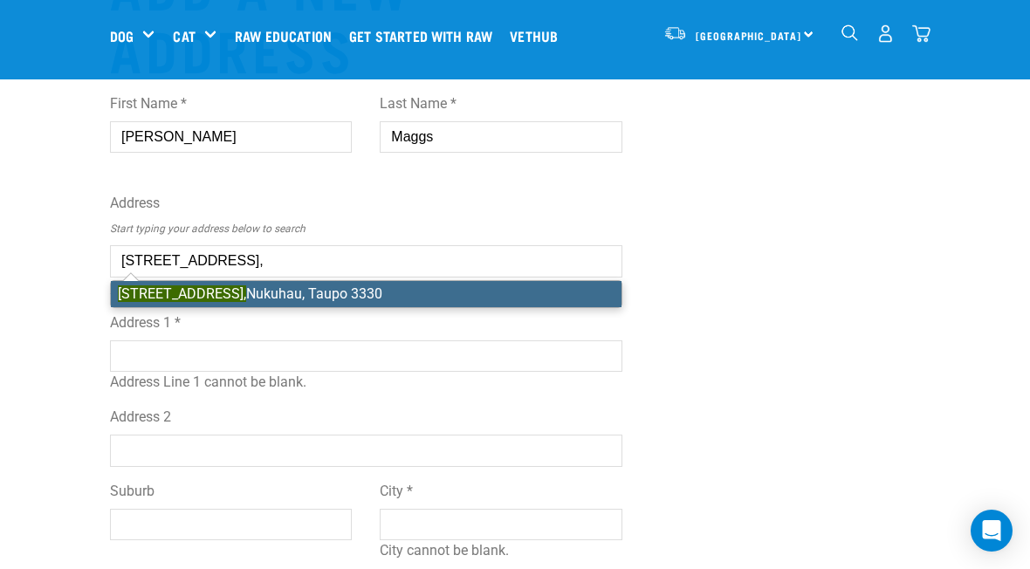
type input "[STREET_ADDRESS],"
click at [130, 355] on input "Address 1 *" at bounding box center [366, 355] width 512 height 31
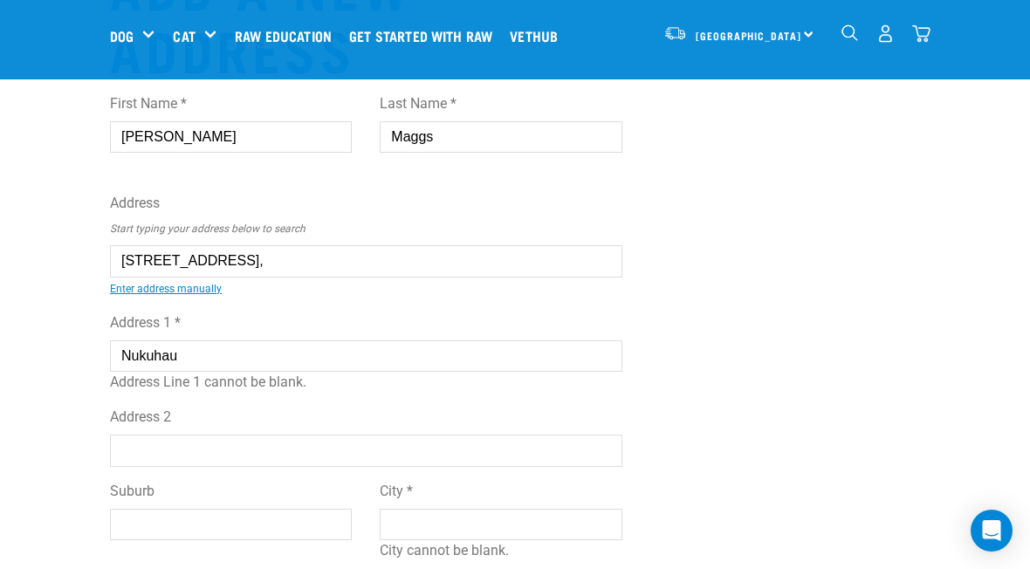
type input "Nukuhau"
click at [137, 536] on input "Suburb" at bounding box center [231, 524] width 242 height 31
type input "Nukuhau"
click at [404, 526] on input "City *" at bounding box center [501, 524] width 242 height 31
type input "Taupo"
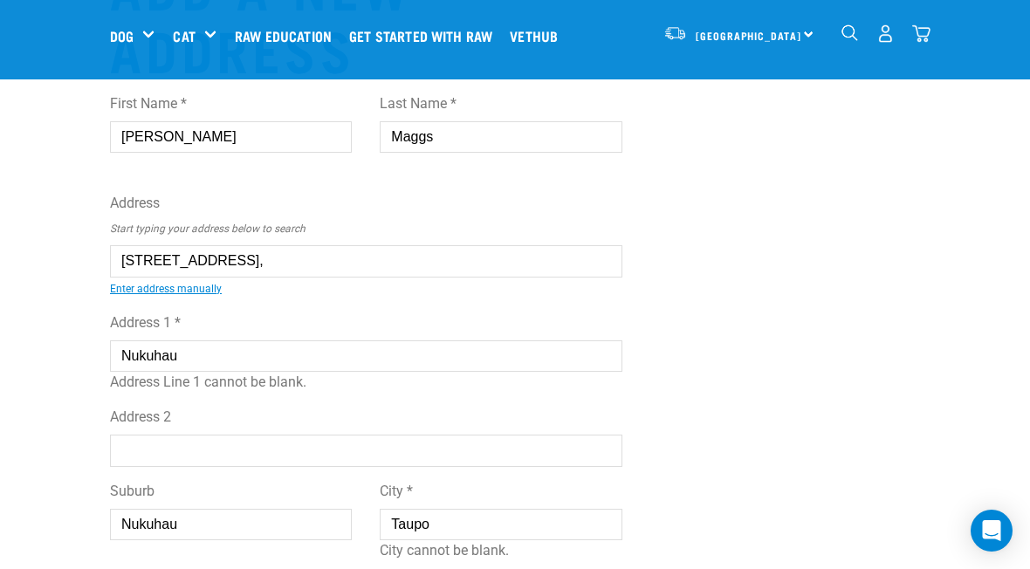
click at [163, 360] on input "Nukuhau" at bounding box center [366, 355] width 512 height 31
type input "N"
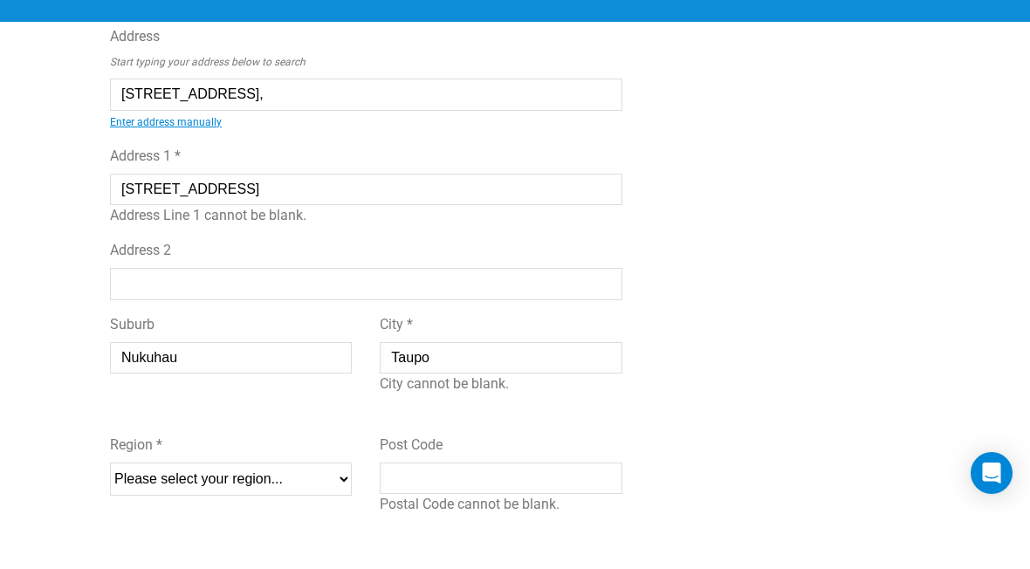
type input "[STREET_ADDRESS]"
click at [153, 520] on select "Please select your region... Auckland Wellington Canterbury Marlborough Nelson …" at bounding box center [231, 536] width 242 height 33
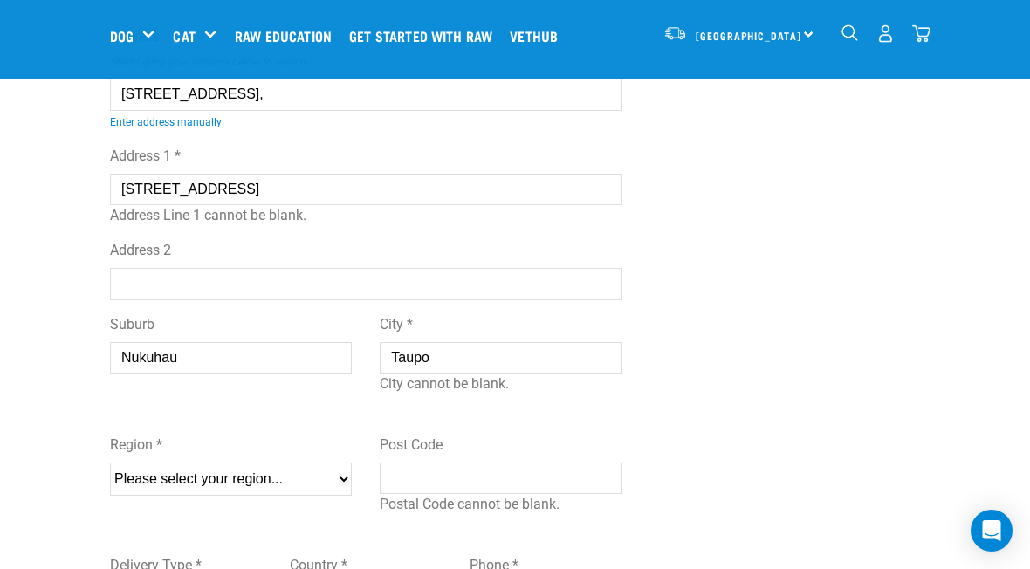
select select "WKO"
click at [500, 491] on input "Post Code" at bounding box center [501, 478] width 242 height 31
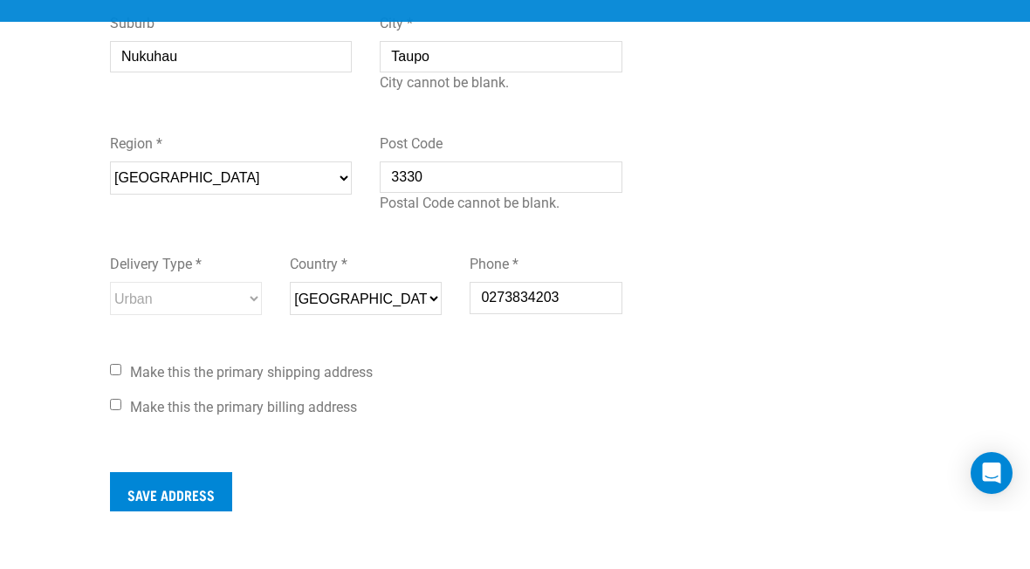
scroll to position [510, 0]
type input "3330"
click at [112, 456] on input "Make this the primary billing address" at bounding box center [115, 461] width 11 height 11
checkbox input "true"
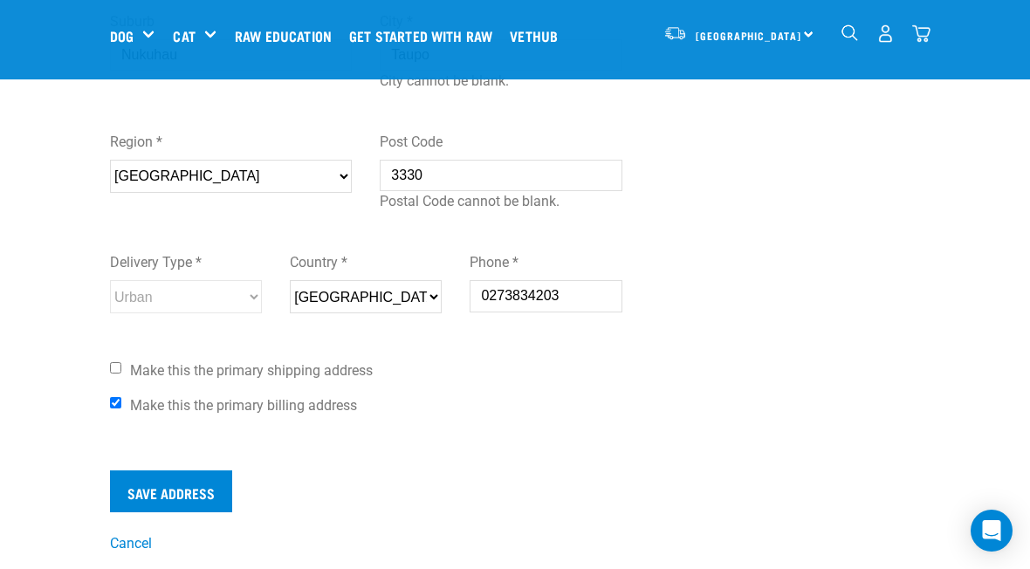
click at [112, 374] on input "Make this the primary shipping address" at bounding box center [115, 367] width 11 height 11
checkbox input "true"
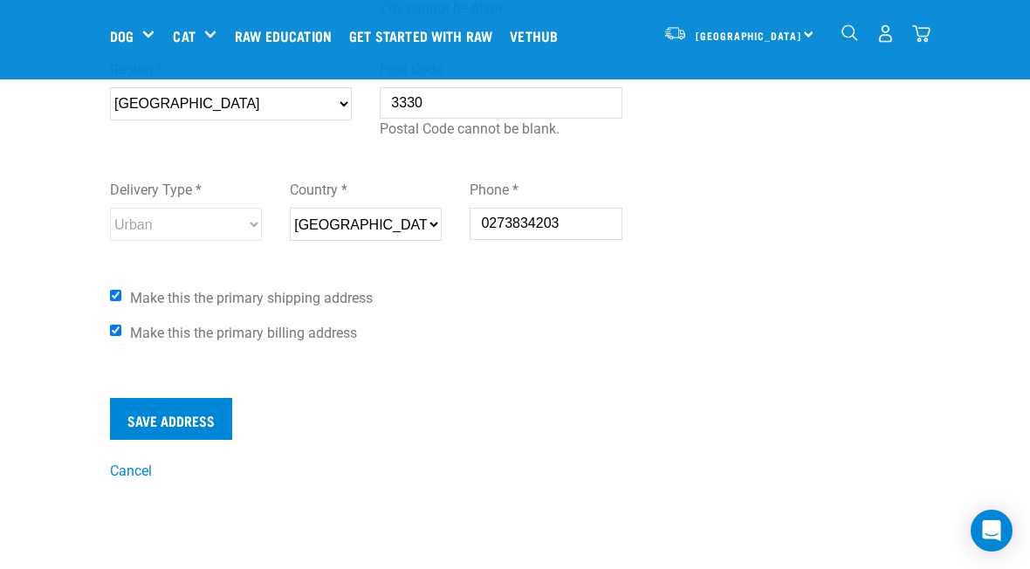
scroll to position [642, 0]
click at [163, 429] on input "Save Address" at bounding box center [171, 418] width 122 height 42
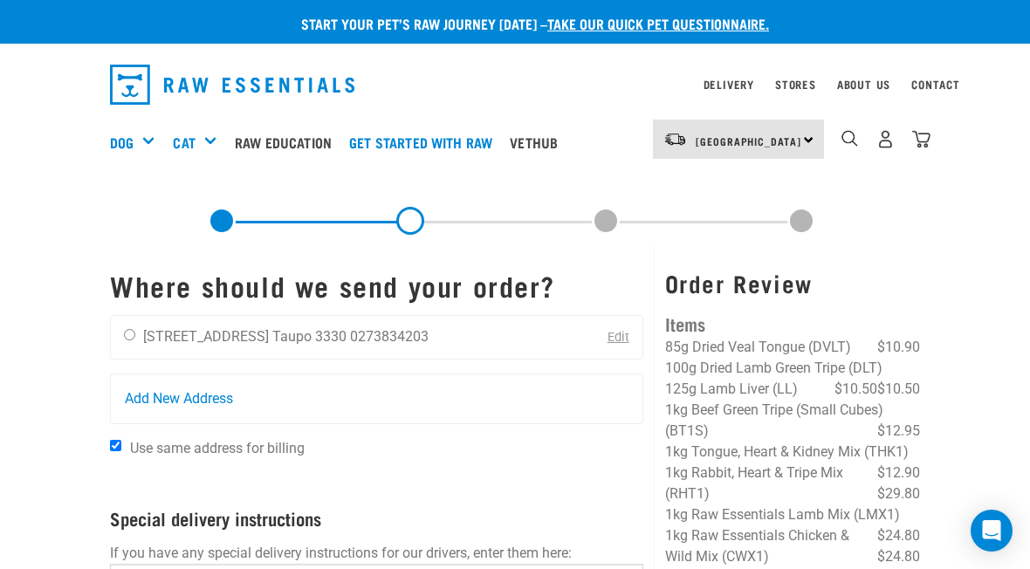
click at [127, 332] on input "radio" at bounding box center [129, 334] width 11 height 11
radio input "true"
click at [124, 329] on input "radio" at bounding box center [129, 334] width 11 height 11
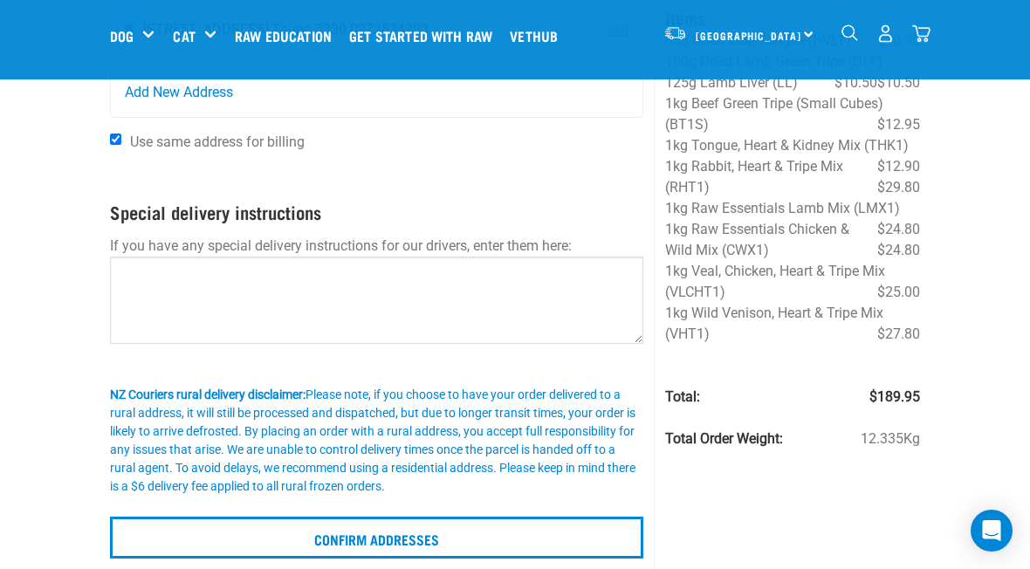
scroll to position [175, 0]
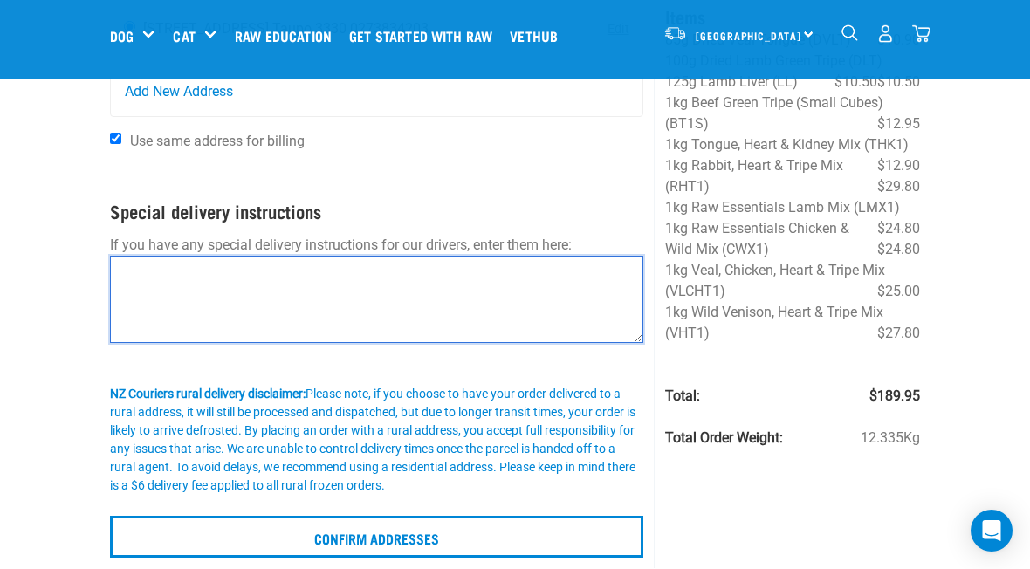
click at [139, 280] on textarea at bounding box center [376, 299] width 533 height 87
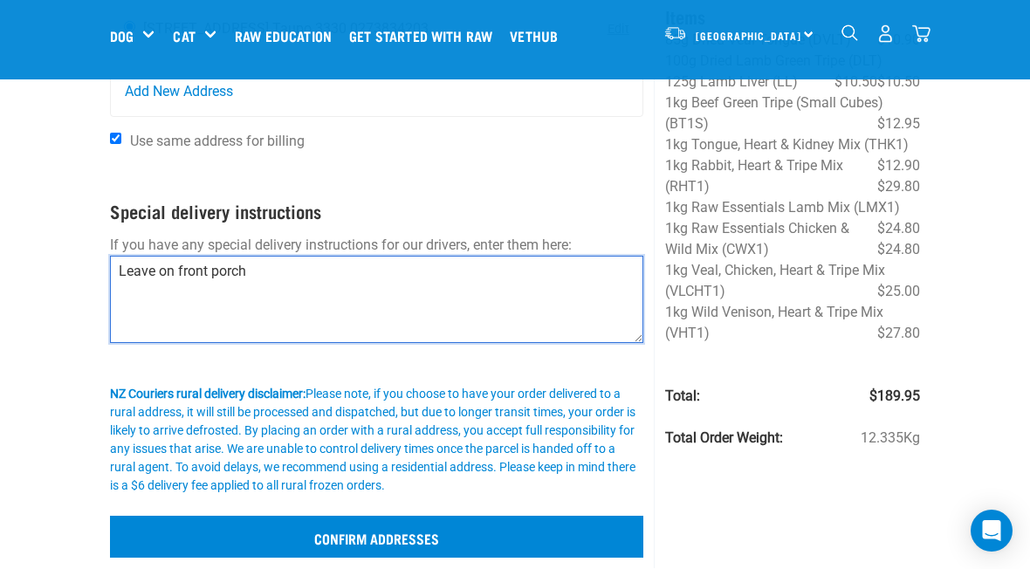
type textarea "Leave on front porch"
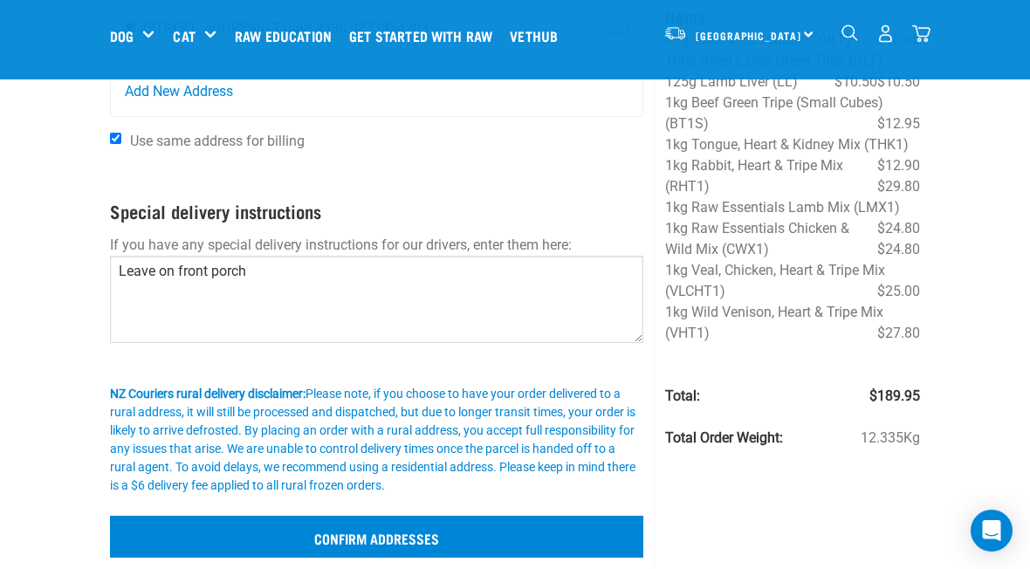
click at [419, 535] on input "Confirm addresses" at bounding box center [376, 537] width 533 height 42
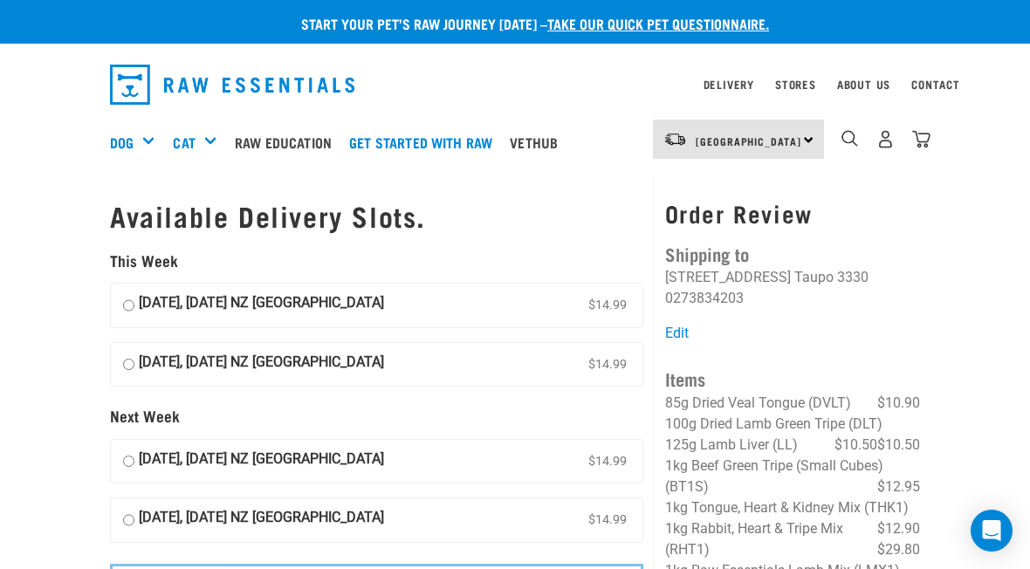
click at [133, 300] on input "[DATE], [DATE] NZ [GEOGRAPHIC_DATA] $14.99" at bounding box center [128, 305] width 11 height 26
radio input "true"
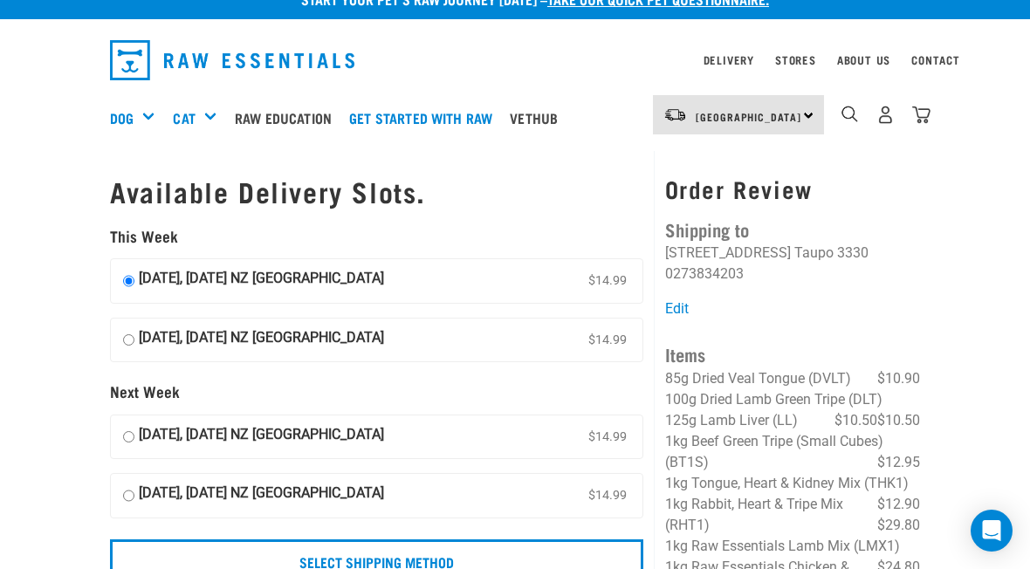
scroll to position [15, 0]
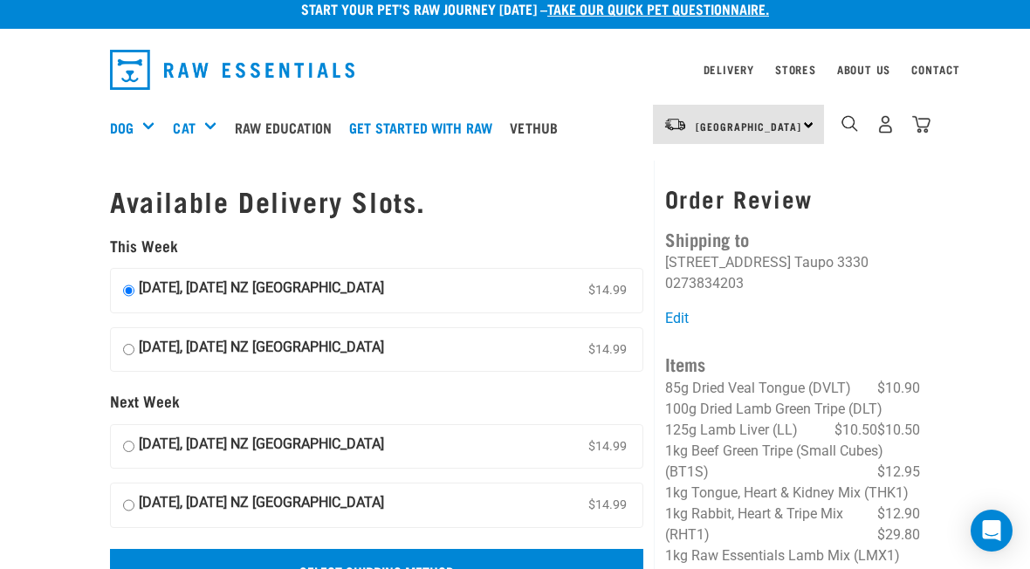
click at [348, 568] on input "Select Shipping Method" at bounding box center [376, 570] width 533 height 42
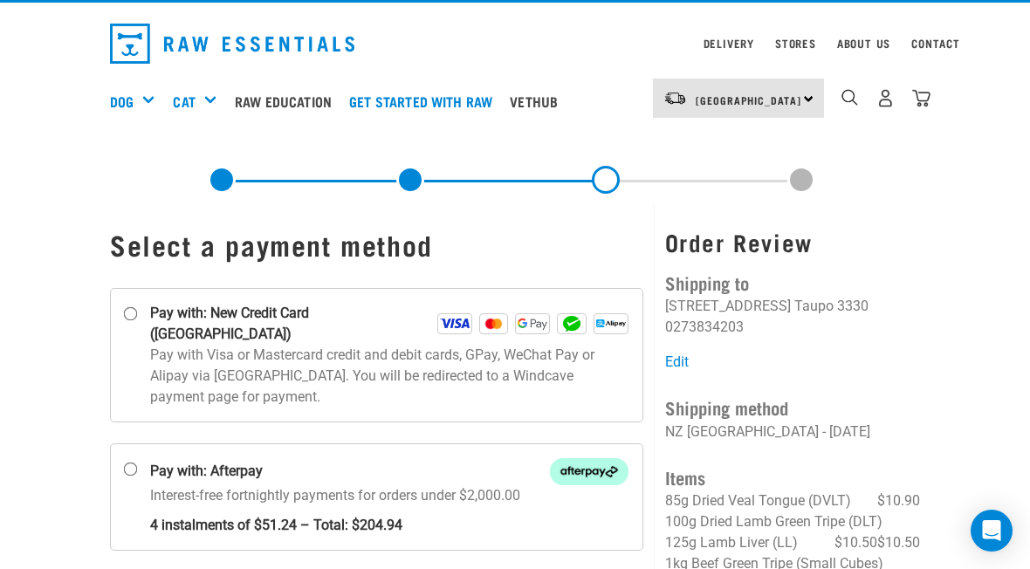
scroll to position [44, 0]
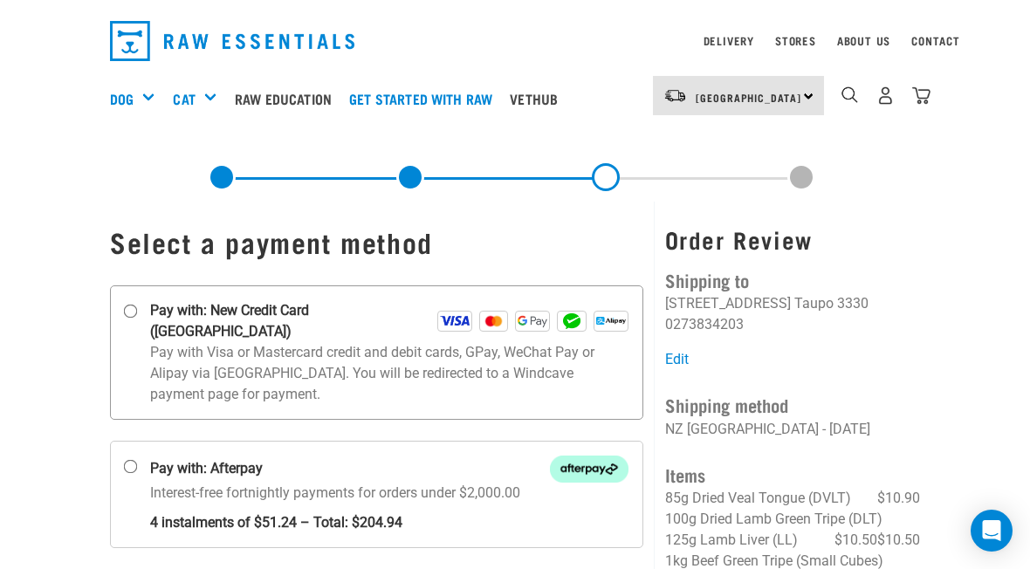
click at [131, 305] on input "Pay with: New Credit Card ([GEOGRAPHIC_DATA])" at bounding box center [131, 312] width 14 height 14
radio input "true"
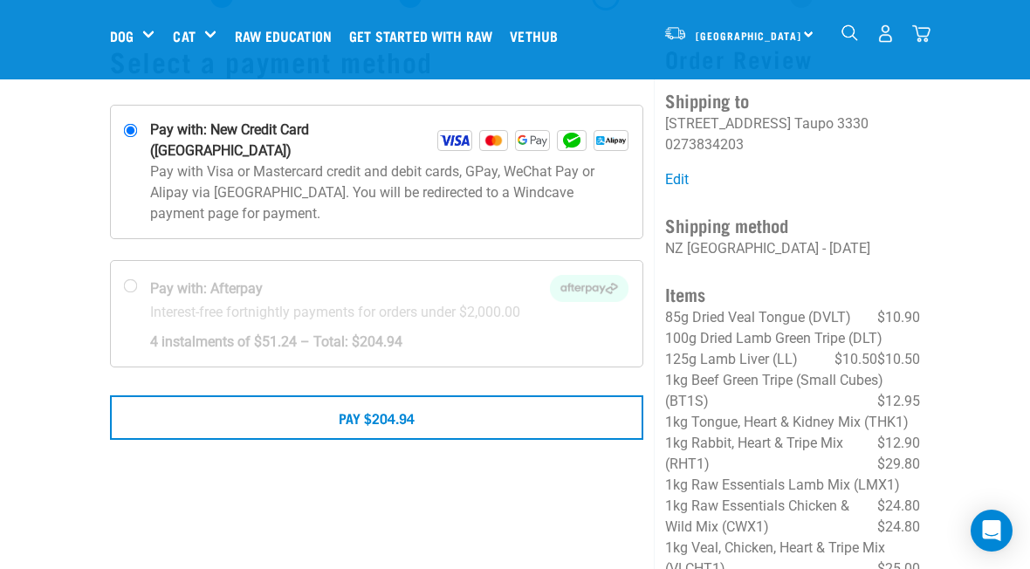
scroll to position [93, 0]
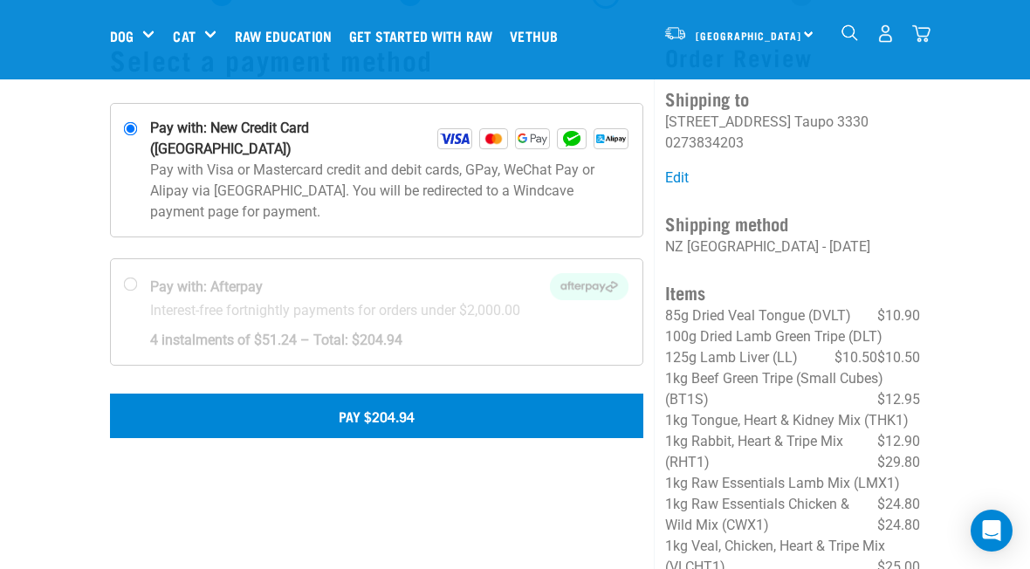
click at [374, 402] on button "Pay $204.94" at bounding box center [376, 416] width 533 height 44
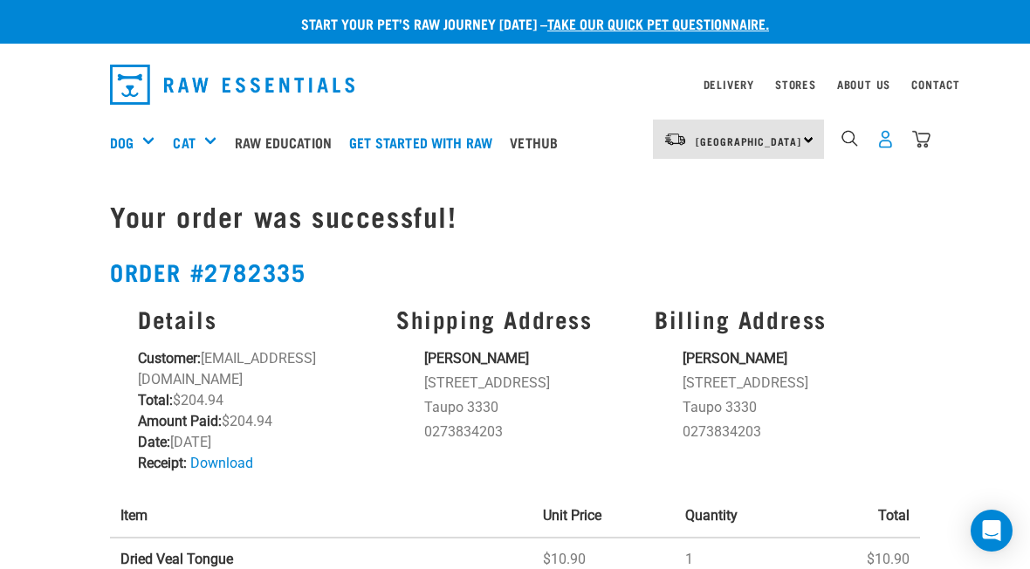
click at [889, 144] on img "dropdown navigation" at bounding box center [885, 139] width 18 height 18
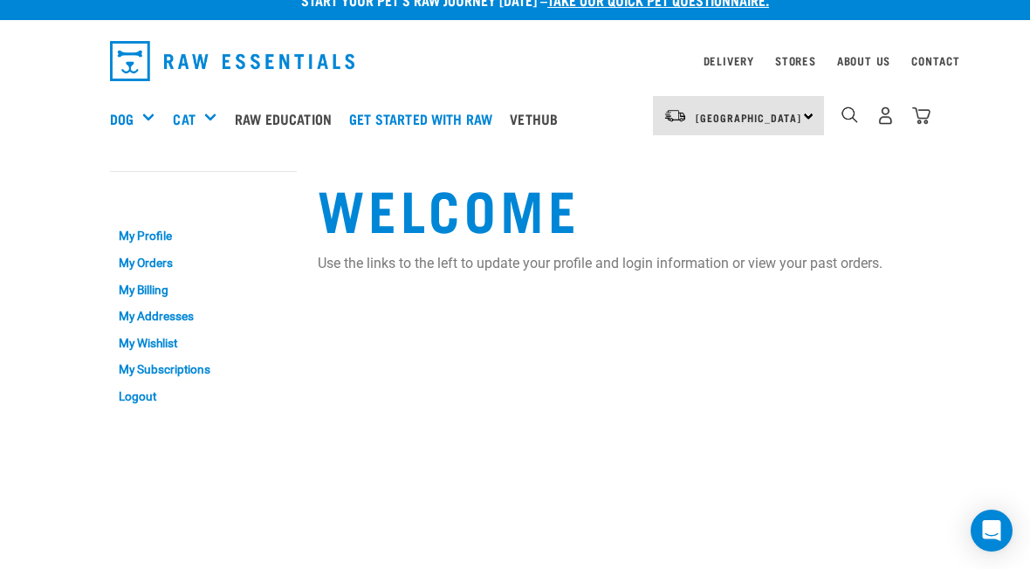
scroll to position [20, 0]
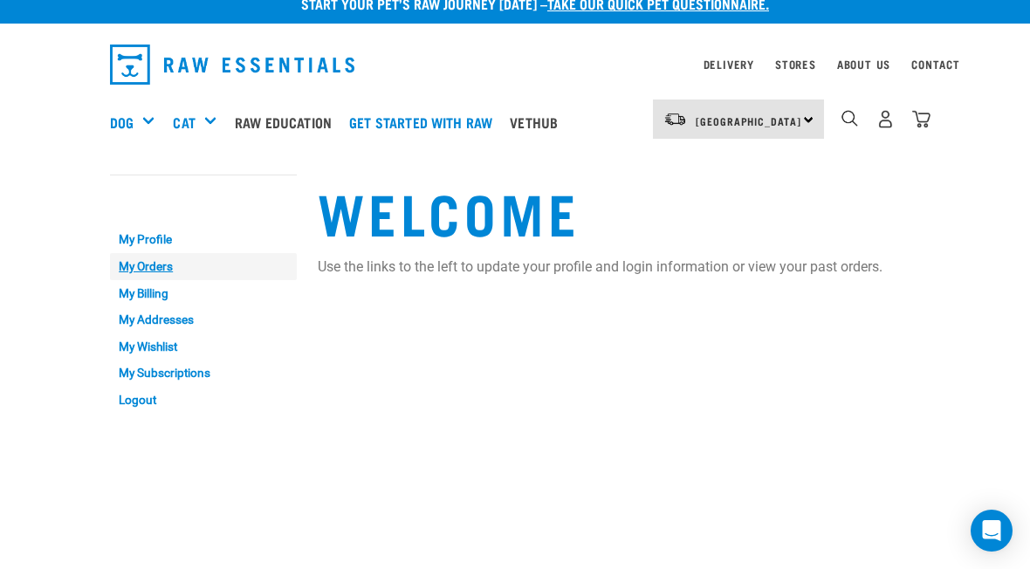
click at [148, 264] on link "My Orders" at bounding box center [203, 266] width 187 height 27
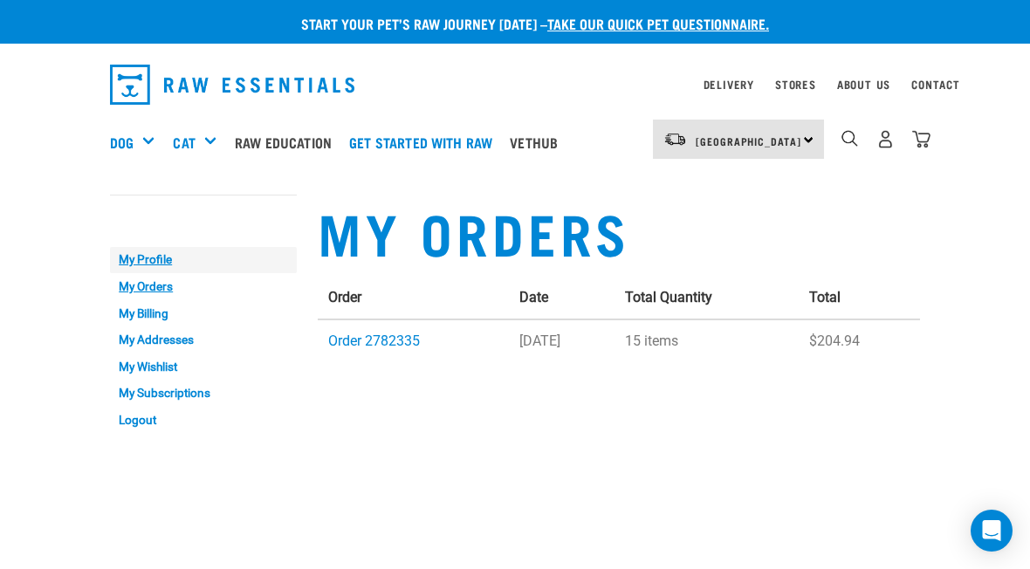
click at [145, 257] on link "My Profile" at bounding box center [203, 260] width 187 height 27
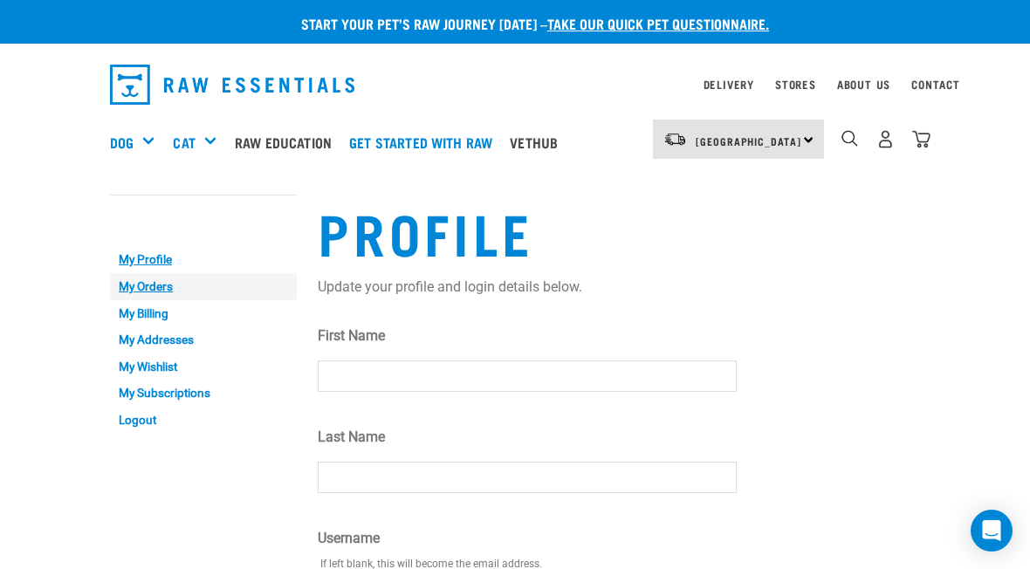
click at [132, 286] on link "My Orders" at bounding box center [203, 286] width 187 height 27
